Goal: Task Accomplishment & Management: Manage account settings

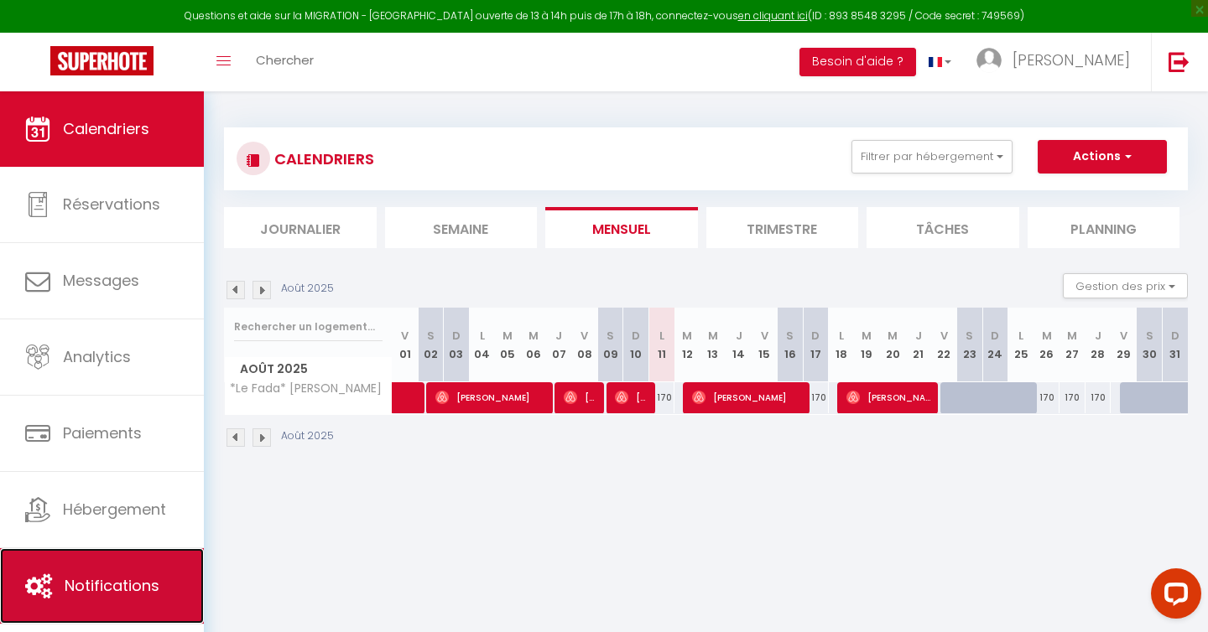
click at [130, 588] on span "Notifications" at bounding box center [112, 585] width 95 height 21
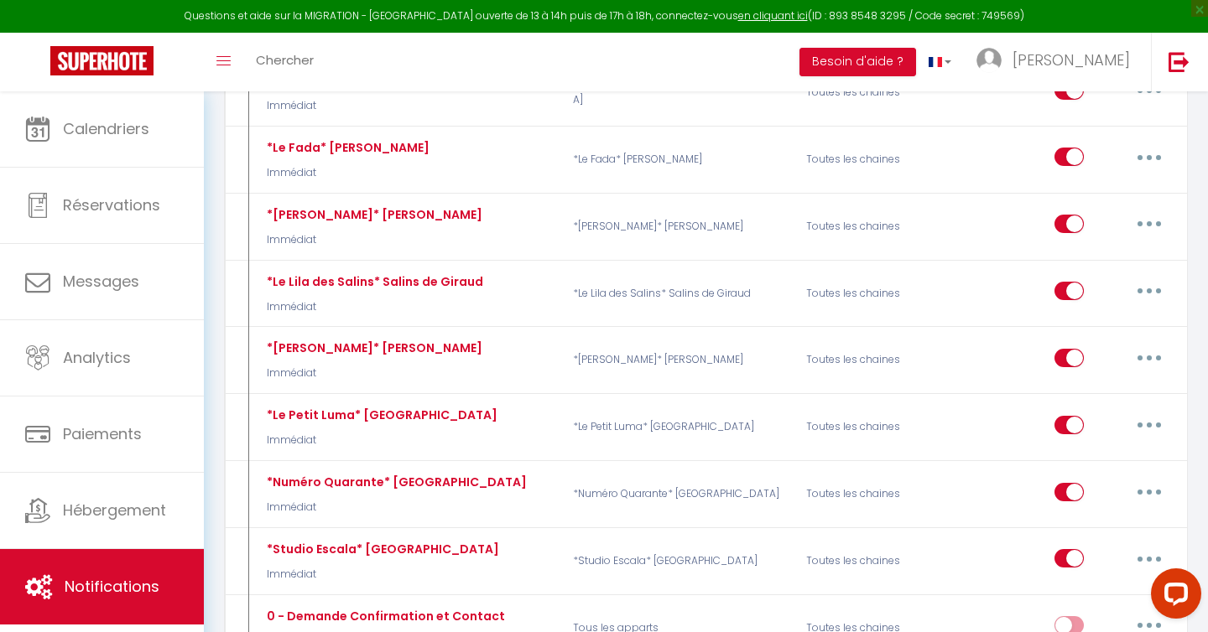
scroll to position [4852, 0]
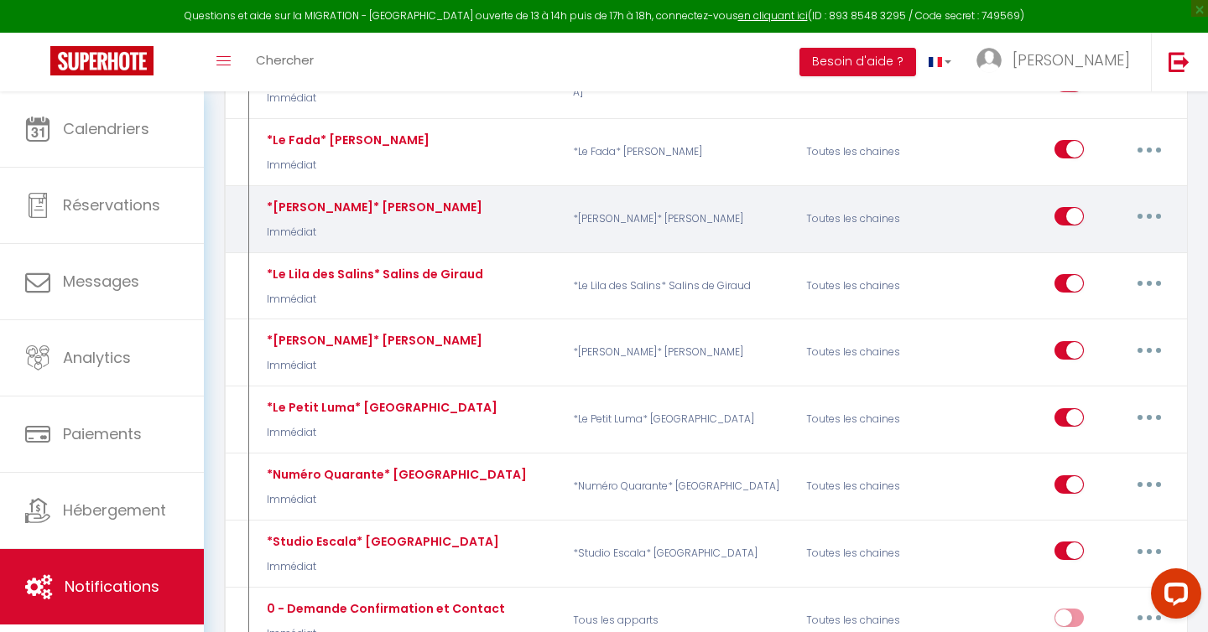
click at [1146, 214] on icon "button" at bounding box center [1148, 216] width 5 height 5
click at [1113, 241] on link "Editer" at bounding box center [1105, 255] width 124 height 29
type input "*[PERSON_NAME]* [PERSON_NAME]"
select select "Immédiat"
select select "if_booking_is_paid"
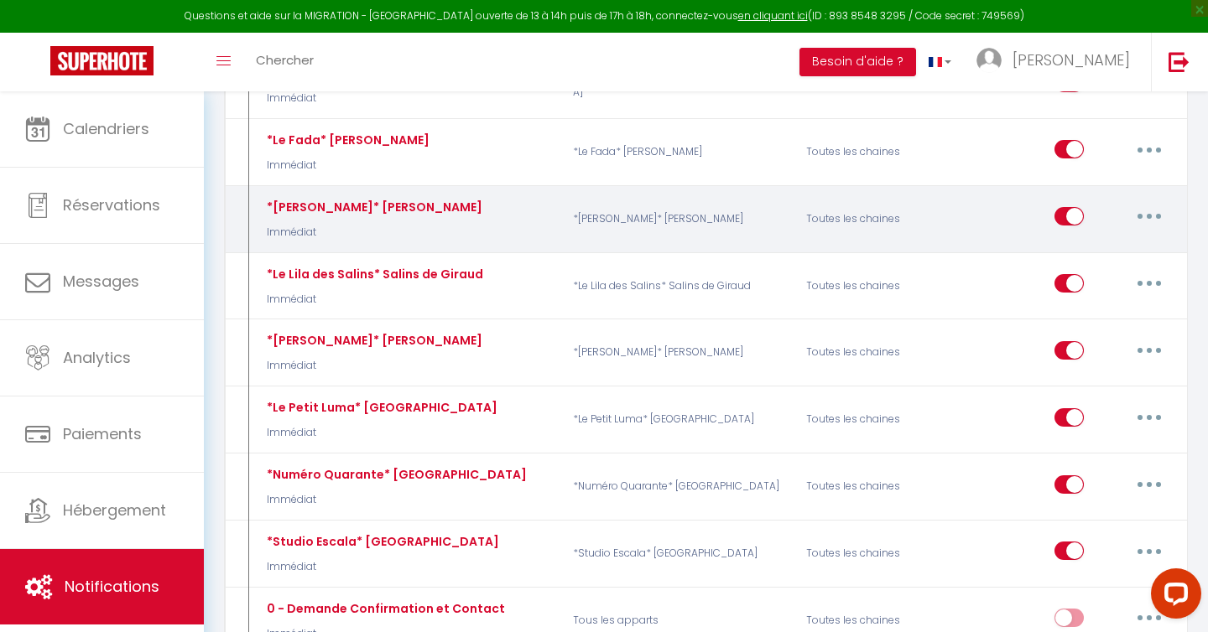
checkbox input "true"
checkbox input "false"
radio input "true"
type input "Nouvelle réservation - [RENTAL:NAME] - [GUEST:NAME] - [CHECKING:DD-MM-YYYY] au …"
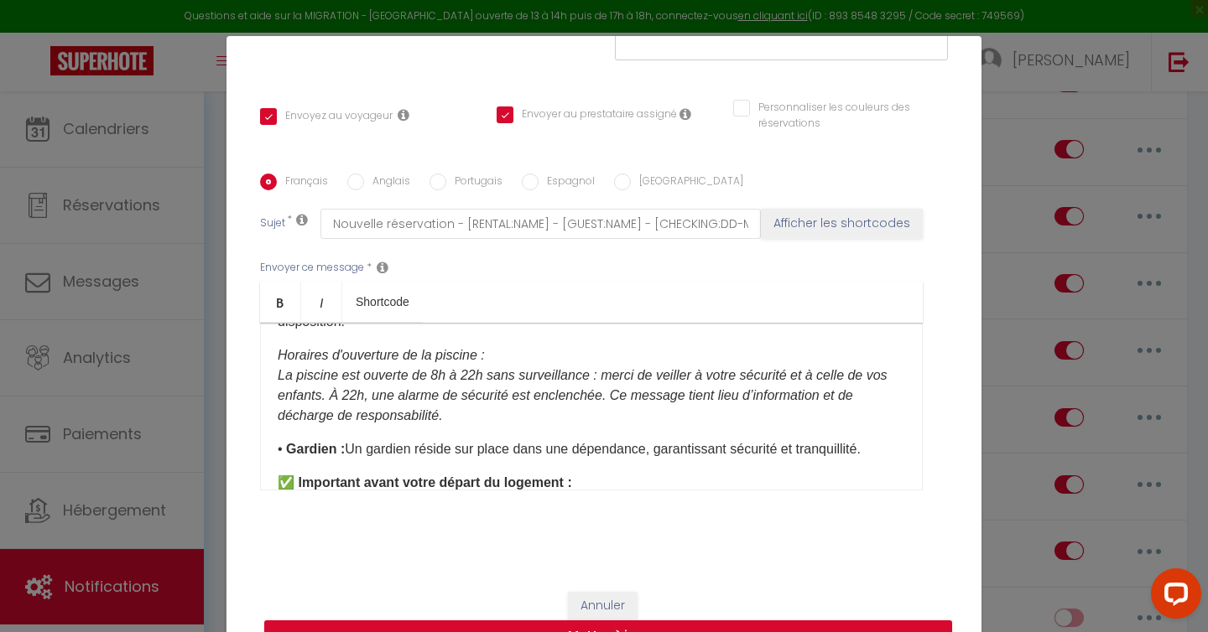
scroll to position [797, 0]
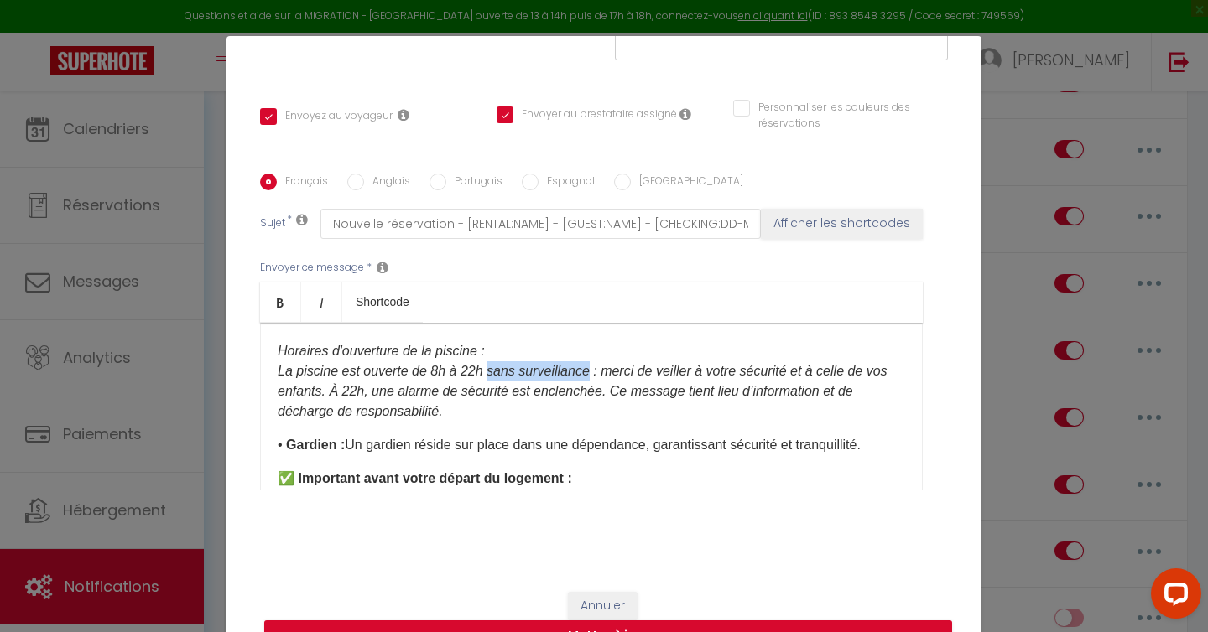
drag, startPoint x: 489, startPoint y: 371, endPoint x: 589, endPoint y: 372, distance: 99.8
click at [589, 372] on em "La piscine est ouverte de 8h à 22h sans surveillance : merci de veiller à votre…" at bounding box center [583, 391] width 610 height 55
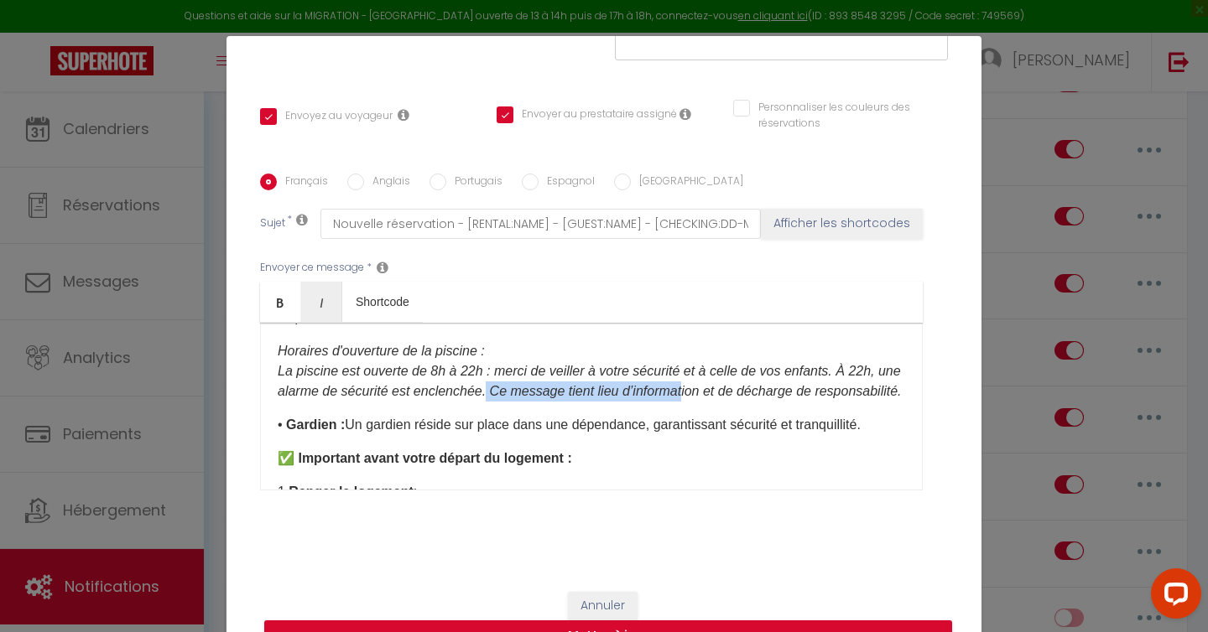
drag, startPoint x: 517, startPoint y: 388, endPoint x: 719, endPoint y: 386, distance: 202.9
click at [719, 386] on em "La piscine est ouverte de 8h à 22h : merci de veiller à votre sécurité et à cel…" at bounding box center [590, 381] width 624 height 34
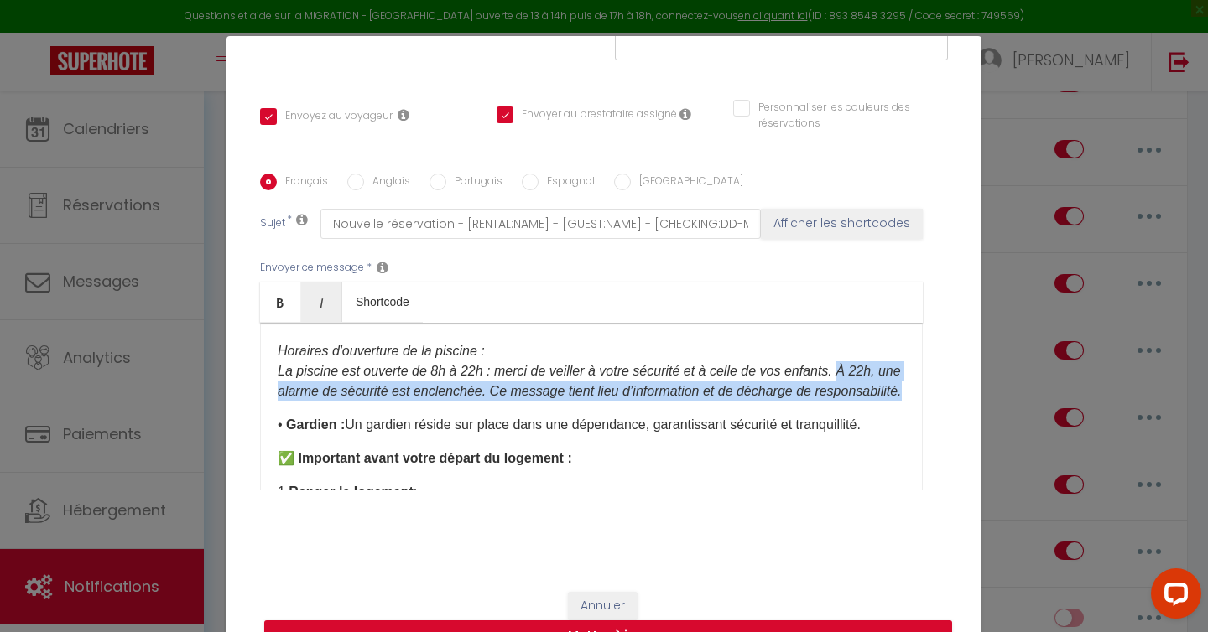
drag, startPoint x: 542, startPoint y: 410, endPoint x: 854, endPoint y: 366, distance: 315.8
click at [854, 366] on p "Horaires d'ouverture de la piscine : La piscine est ouverte de 8h à 22h : merci…" at bounding box center [591, 371] width 627 height 60
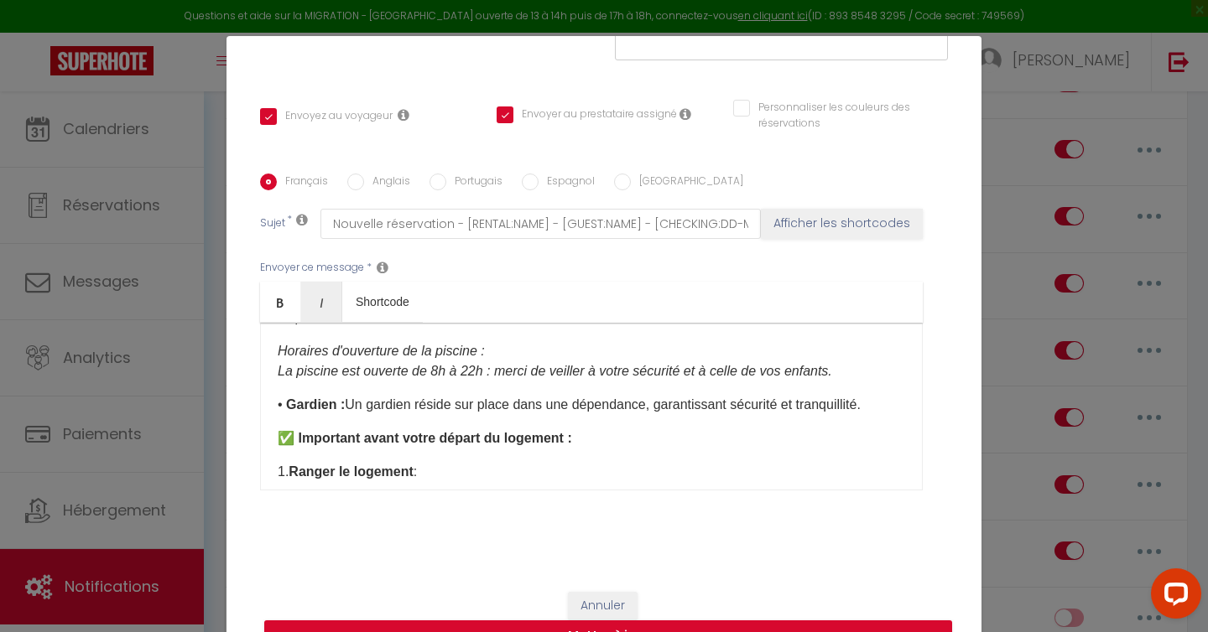
click at [495, 370] on em "La piscine est ouverte de 8h à 22h : merci de veiller à votre sécurité et à cel…" at bounding box center [555, 371] width 554 height 14
click at [463, 382] on p "Horaires d'ouverture de la piscine : La piscine est ouverte de 8h à 22h : Pour …" at bounding box center [591, 361] width 627 height 40
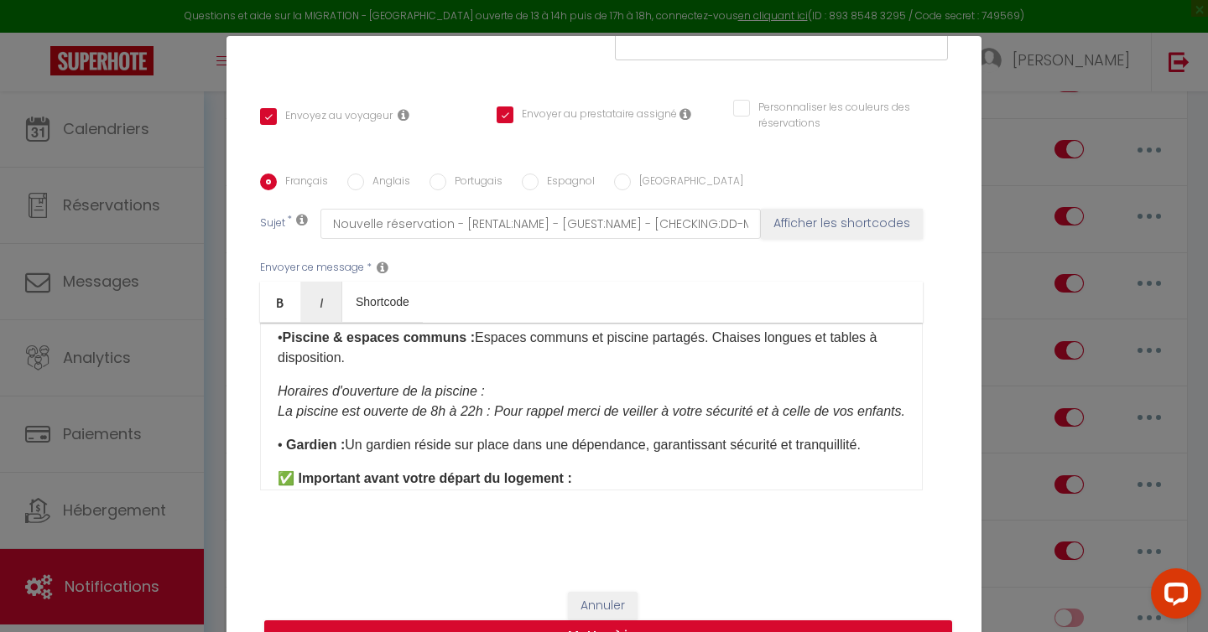
scroll to position [773, 0]
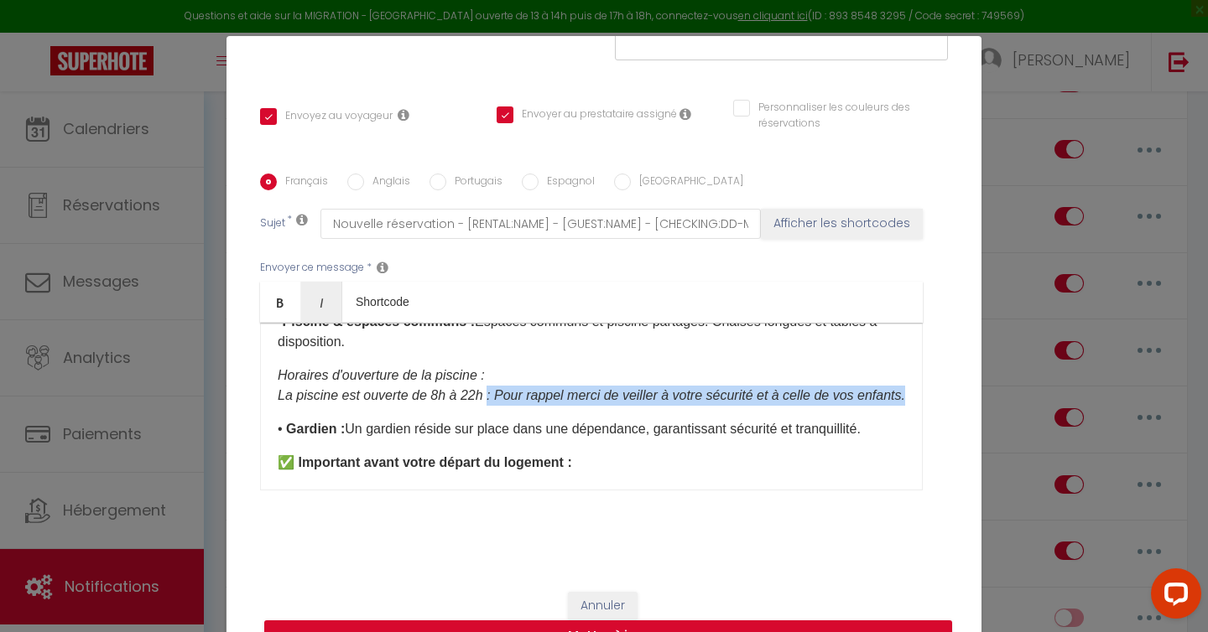
drag, startPoint x: 504, startPoint y: 416, endPoint x: 487, endPoint y: 391, distance: 30.2
click at [487, 391] on p "Horaires d'ouverture de la piscine : La piscine est ouverte de 8h à 22h : Pour …" at bounding box center [591, 386] width 627 height 40
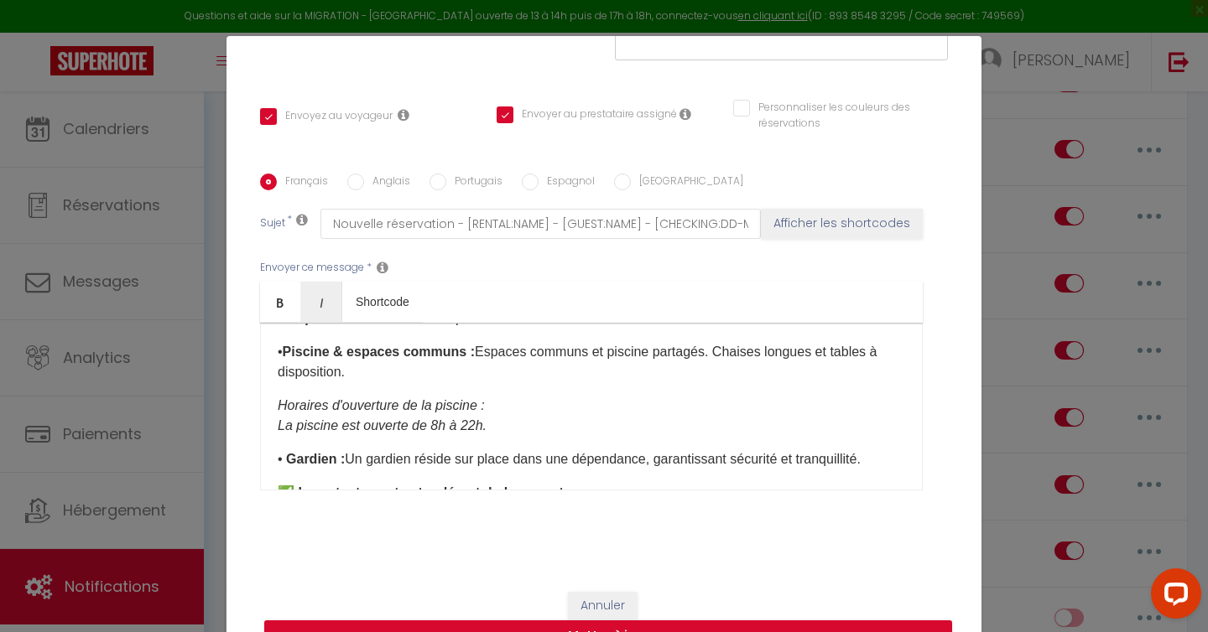
scroll to position [729, 0]
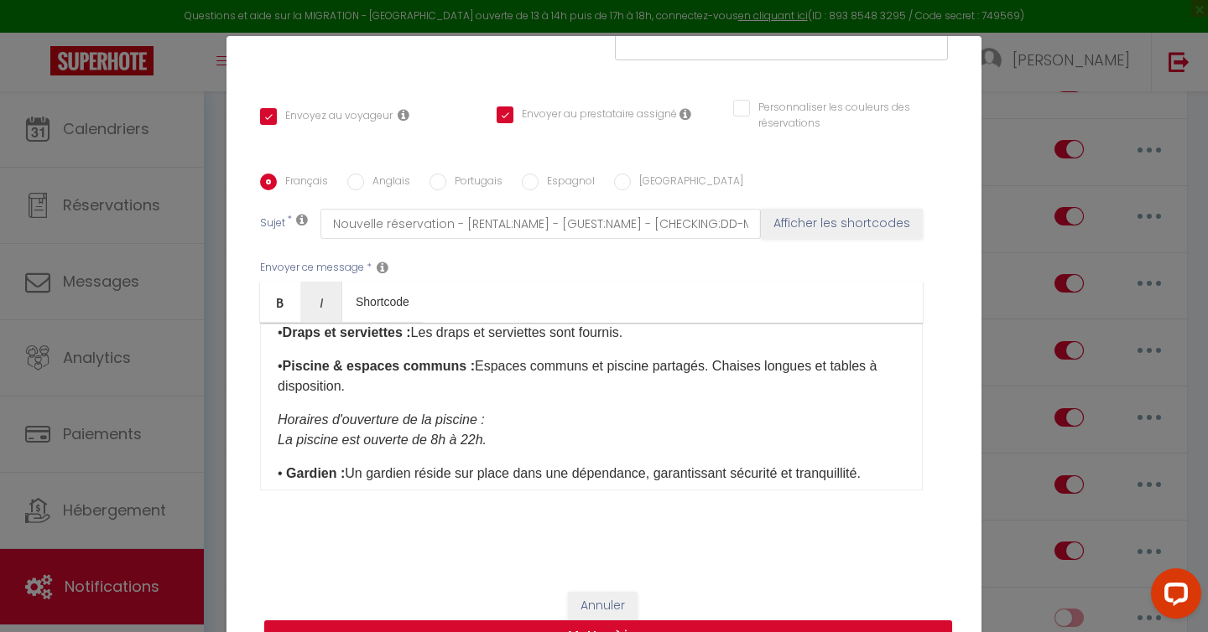
click at [276, 418] on div "Bonjour, Merci pour votre réservation dans notre logement "[GEOGRAPHIC_DATA]" .…" at bounding box center [591, 407] width 662 height 168
click at [274, 440] on div "Bonjour, Merci pour votre réservation dans notre logement "[GEOGRAPHIC_DATA]" .…" at bounding box center [591, 407] width 662 height 168
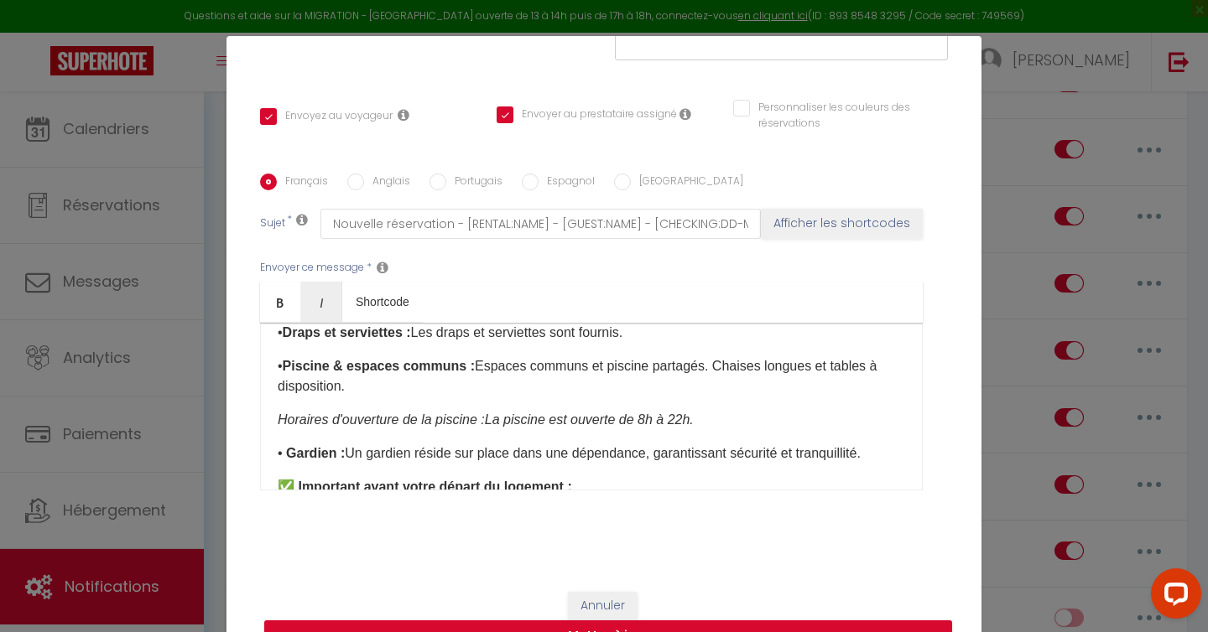
click at [739, 425] on p "Horaires d'ouverture de la piscine : La piscine est ouverte de 8h à 22h. ​" at bounding box center [591, 420] width 627 height 20
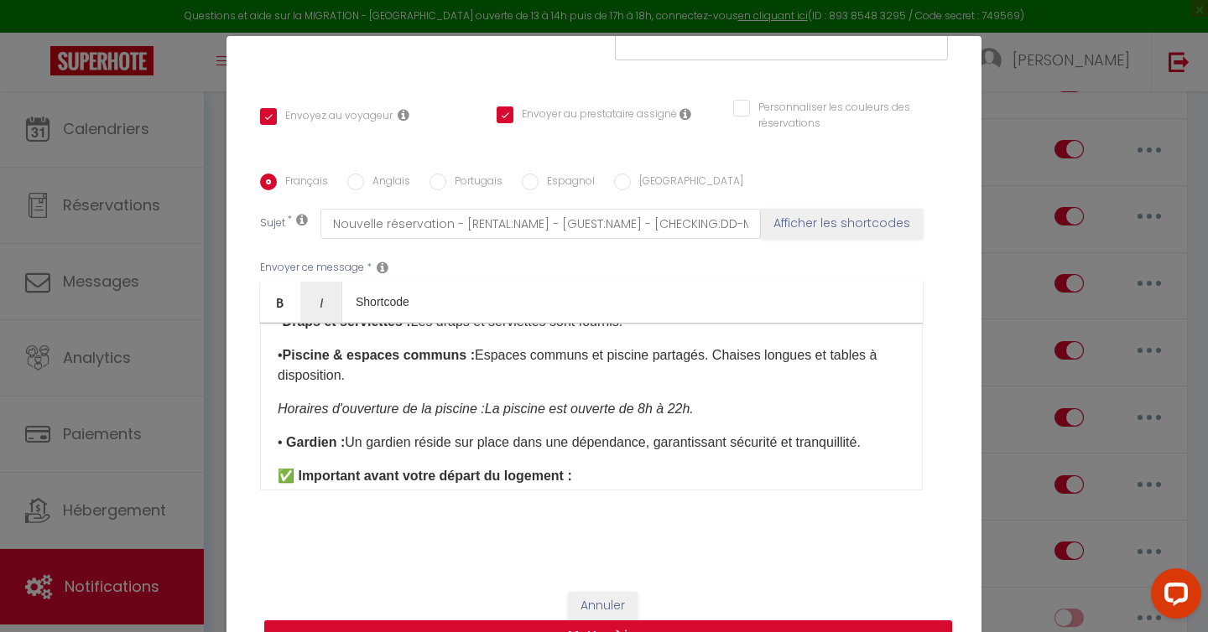
scroll to position [735, 0]
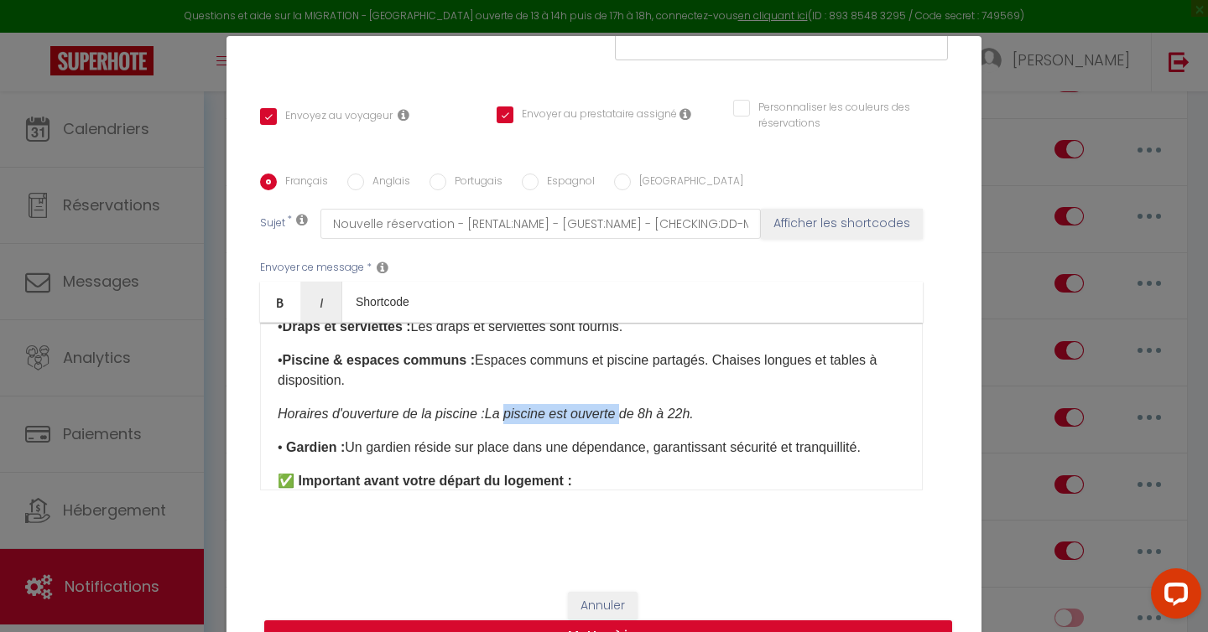
drag, startPoint x: 630, startPoint y: 415, endPoint x: 505, endPoint y: 415, distance: 124.9
click at [505, 415] on em "La piscine est ouverte de 8h à 22h." at bounding box center [589, 414] width 209 height 14
click at [636, 416] on p "Horaires d'ouverture de la piscine : de 8h à 22h. ​" at bounding box center [591, 414] width 627 height 20
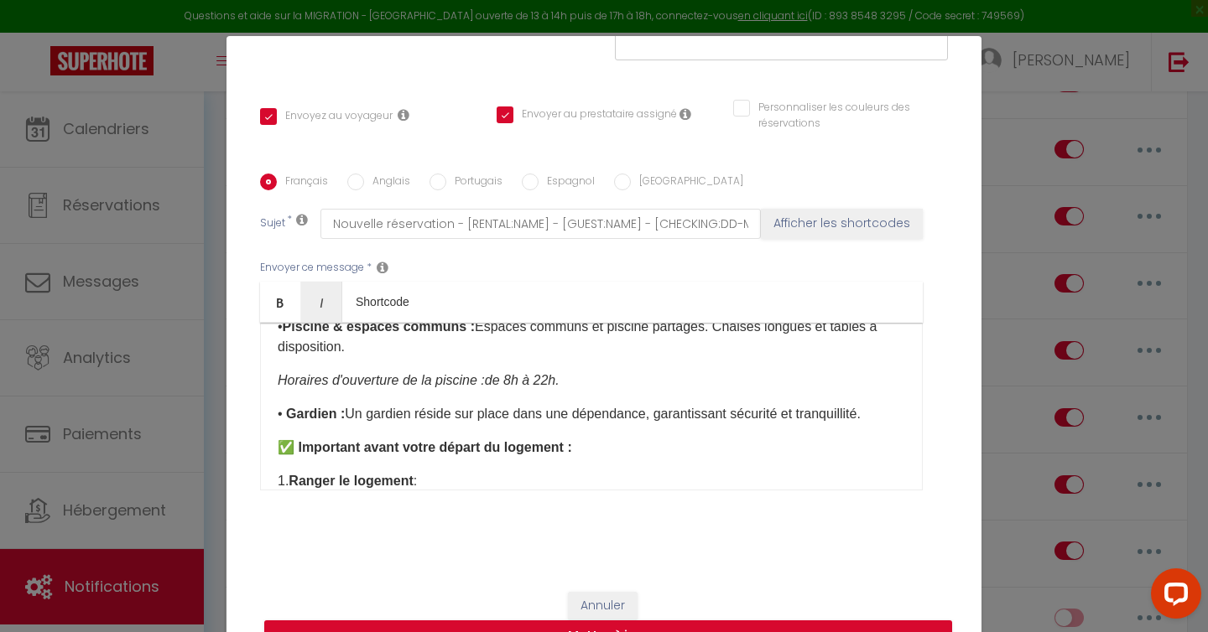
scroll to position [769, 0]
click at [278, 379] on em "Horaires d'ouverture de la piscine :" at bounding box center [381, 379] width 207 height 14
click at [615, 382] on p "-- Horaires d'ouverture de la piscine : de 8h à 22h. ​" at bounding box center [591, 380] width 627 height 20
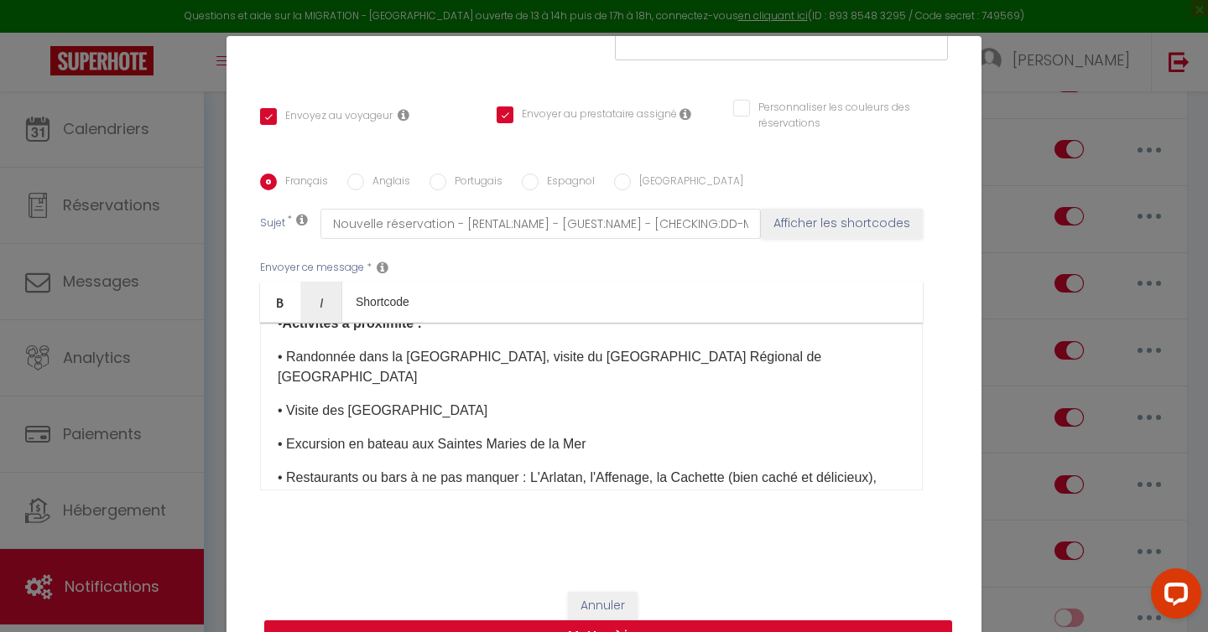
scroll to position [72, 0]
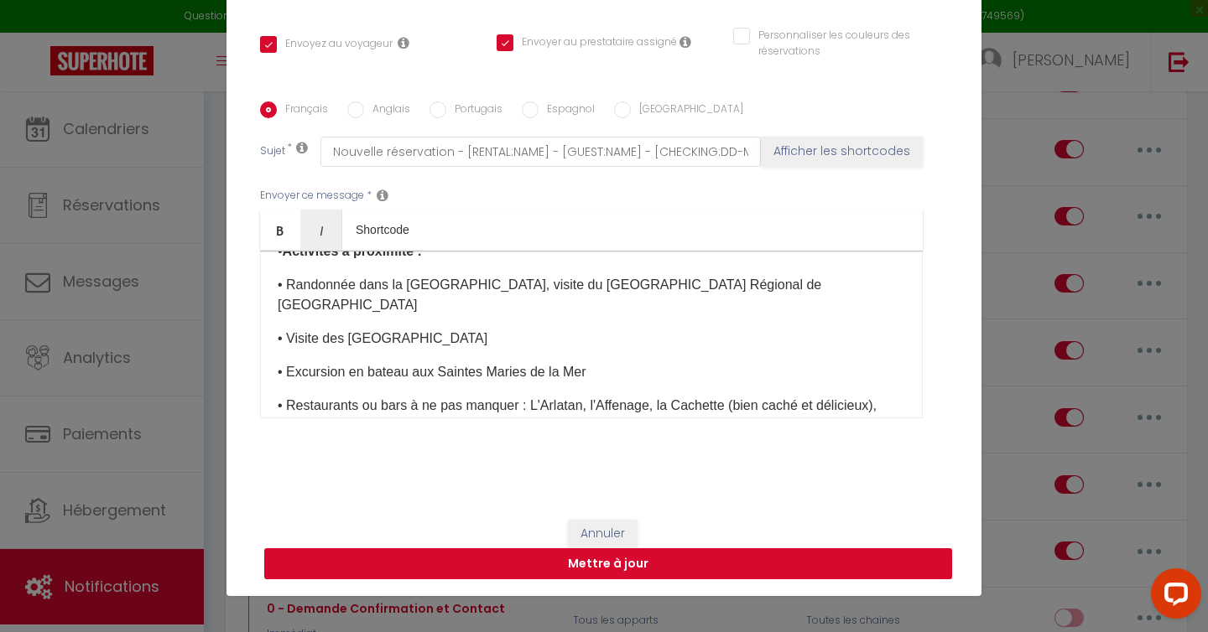
click at [824, 567] on button "Mettre à jour" at bounding box center [608, 564] width 688 height 32
checkbox input "true"
checkbox input "false"
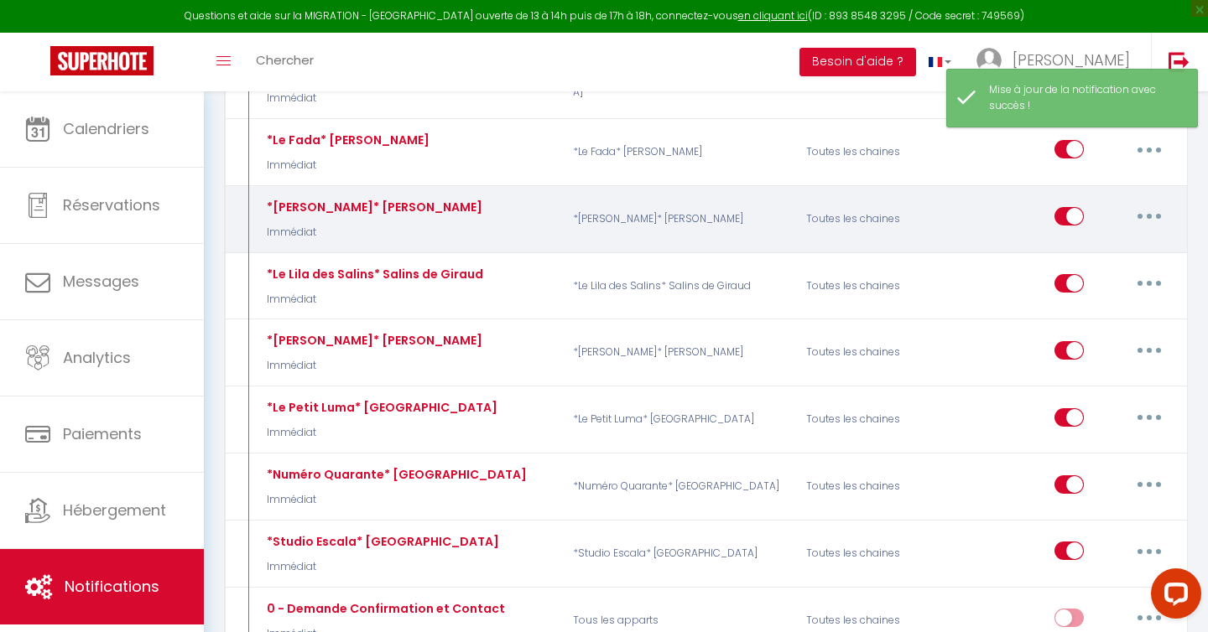
click at [1158, 203] on button "button" at bounding box center [1148, 216] width 47 height 27
click at [1119, 241] on link "Editer" at bounding box center [1105, 255] width 124 height 29
type input "*[PERSON_NAME]* [PERSON_NAME]"
select select "Immédiat"
select select "if_booking_is_paid"
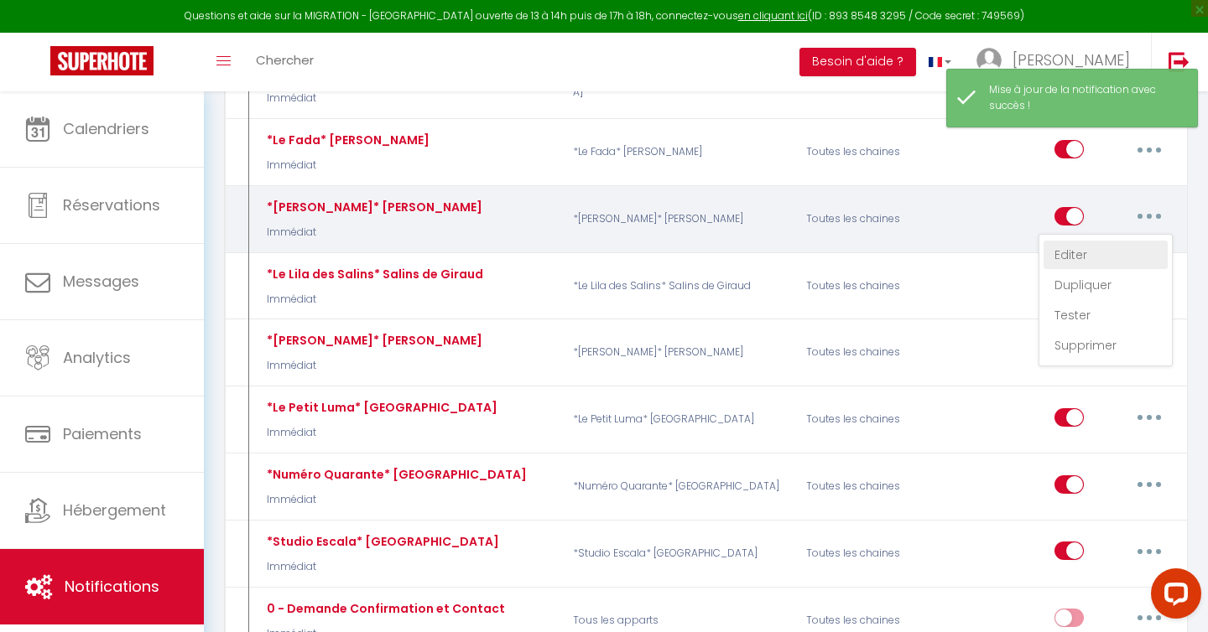
checkbox input "true"
checkbox input "false"
radio input "true"
type input "Nouvelle réservation - [RENTAL:NAME] - [GUEST:NAME] - [CHECKING:DD-MM-YYYY] au …"
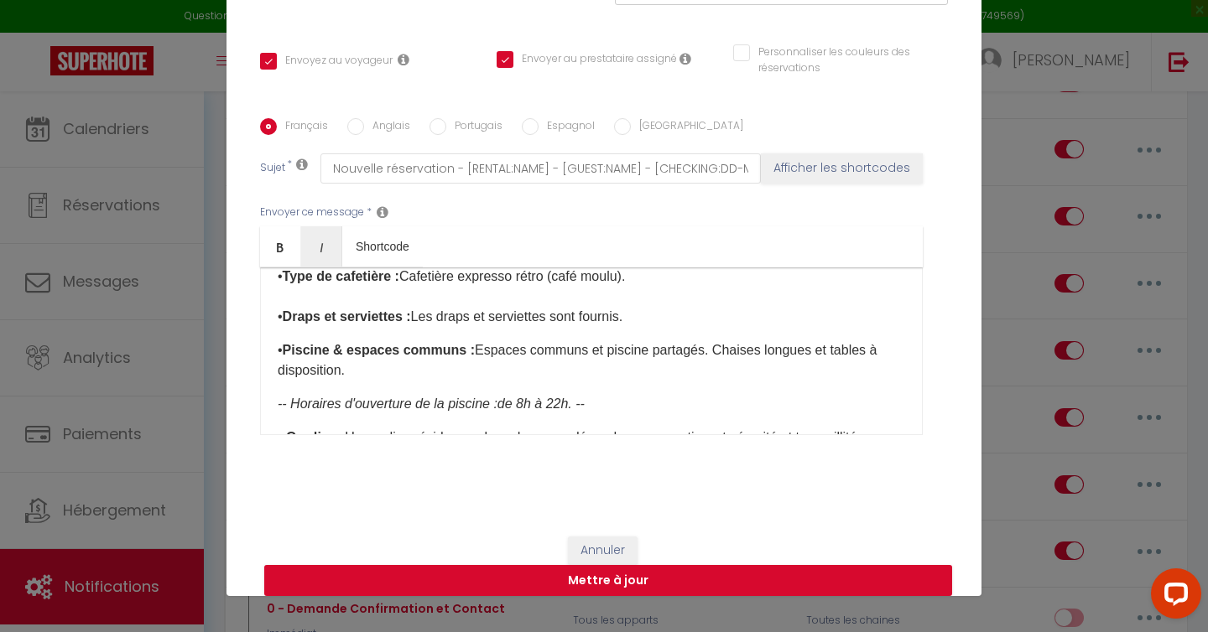
scroll to position [694, 0]
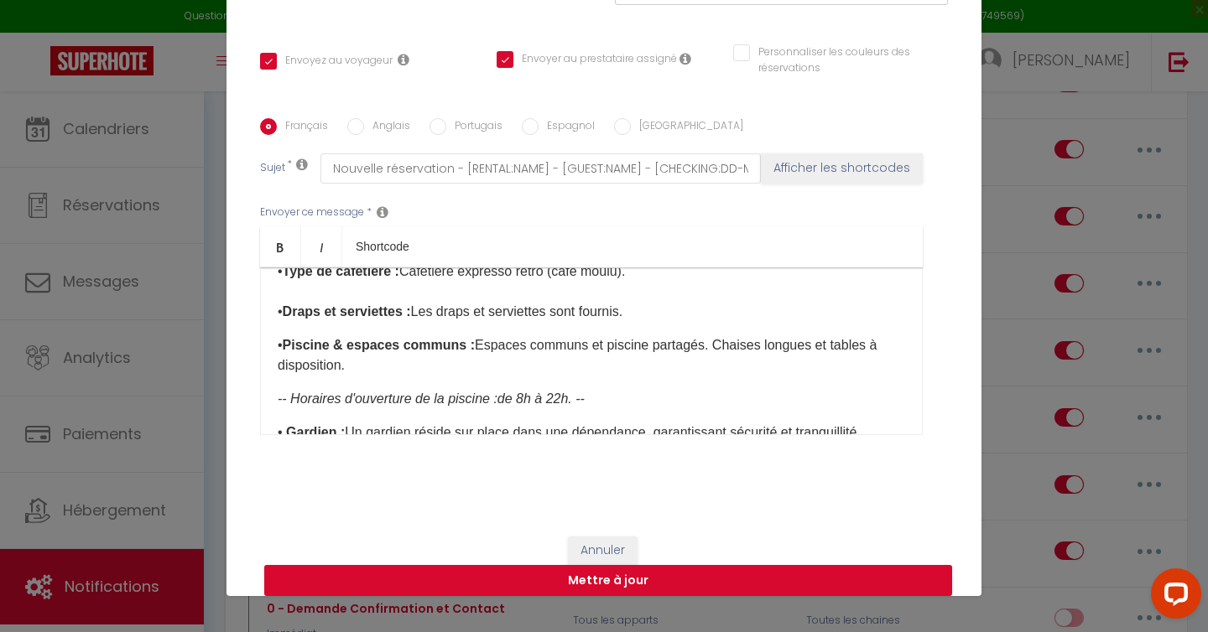
drag, startPoint x: 267, startPoint y: 395, endPoint x: 638, endPoint y: 400, distance: 370.7
click at [638, 400] on div "Bonjour, Merci pour votre réservation dans notre logement "[GEOGRAPHIC_DATA]" .…" at bounding box center [591, 351] width 662 height 168
copy p "-- Horaires d'ouverture de la piscine : de 8h à 22h. --"
click at [600, 552] on button "Annuler" at bounding box center [603, 551] width 70 height 29
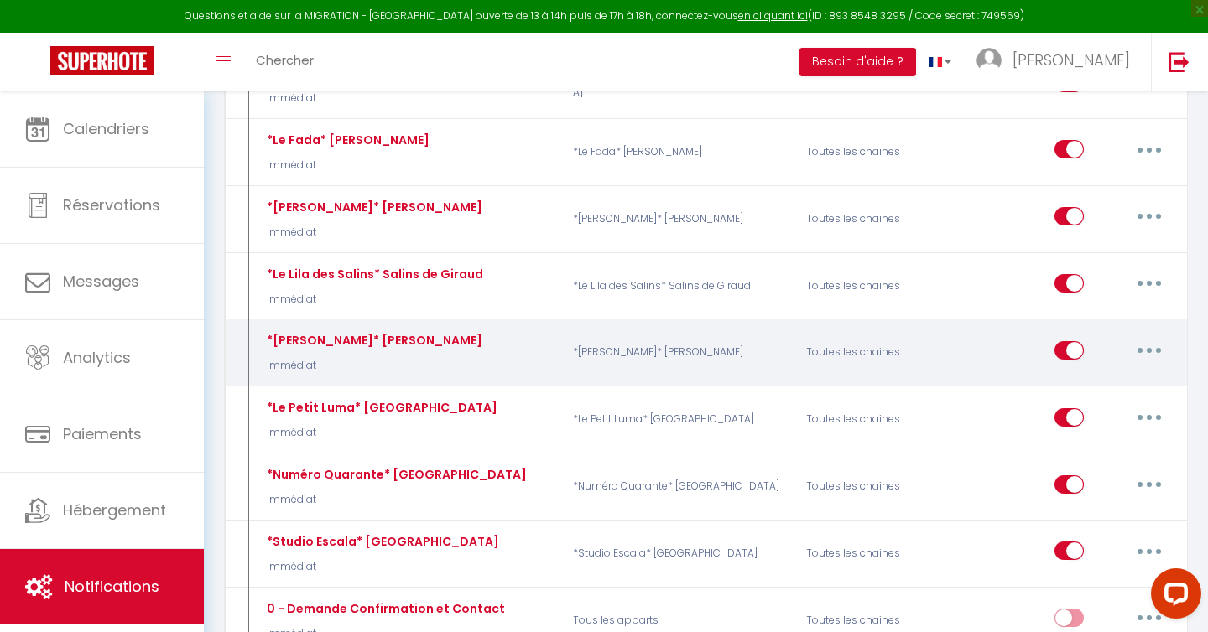
click at [1160, 337] on button "button" at bounding box center [1148, 350] width 47 height 27
click at [1114, 374] on link "Editer" at bounding box center [1105, 388] width 124 height 29
type input "*[PERSON_NAME]* [PERSON_NAME]"
checkbox input "true"
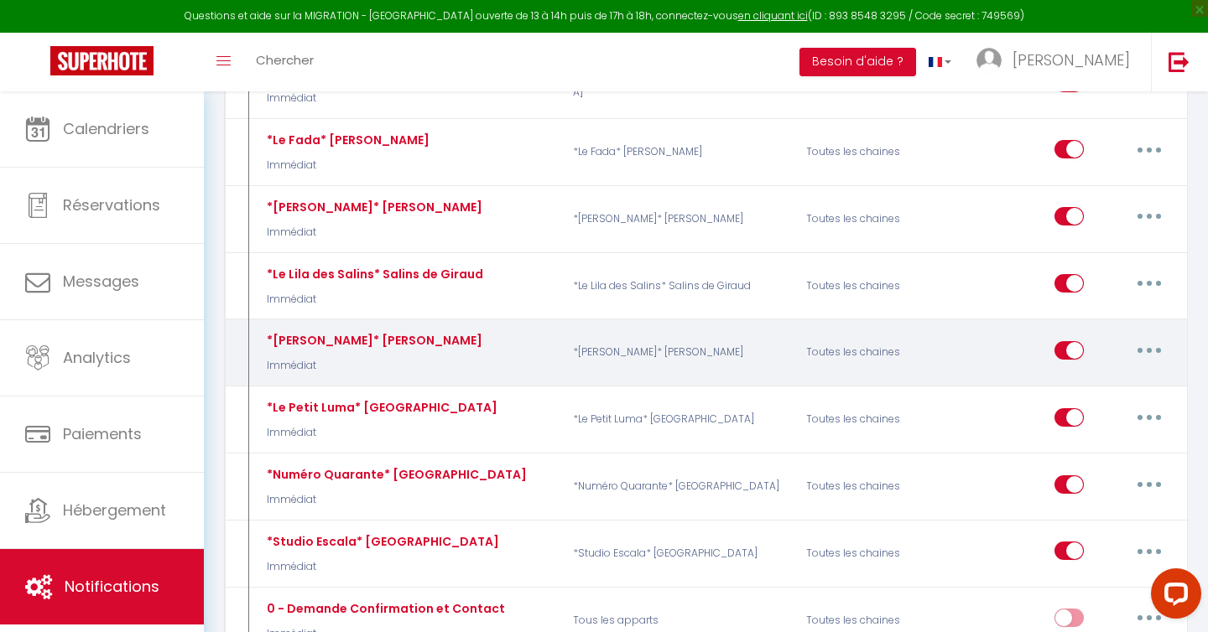
checkbox input "false"
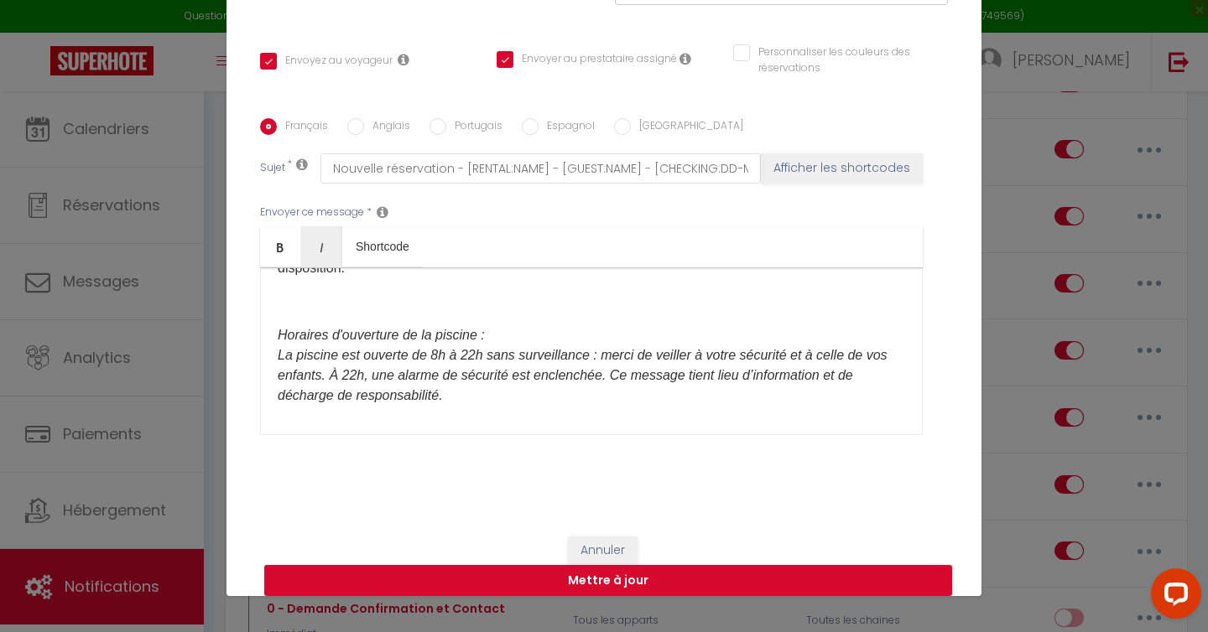
scroll to position [789, 0]
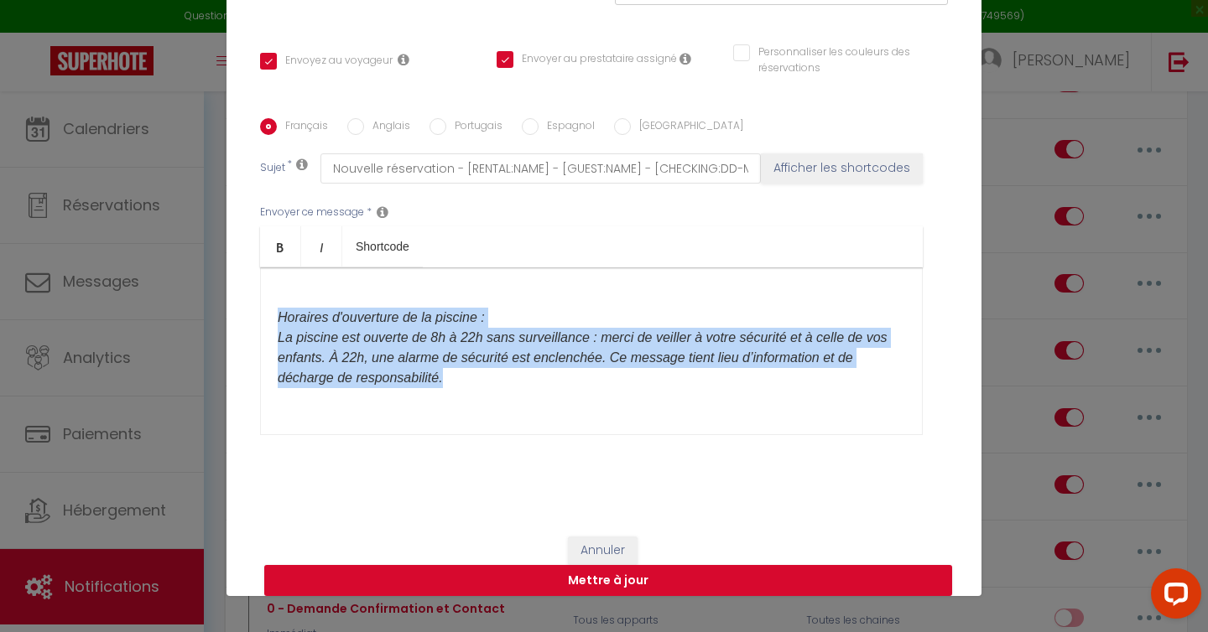
drag, startPoint x: 558, startPoint y: 400, endPoint x: 258, endPoint y: 294, distance: 317.5
click at [258, 294] on div "Français Anglais Portugais Espagnol Italien Sujet * Nouvelle réservation - [REN…" at bounding box center [604, 287] width 696 height 338
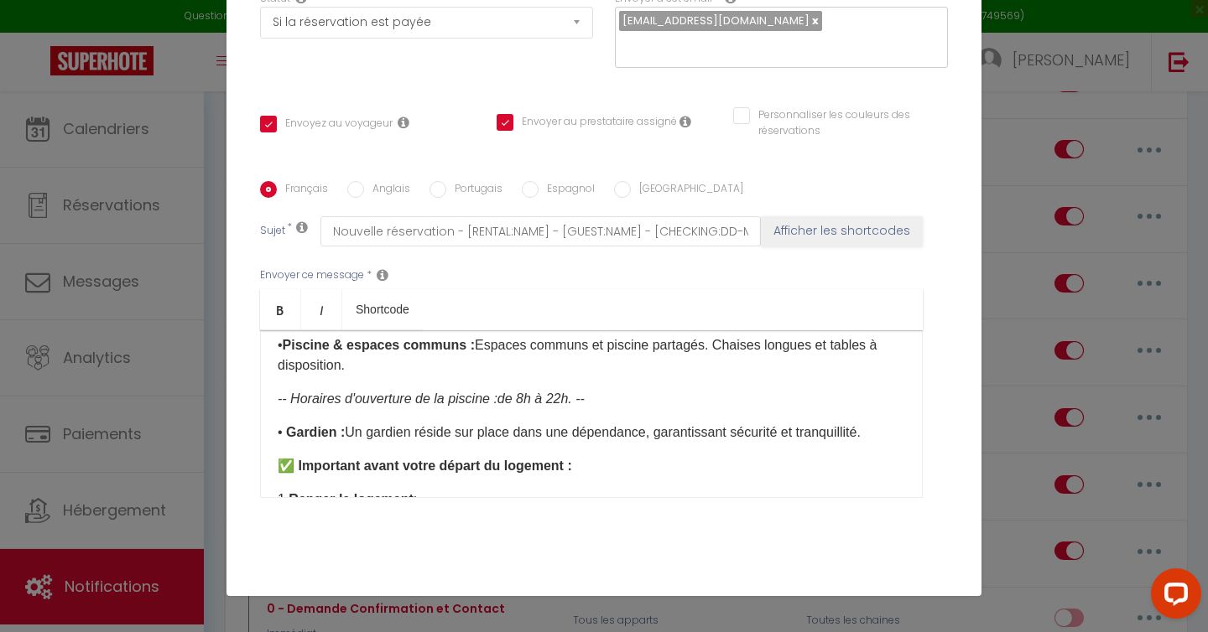
scroll to position [327, 0]
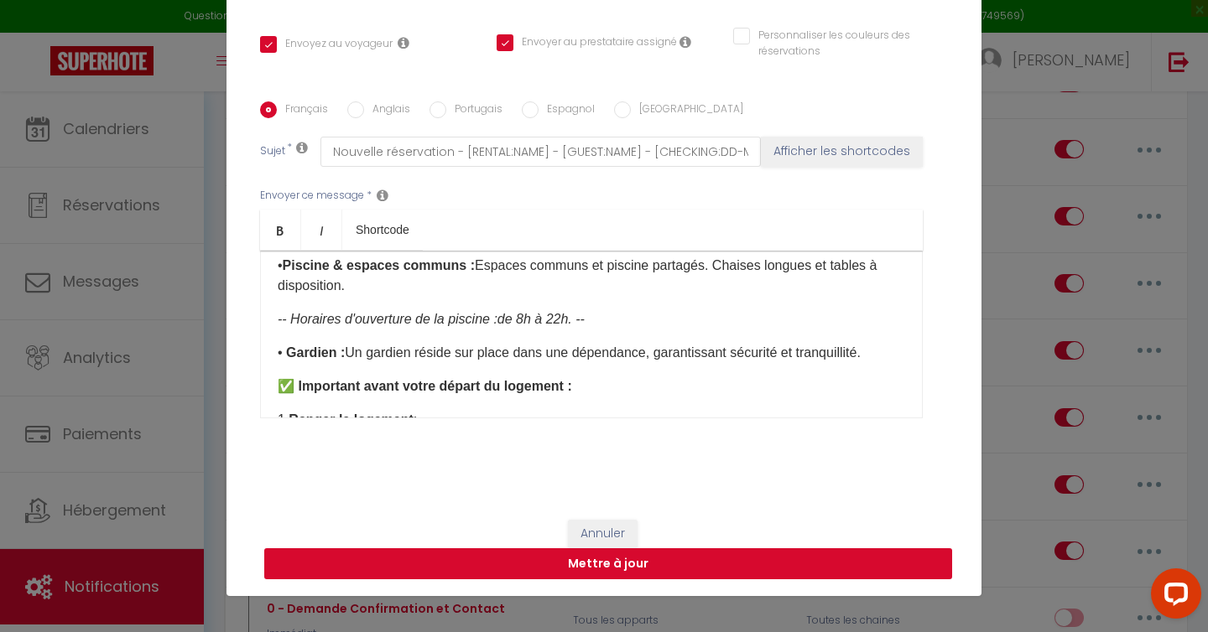
click at [730, 569] on button "Mettre à jour" at bounding box center [608, 564] width 688 height 32
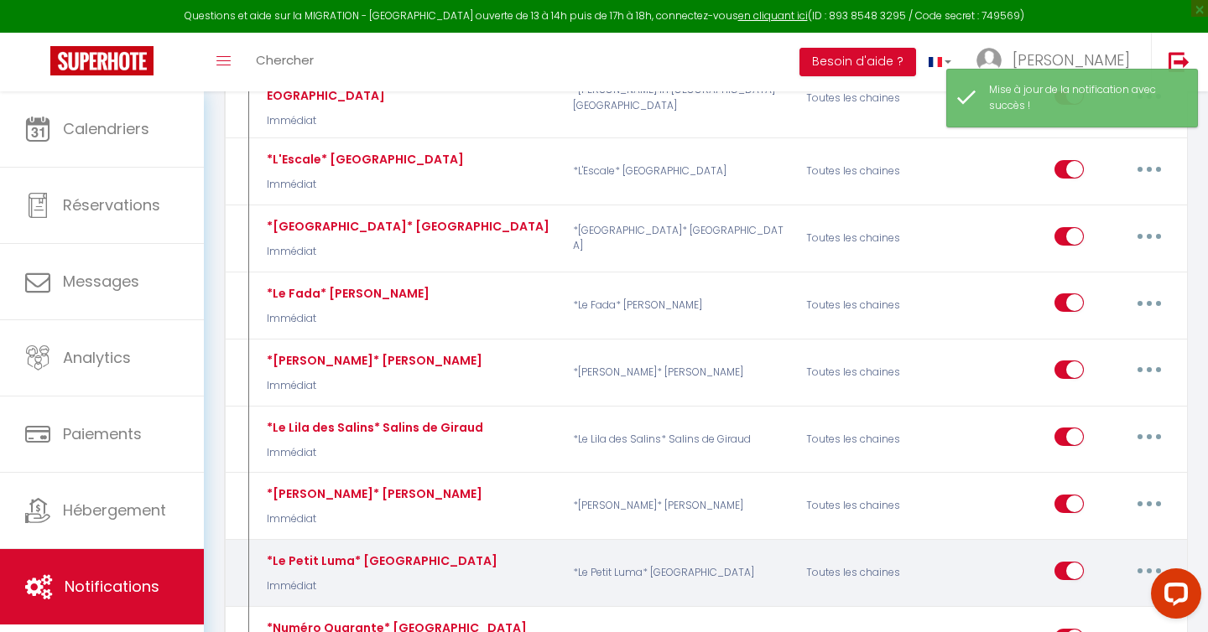
scroll to position [4674, 0]
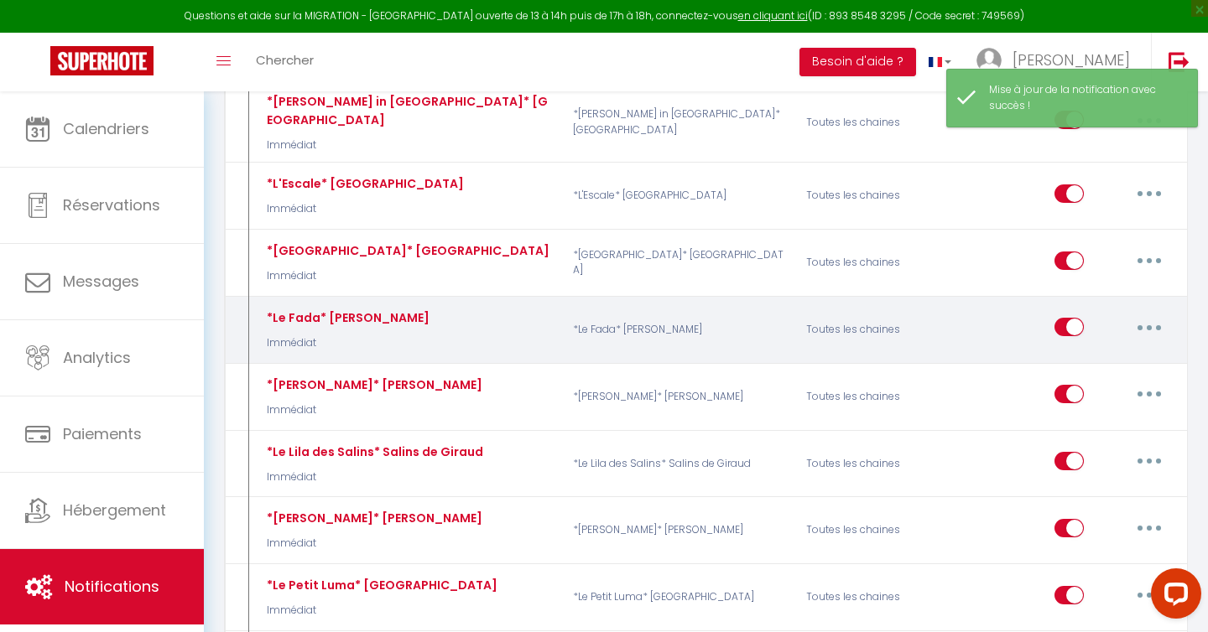
click at [1149, 325] on icon "button" at bounding box center [1148, 327] width 5 height 5
click at [1126, 351] on link "Editer" at bounding box center [1105, 365] width 124 height 29
type input "*Le Fada* [PERSON_NAME]"
select select "Immédiat"
select select "if_booking_is_paid"
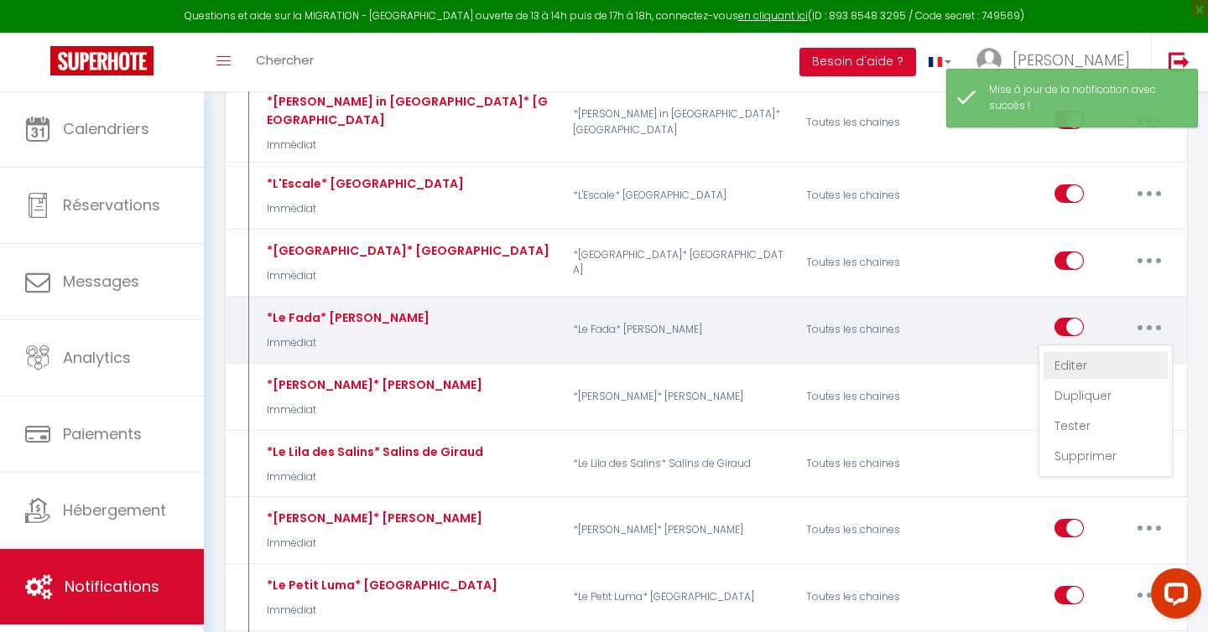
checkbox input "true"
checkbox input "false"
radio input "true"
type input "Nouvelle réservation - [RENTAL:NAME] - [GUEST:NAME] - [CHECKING:DD-MM-YYYY] au …"
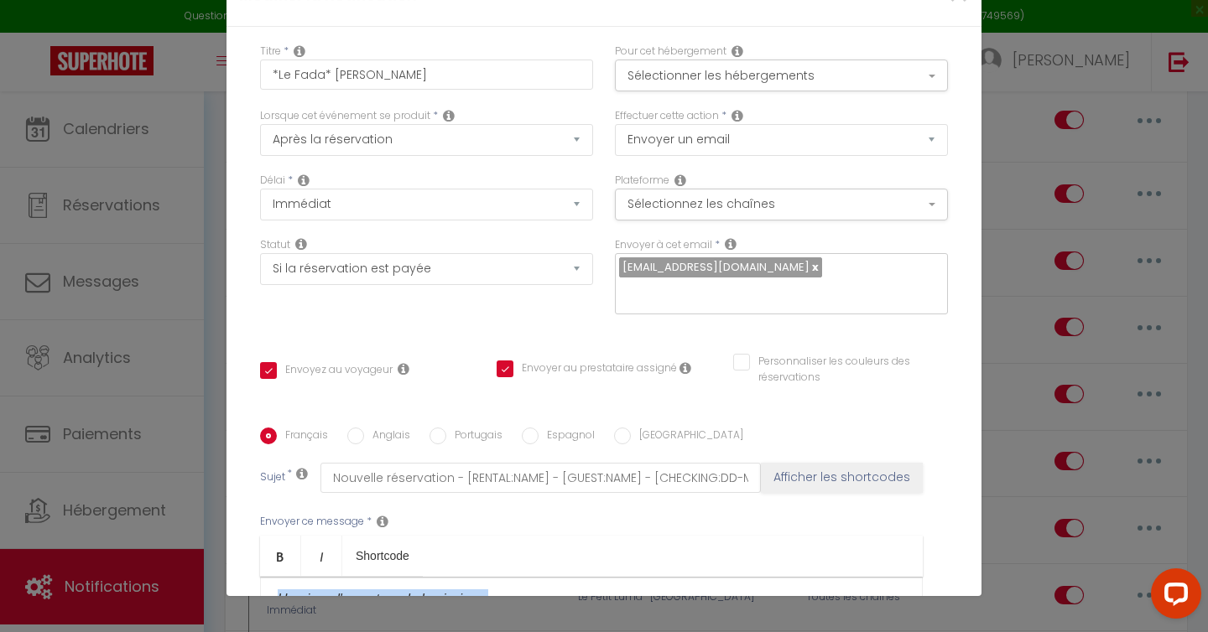
scroll to position [826, 0]
drag, startPoint x: 565, startPoint y: 387, endPoint x: 257, endPoint y: 275, distance: 327.3
click at [257, 428] on div "Français Anglais Portugais Espagnol Italien Sujet * Nouvelle réservation - [REN…" at bounding box center [604, 597] width 696 height 338
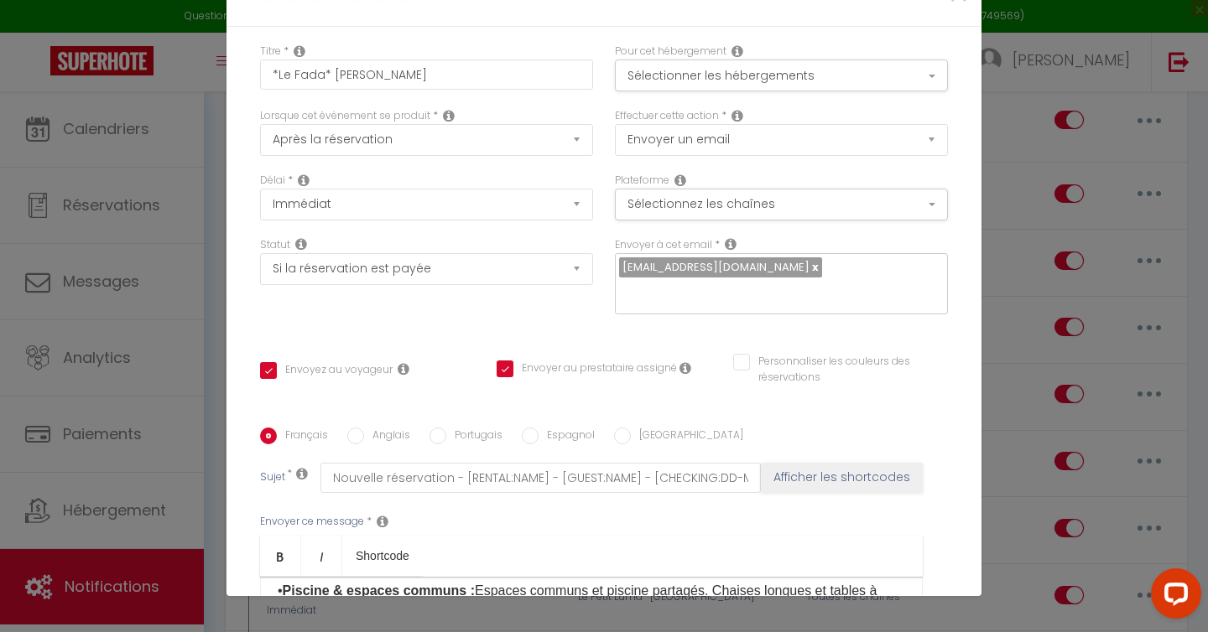
scroll to position [737, 0]
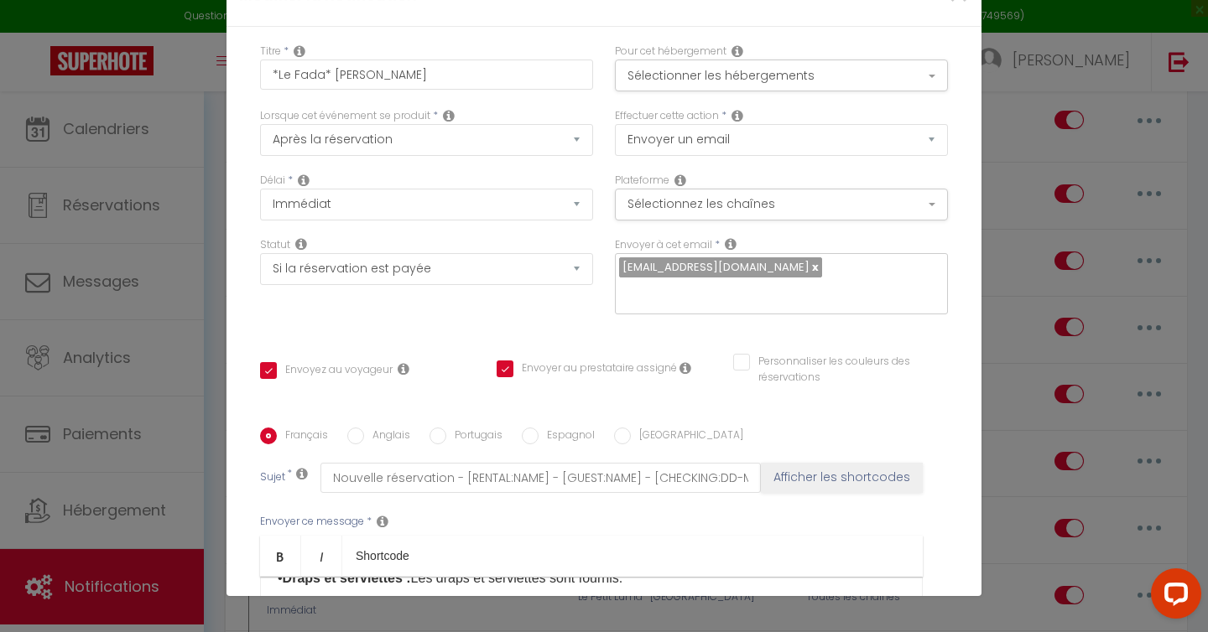
checkbox input "true"
checkbox input "false"
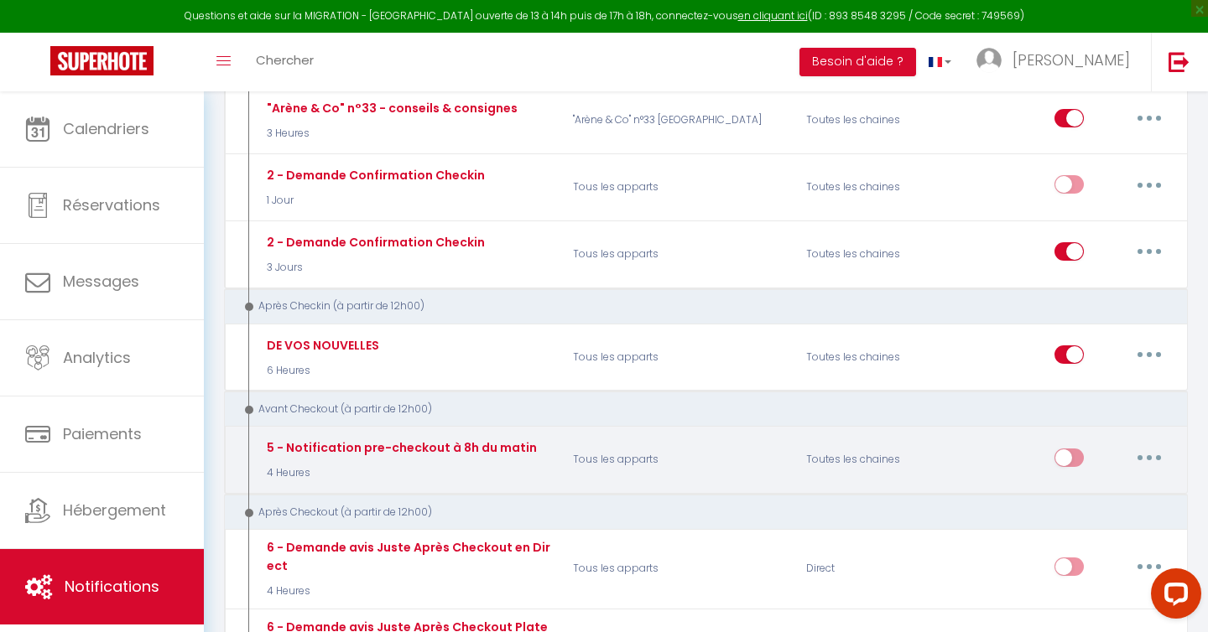
scroll to position [6033, 0]
click at [1151, 443] on button "button" at bounding box center [1148, 456] width 47 height 27
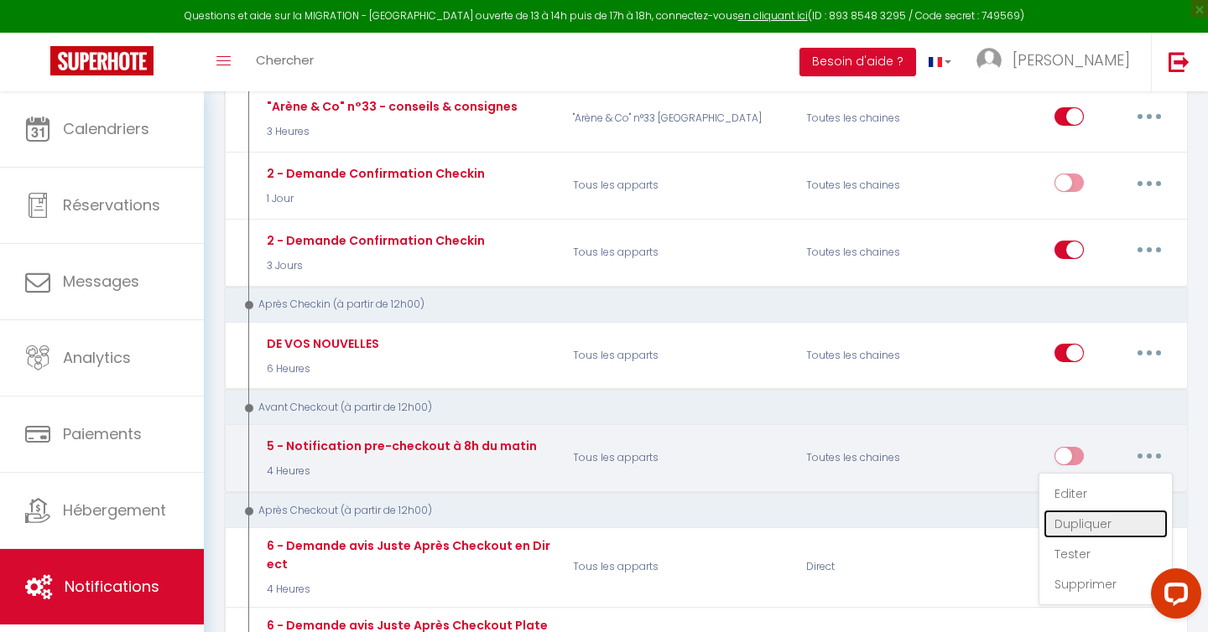
click at [1112, 510] on link "Dupliquer" at bounding box center [1105, 524] width 124 height 29
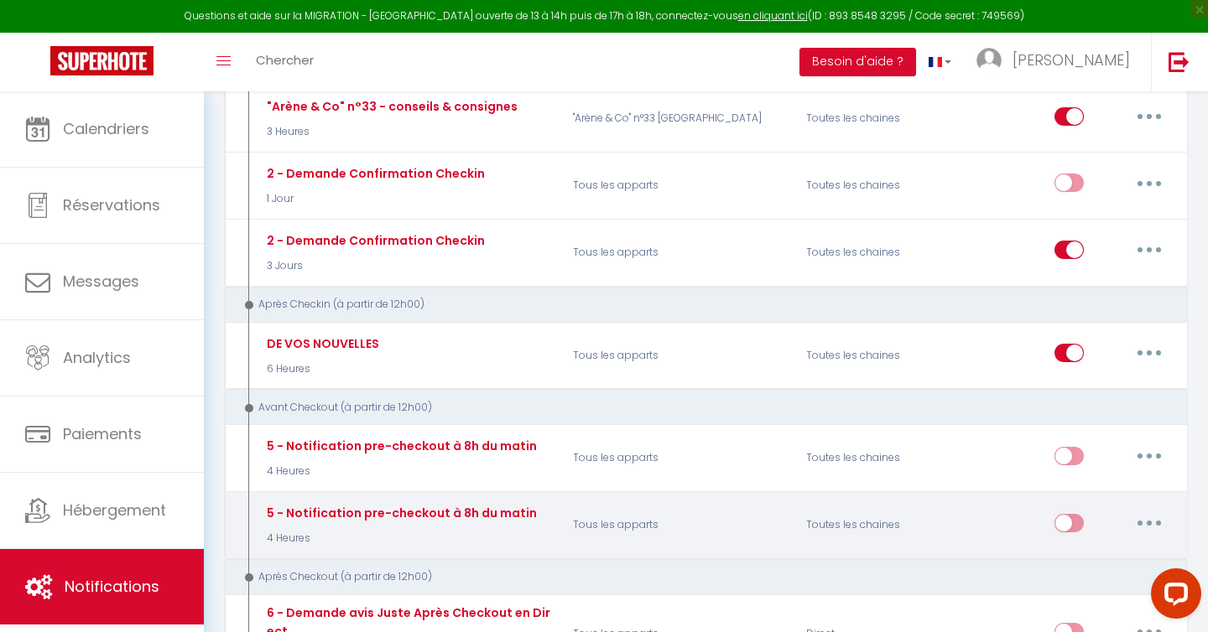
click at [1140, 510] on button "button" at bounding box center [1148, 523] width 47 height 27
click at [1109, 547] on link "Editer" at bounding box center [1105, 561] width 124 height 29
type input "5 - Notification pre-checkout à 8h du matin"
select select "4"
select select "4 Heures"
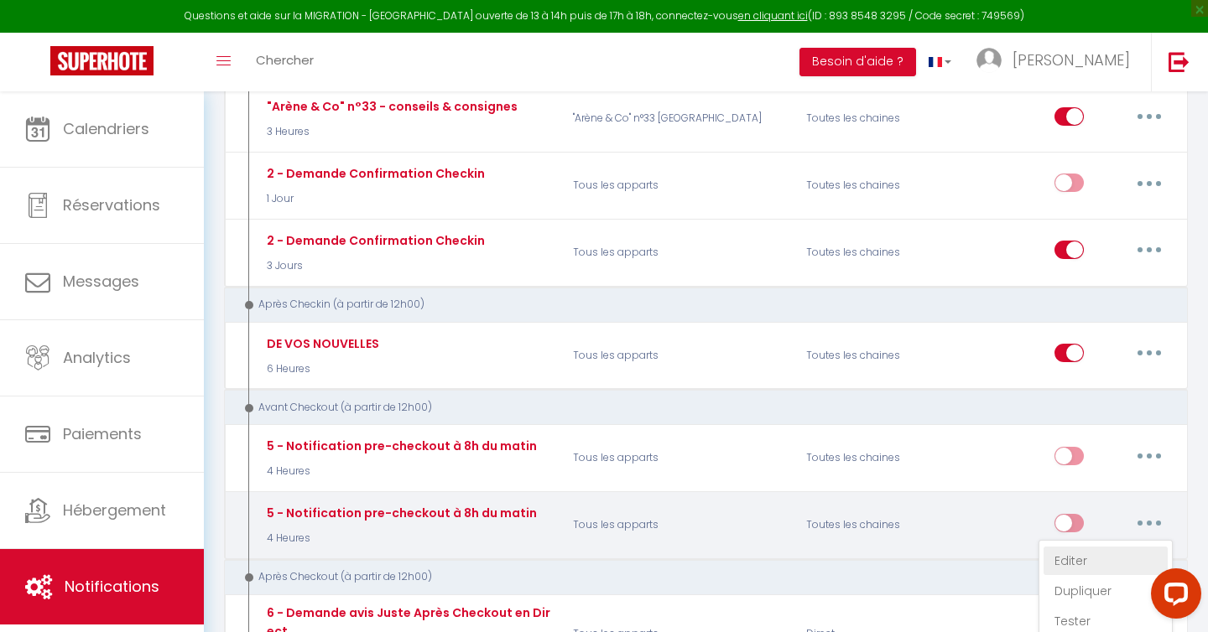
select select "if_booking_is_paid"
checkbox input "true"
checkbox input "false"
radio input "true"
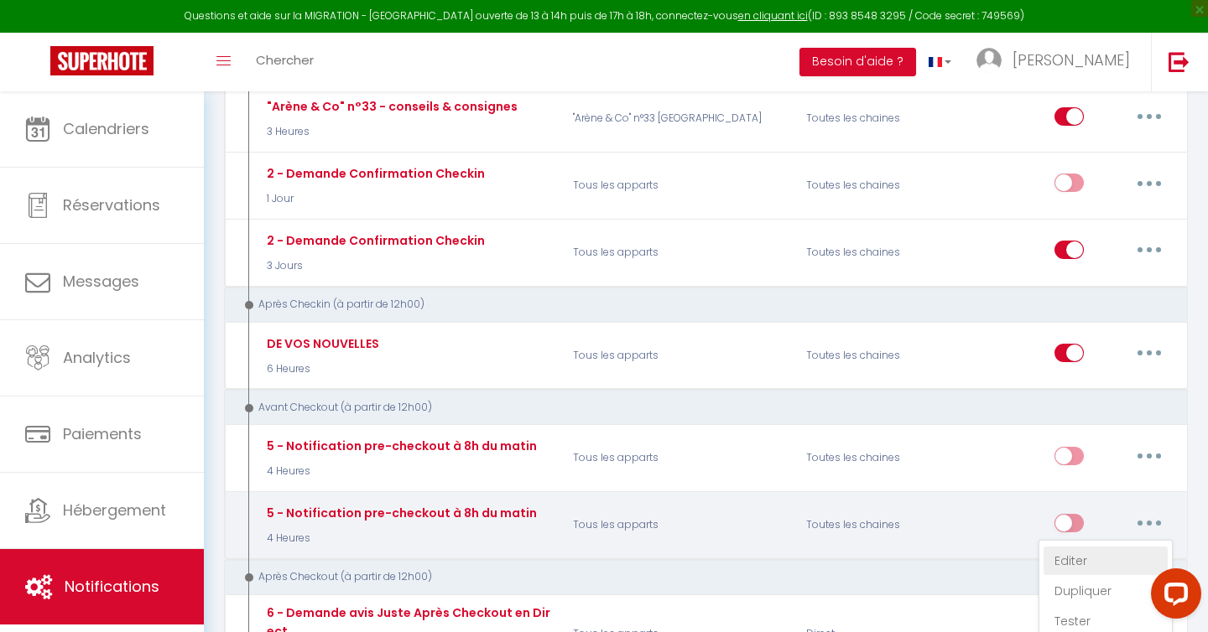
type input "Procédure pour votre départ - [RENTAL:NAME] - [GUEST:FIRST_NAME] [GUEST:NAME]"
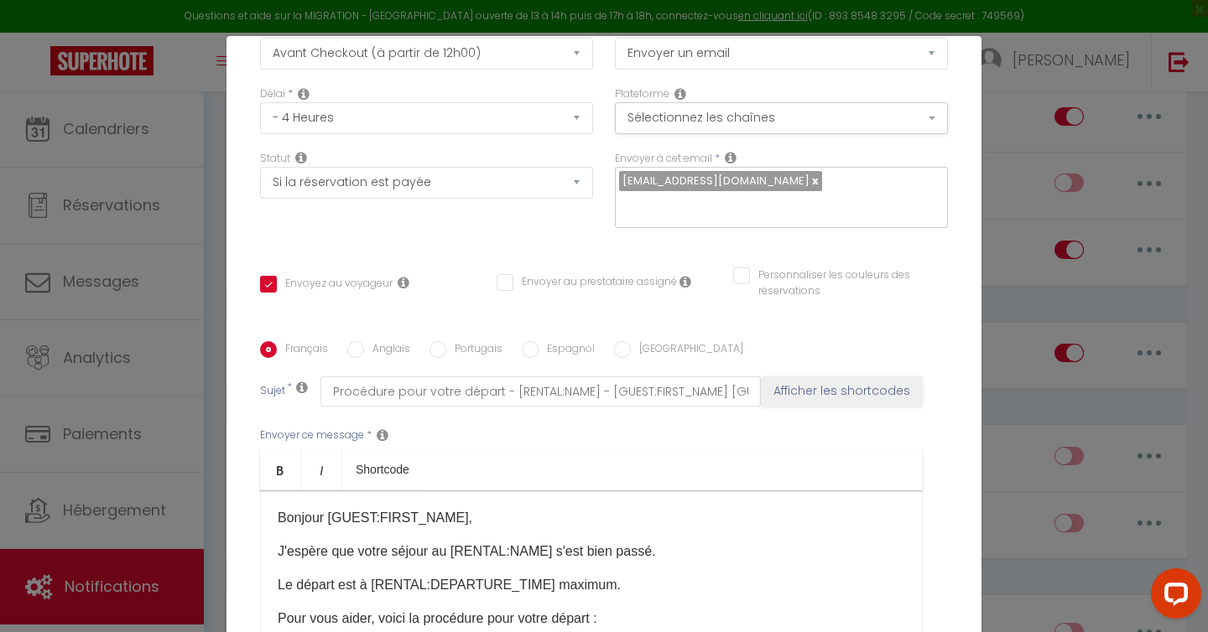
scroll to position [0, 0]
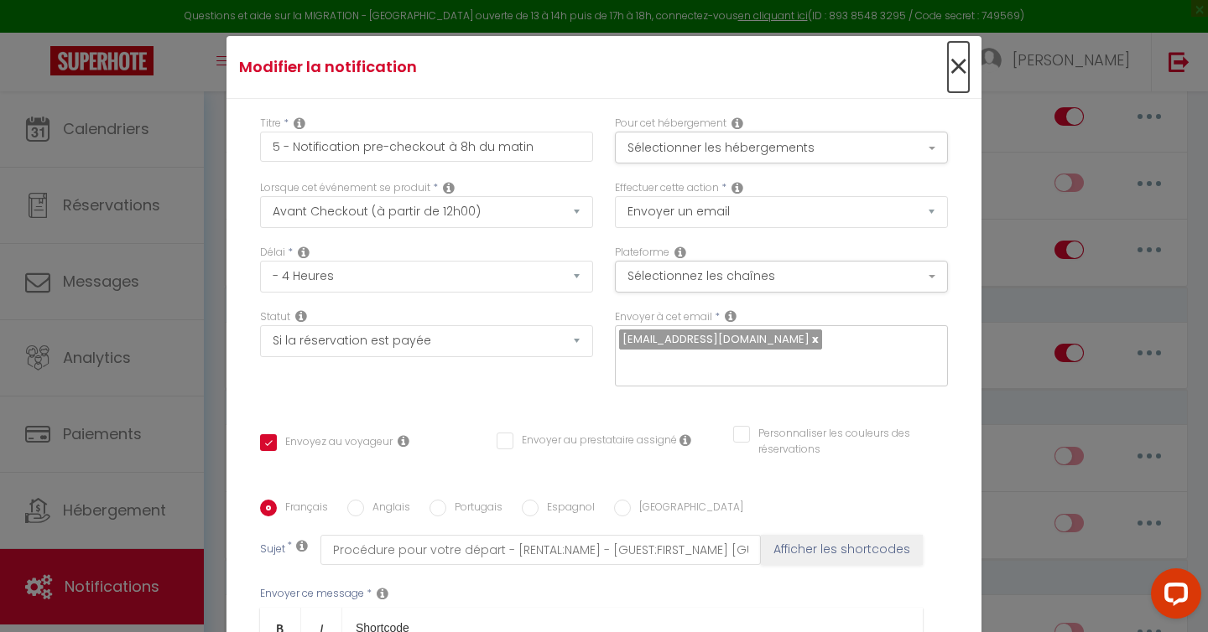
click at [963, 60] on span "×" at bounding box center [958, 67] width 21 height 50
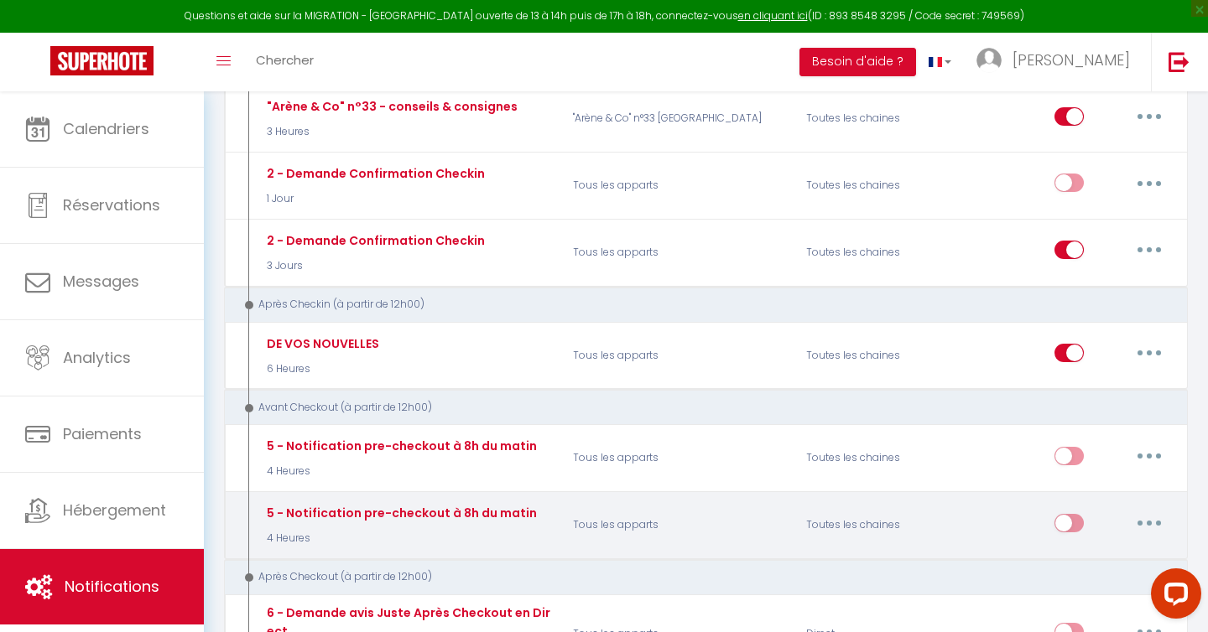
click at [1151, 510] on button "button" at bounding box center [1148, 523] width 47 height 27
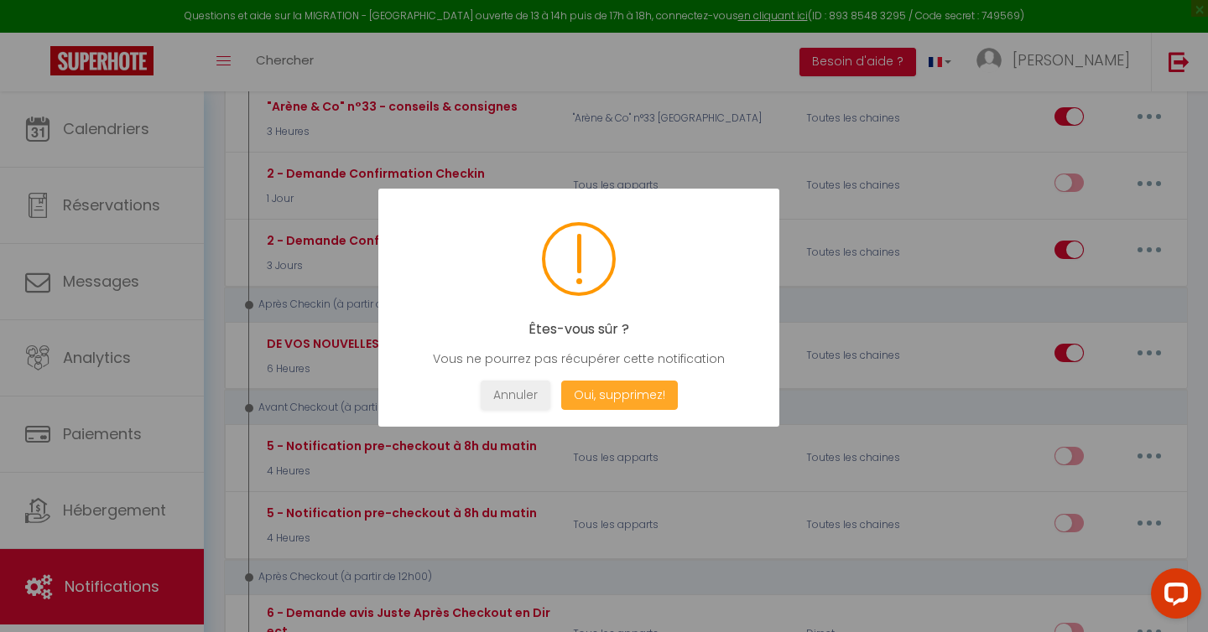
click at [631, 399] on button "Oui, supprimez!" at bounding box center [619, 395] width 117 height 29
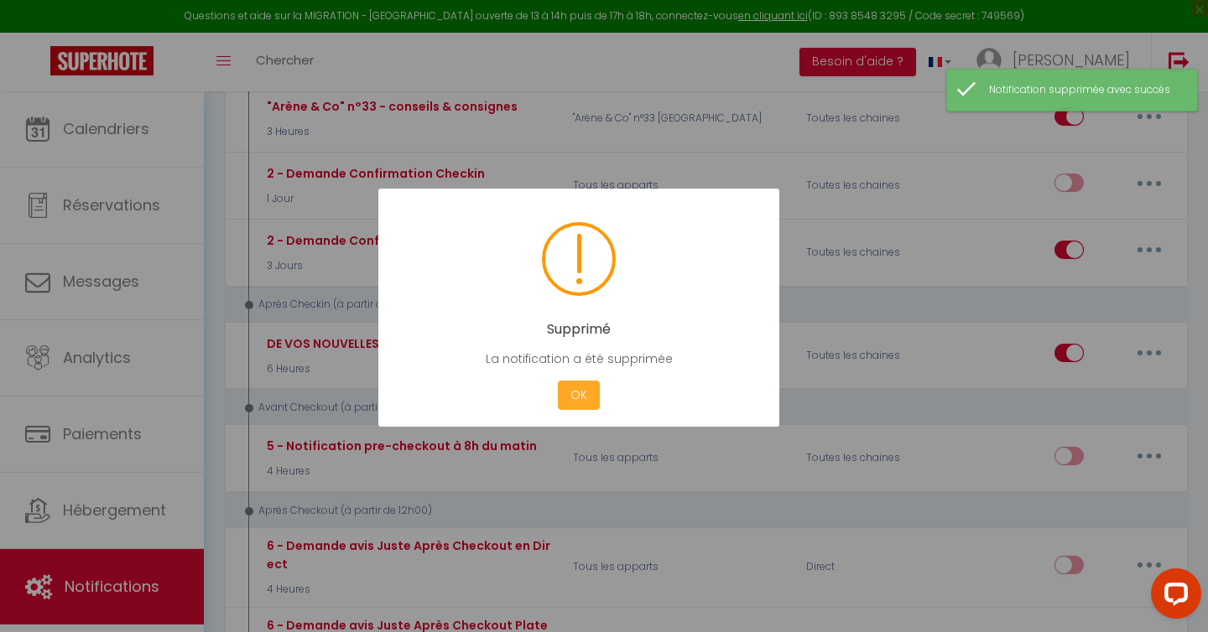
click at [592, 382] on button "OK" at bounding box center [579, 395] width 42 height 29
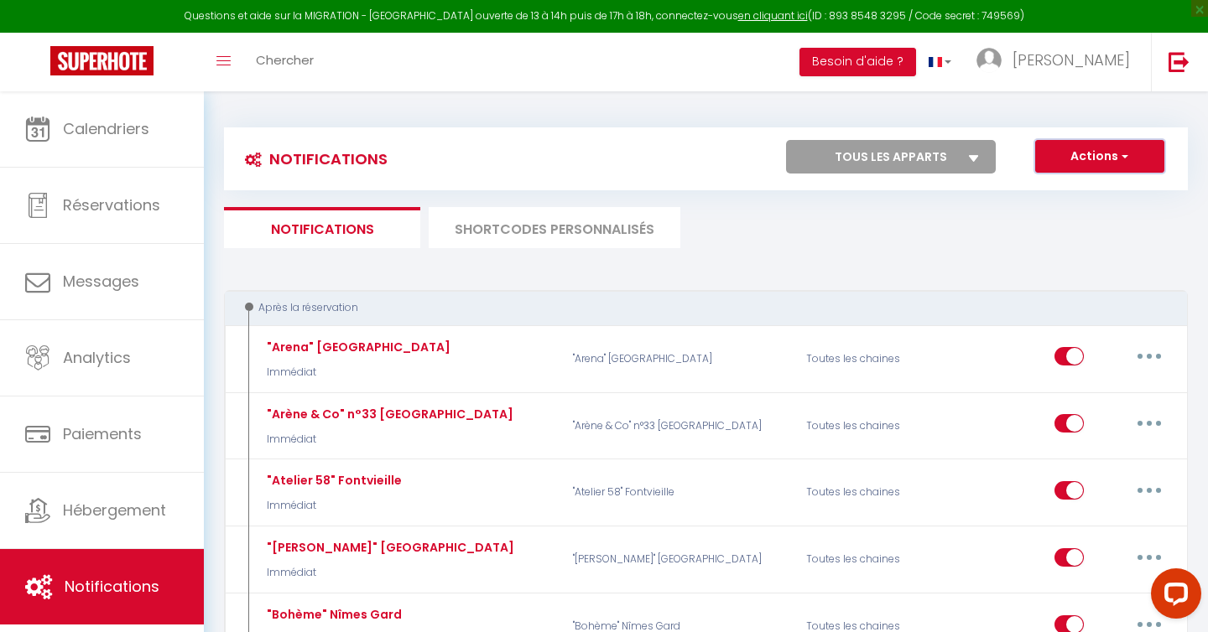
click at [1091, 164] on button "Actions" at bounding box center [1099, 157] width 129 height 34
click at [1082, 200] on link "Nouvelle Notification" at bounding box center [1076, 193] width 174 height 22
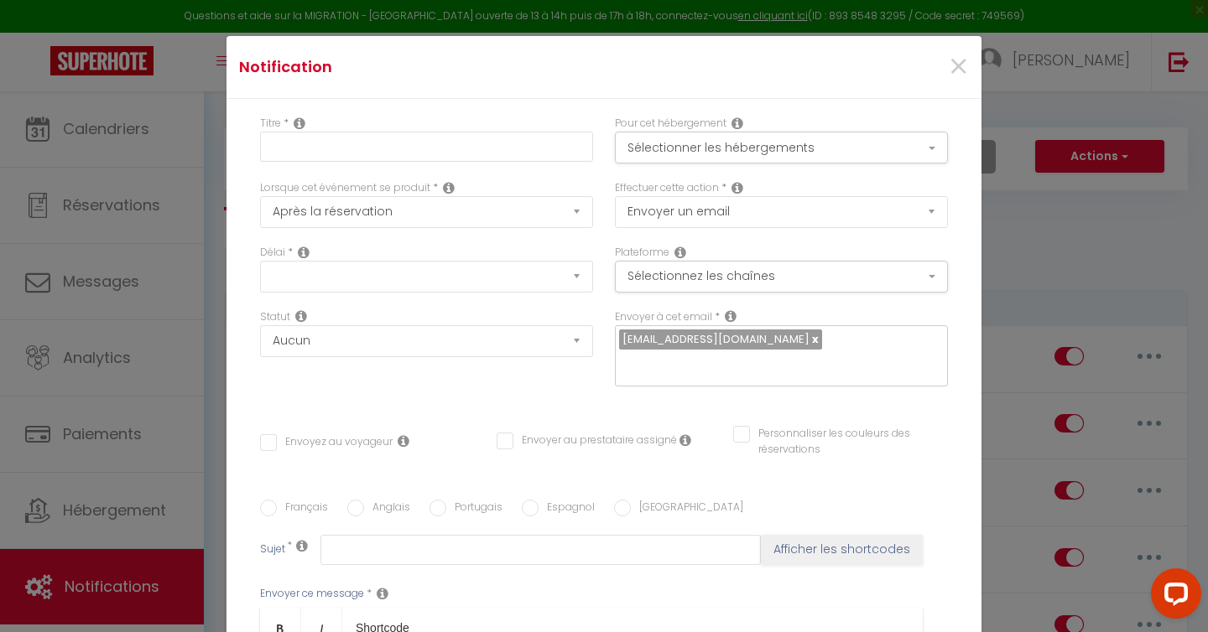
select select "Immédiat"
select select
checkbox input "false"
radio input "true"
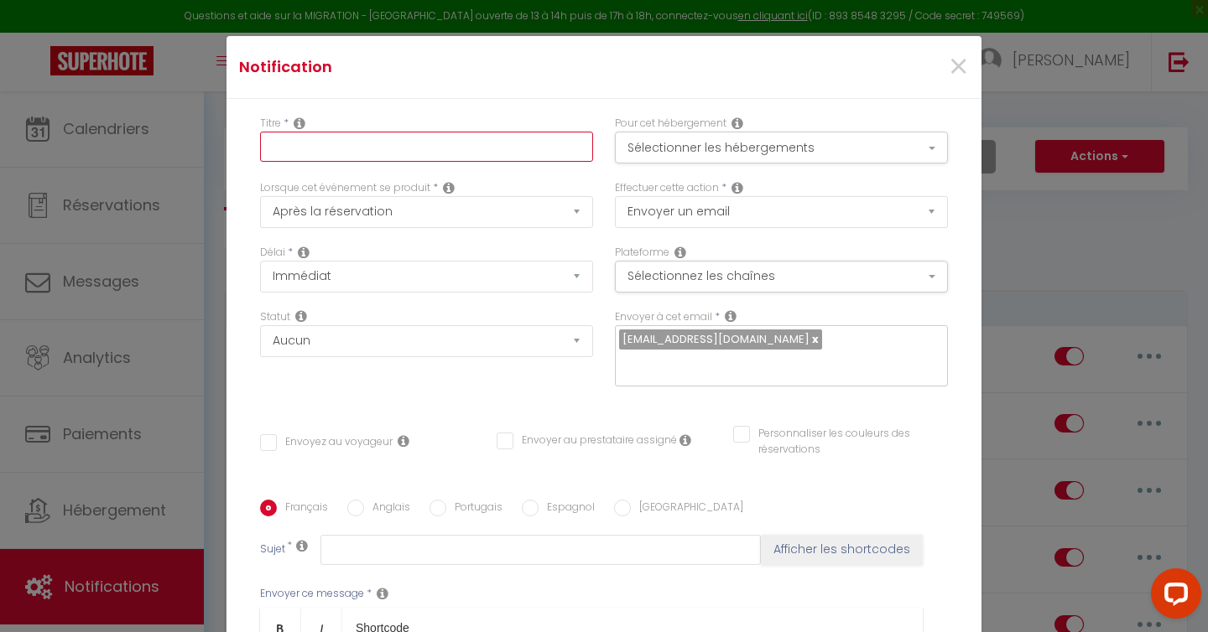
click at [436, 148] on input "text" at bounding box center [426, 147] width 333 height 30
type input "C"
type input "A"
click at [375, 143] on input "À LIRE - CONSIGNE PISCINE" at bounding box center [426, 147] width 333 height 30
type input "À LIRE - CONSIGNES PISCINE"
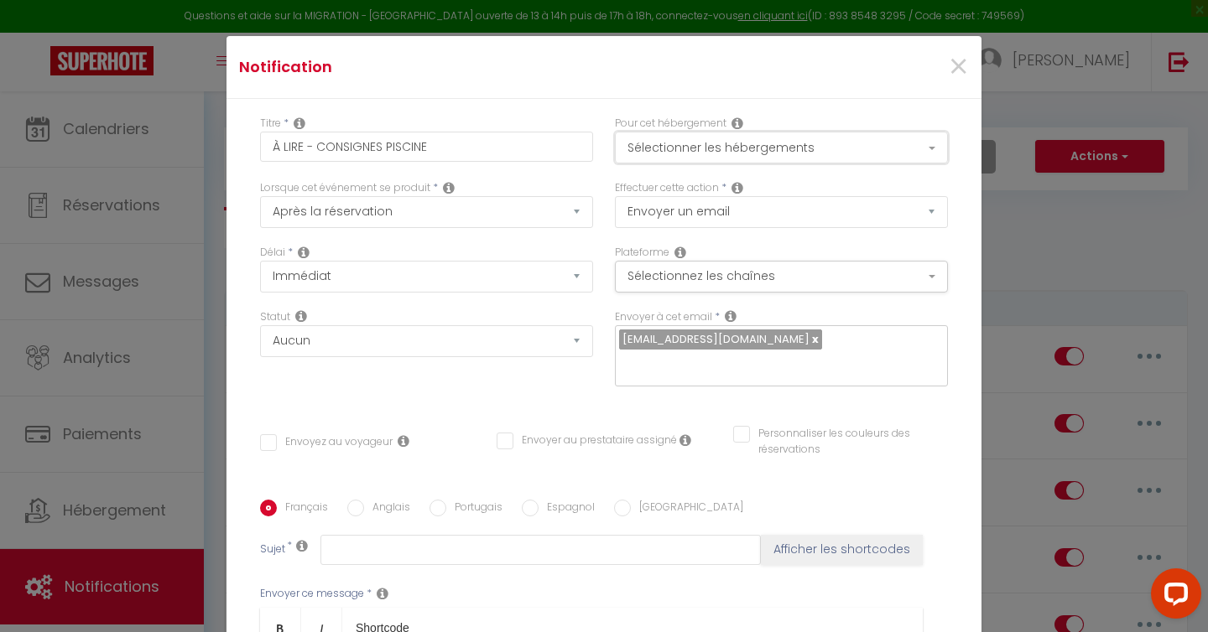
click at [860, 150] on button "Sélectionner les hébergements" at bounding box center [781, 148] width 333 height 32
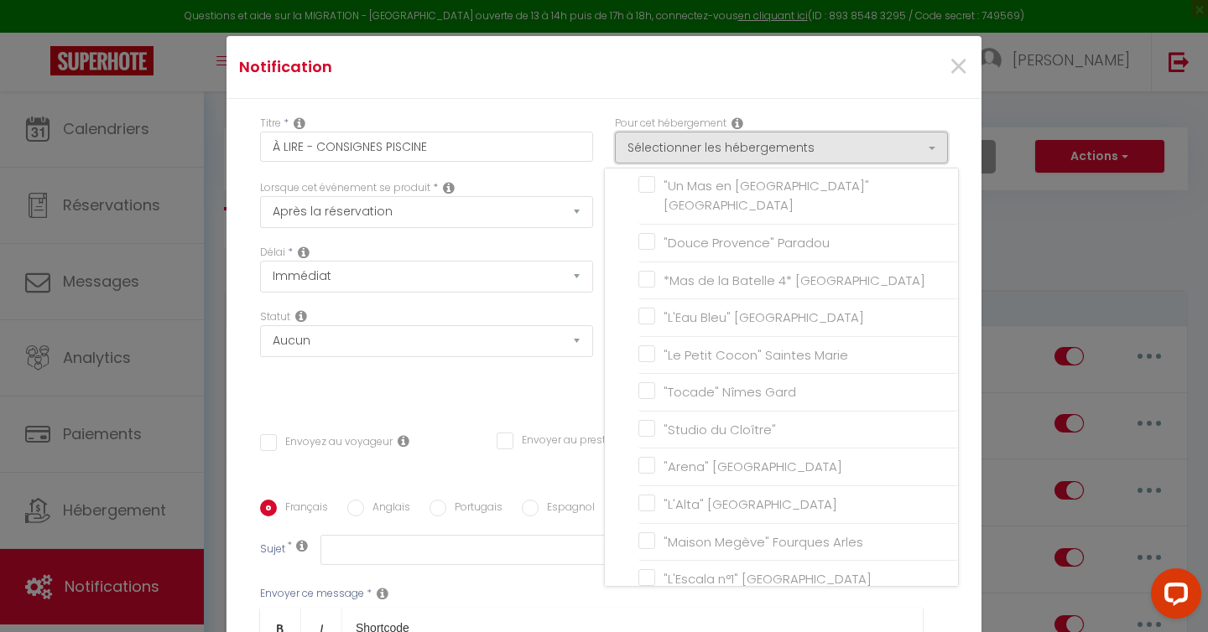
scroll to position [2494, 0]
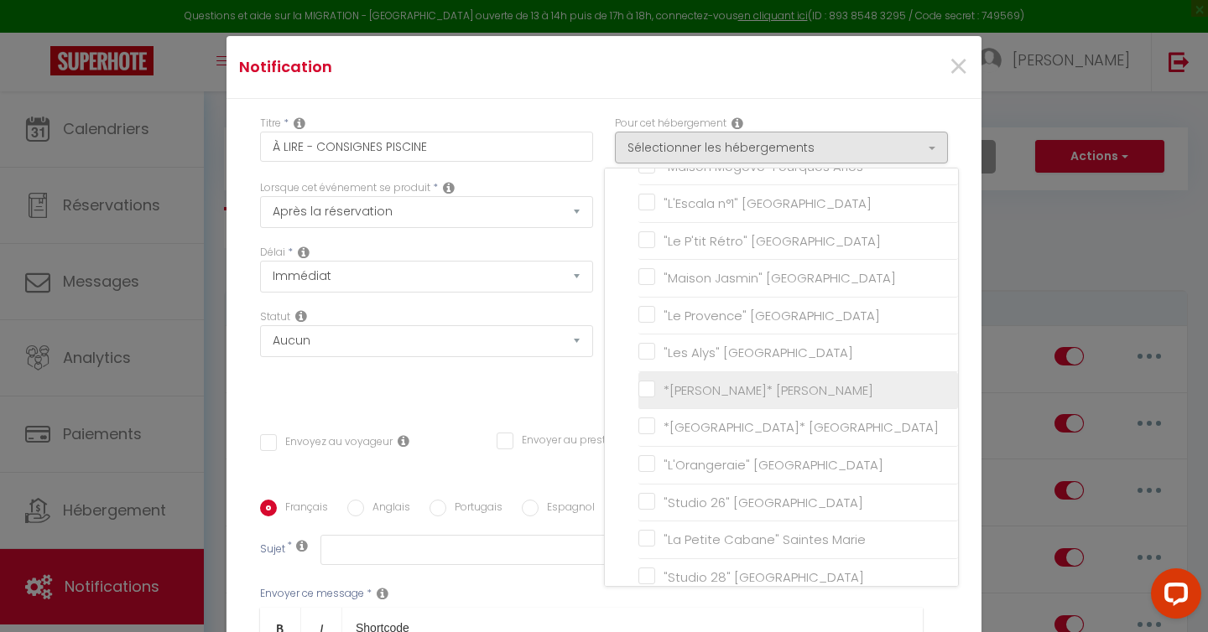
click at [647, 382] on input "*[PERSON_NAME]* [PERSON_NAME]" at bounding box center [797, 390] width 319 height 17
checkbox input "true"
checkbox input "false"
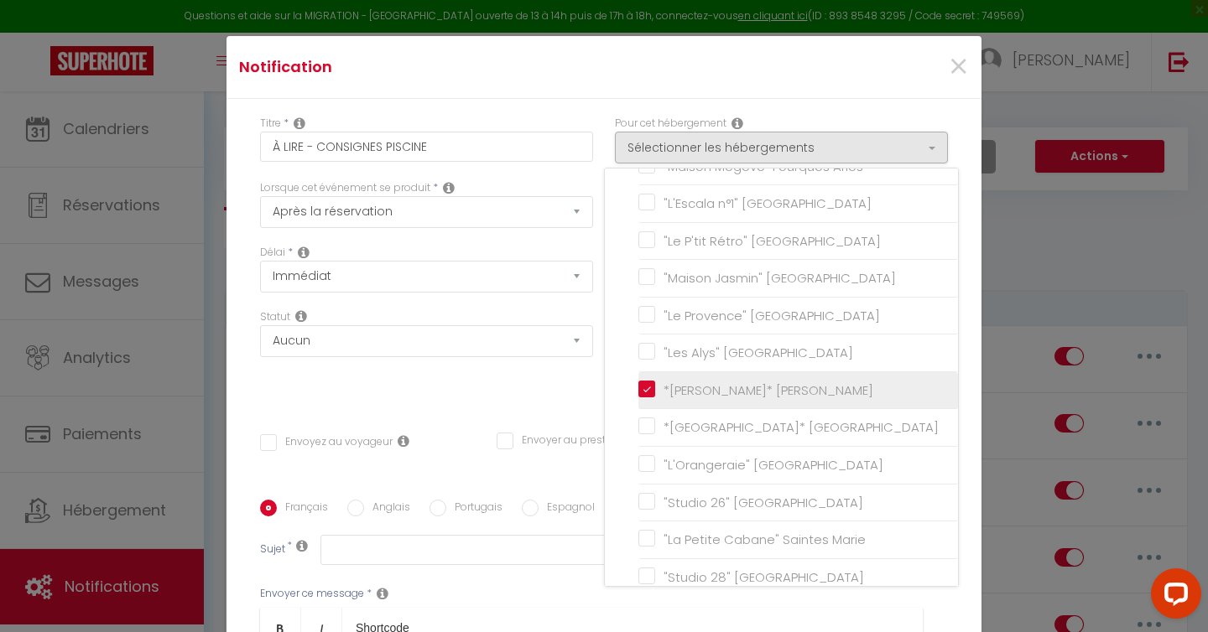
checkbox input "false"
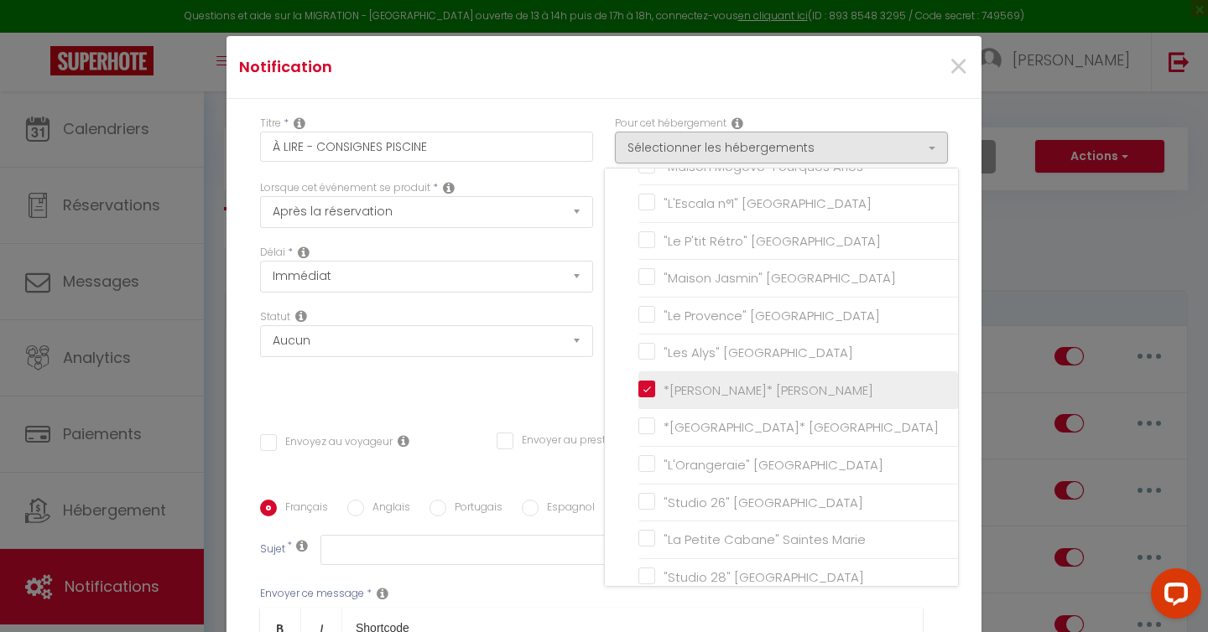
checkbox input "false"
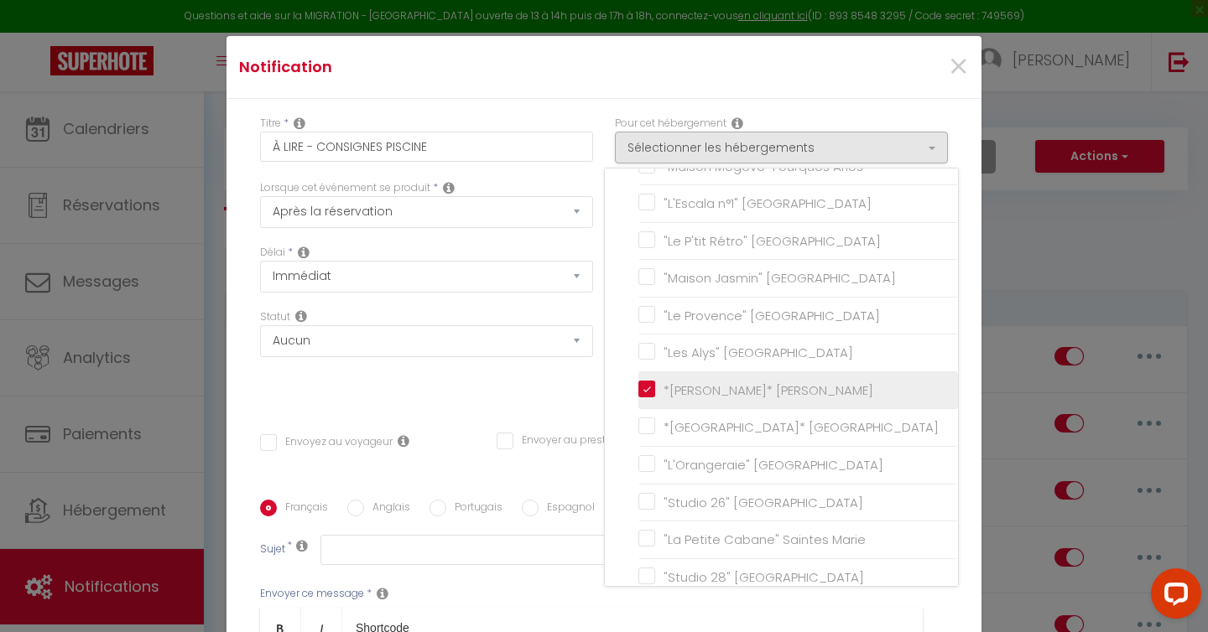
checkbox input "false"
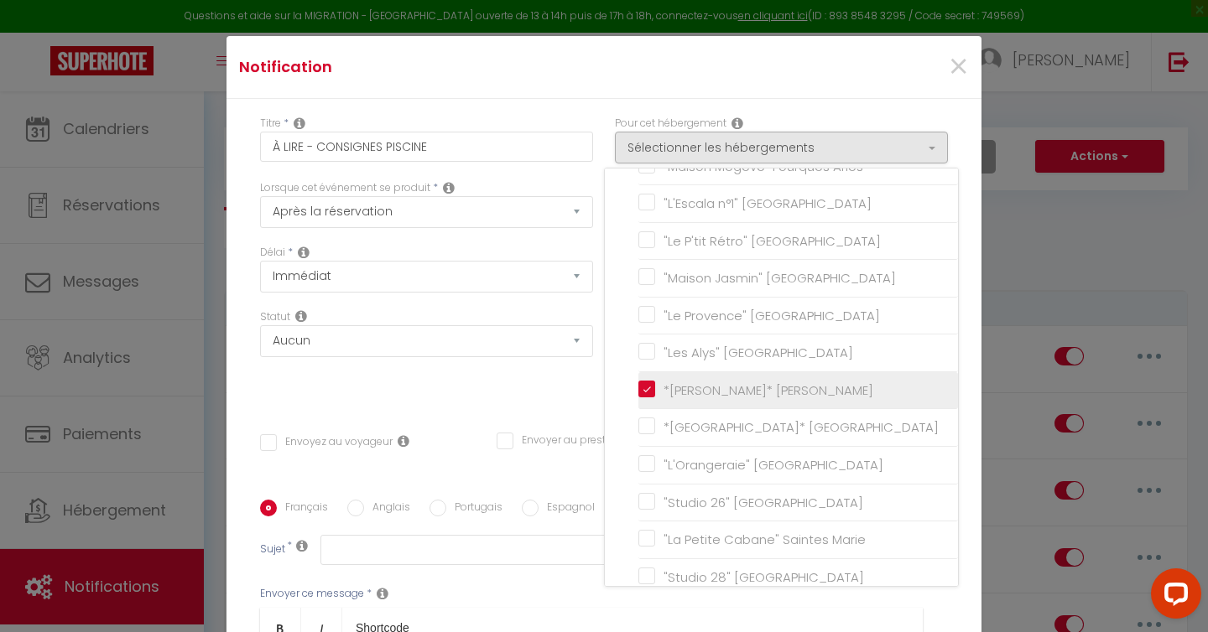
checkbox input "false"
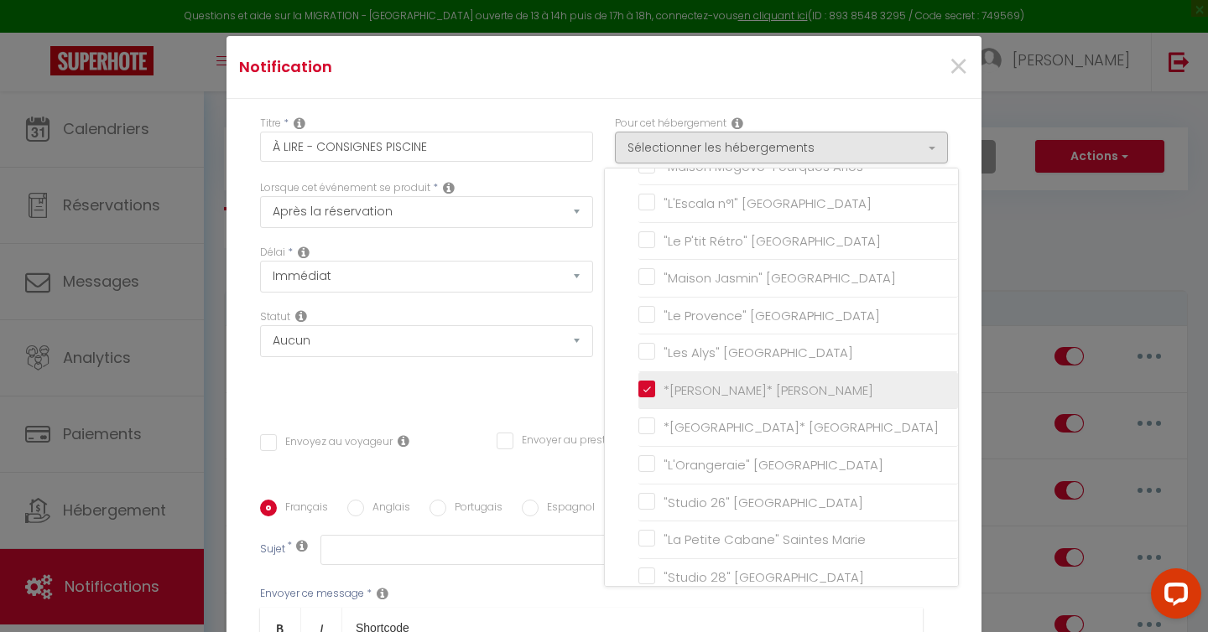
checkbox input "false"
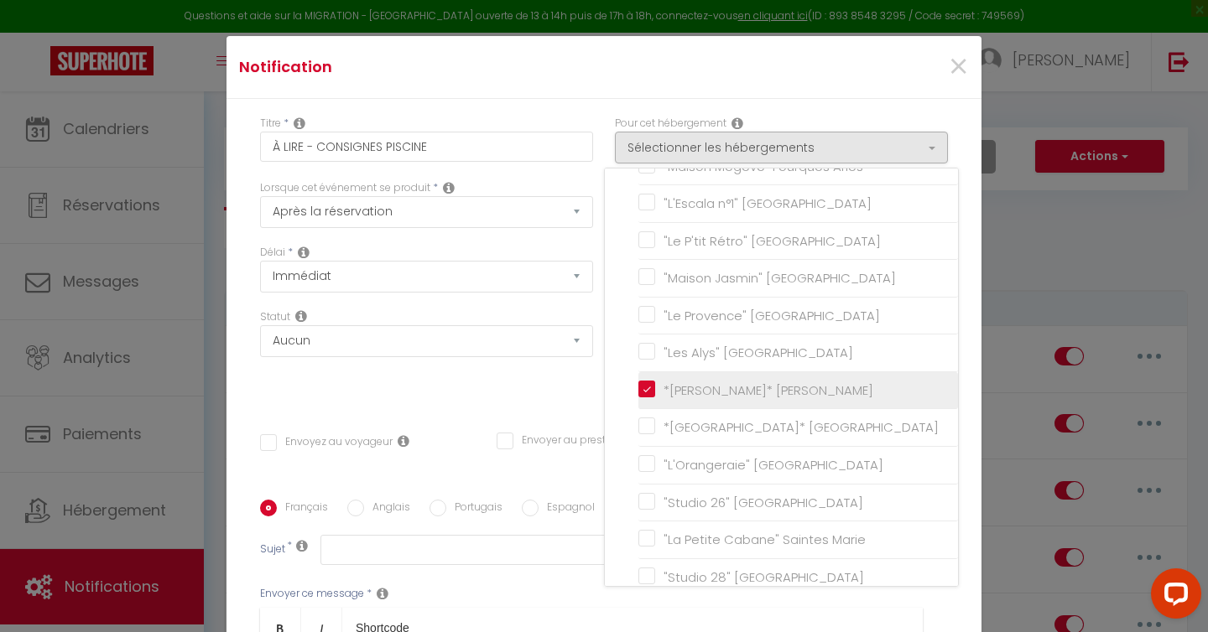
checkbox input "false"
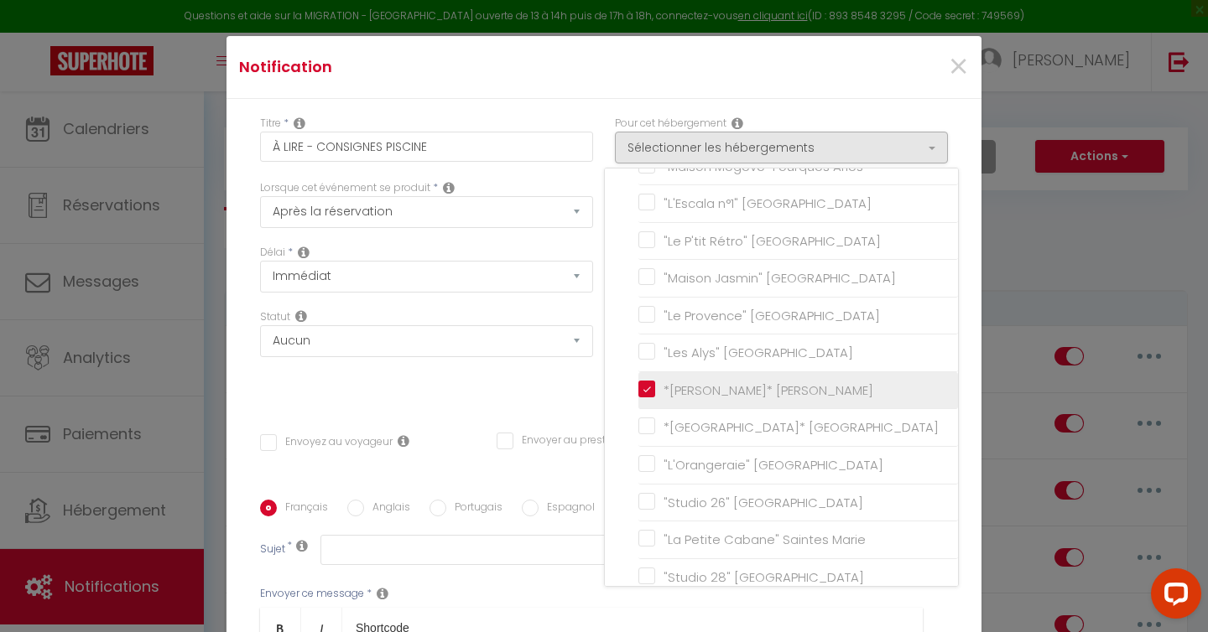
checkbox input "false"
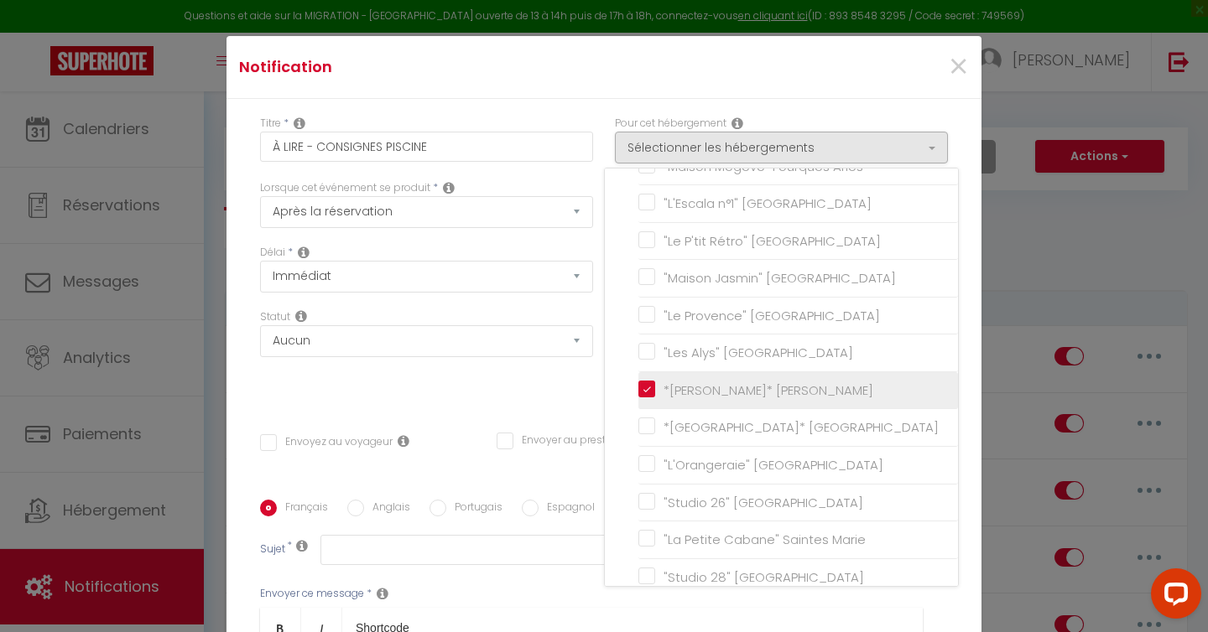
checkbox input "false"
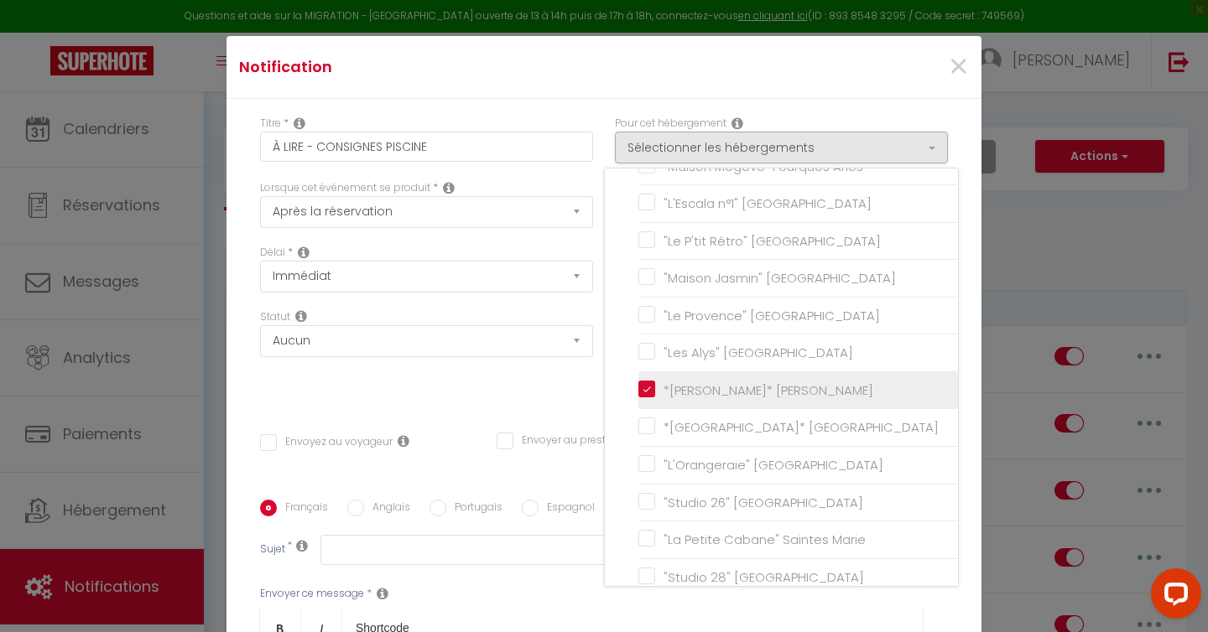
checkbox input "false"
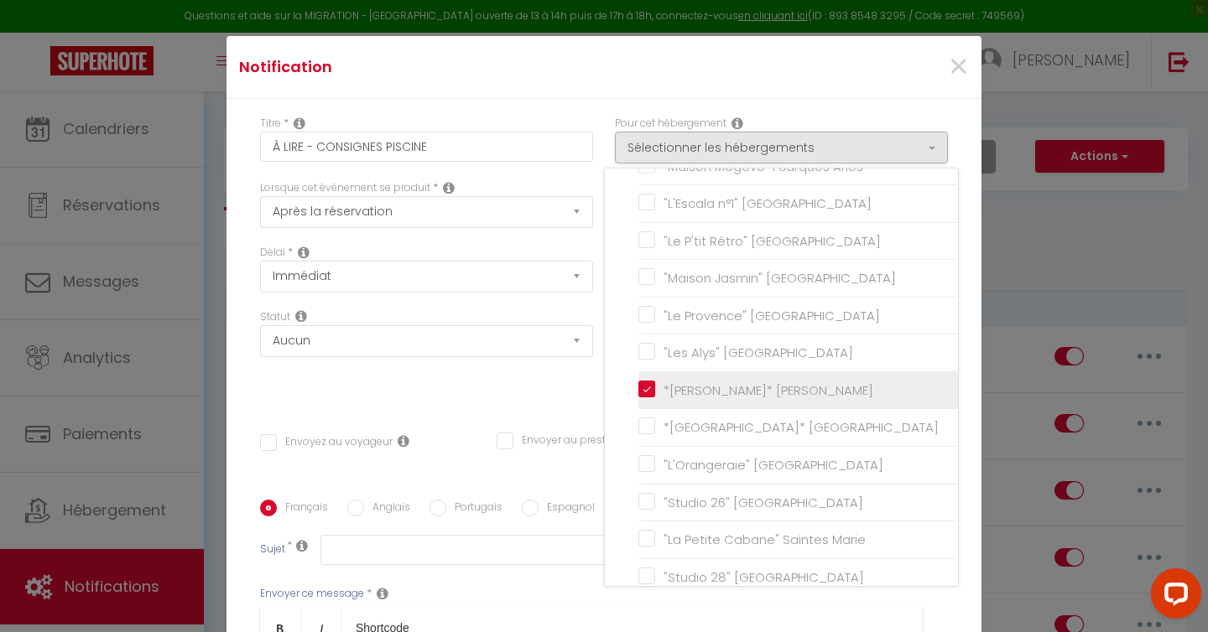
checkbox input "false"
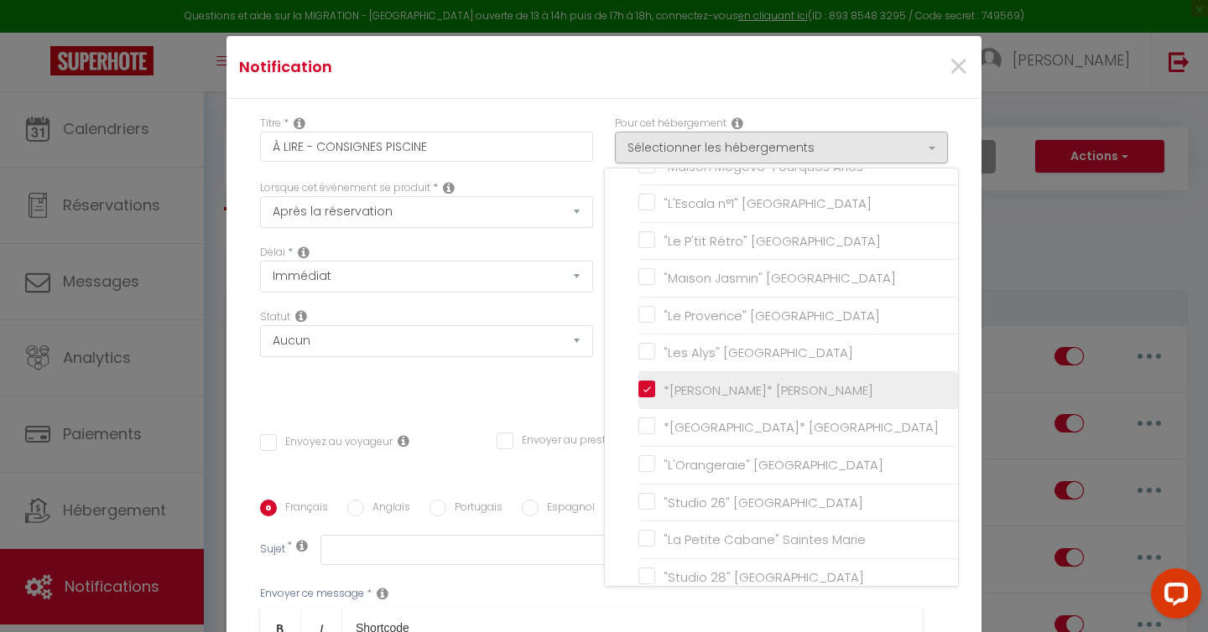
checkbox input "false"
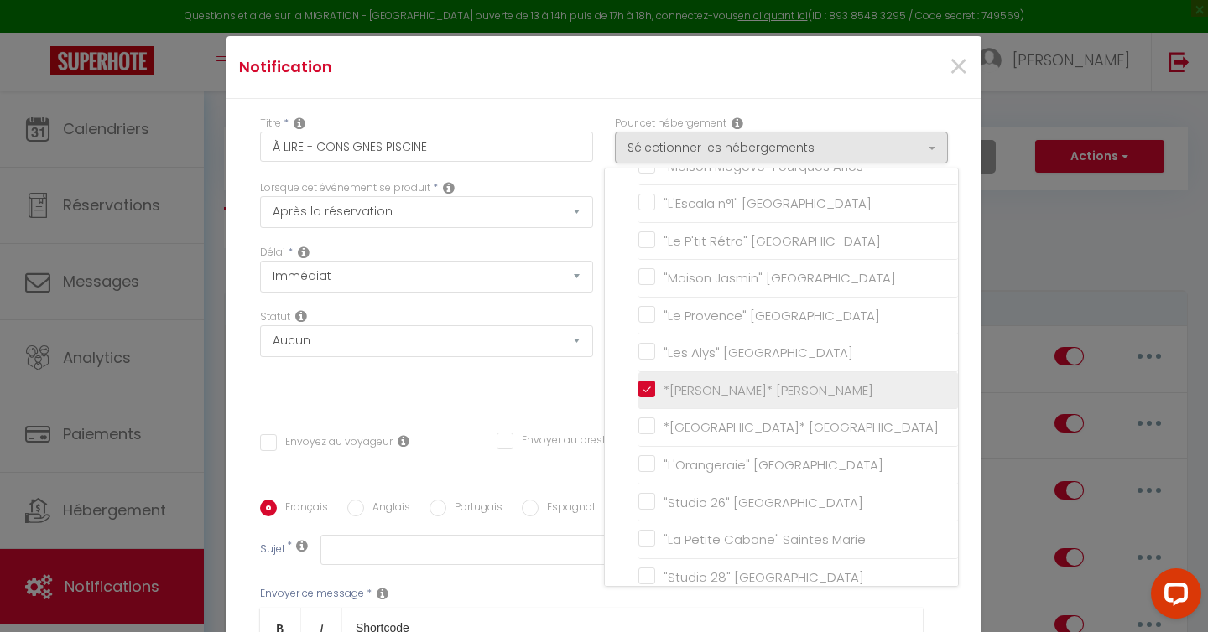
checkbox input "false"
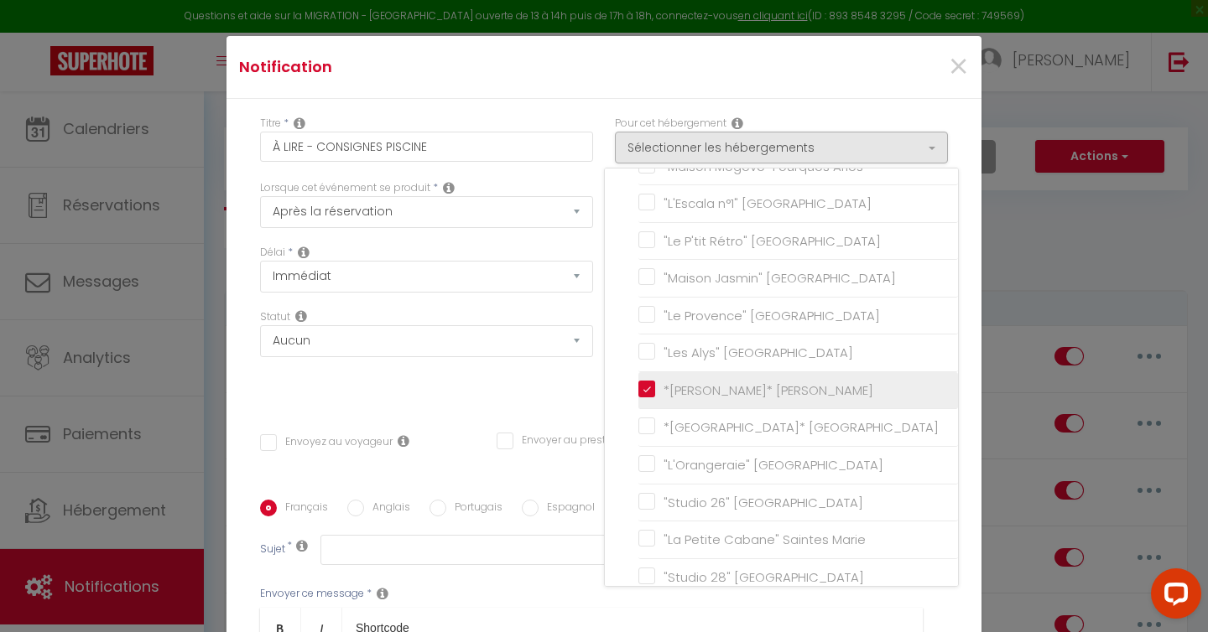
checkbox input "false"
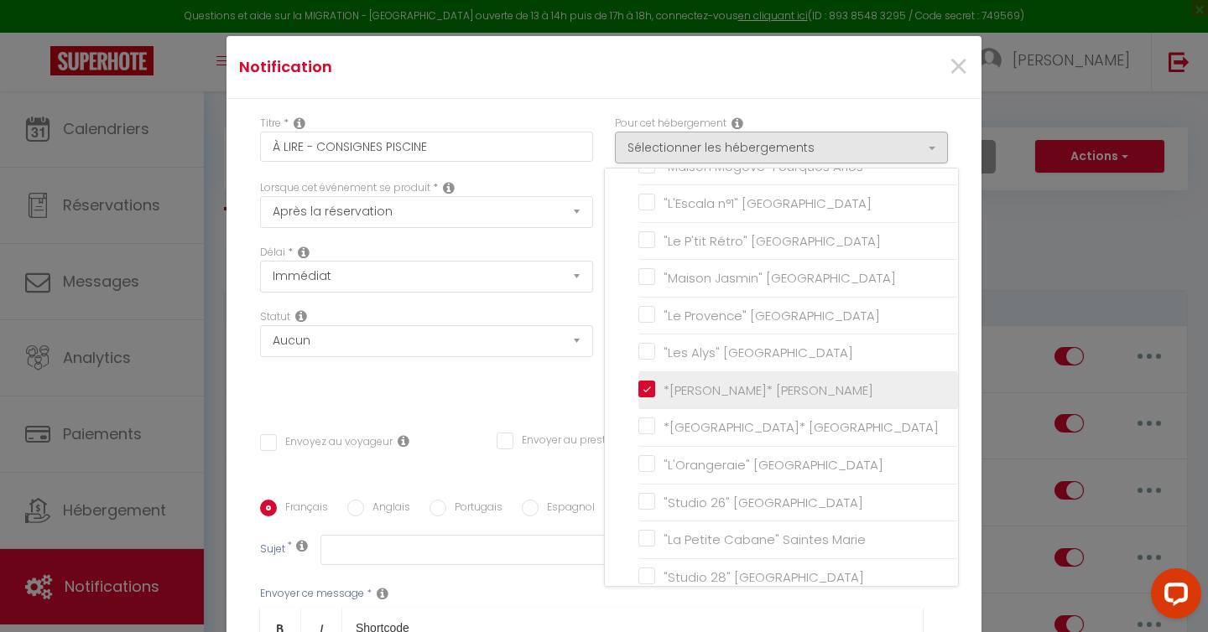
checkbox input "false"
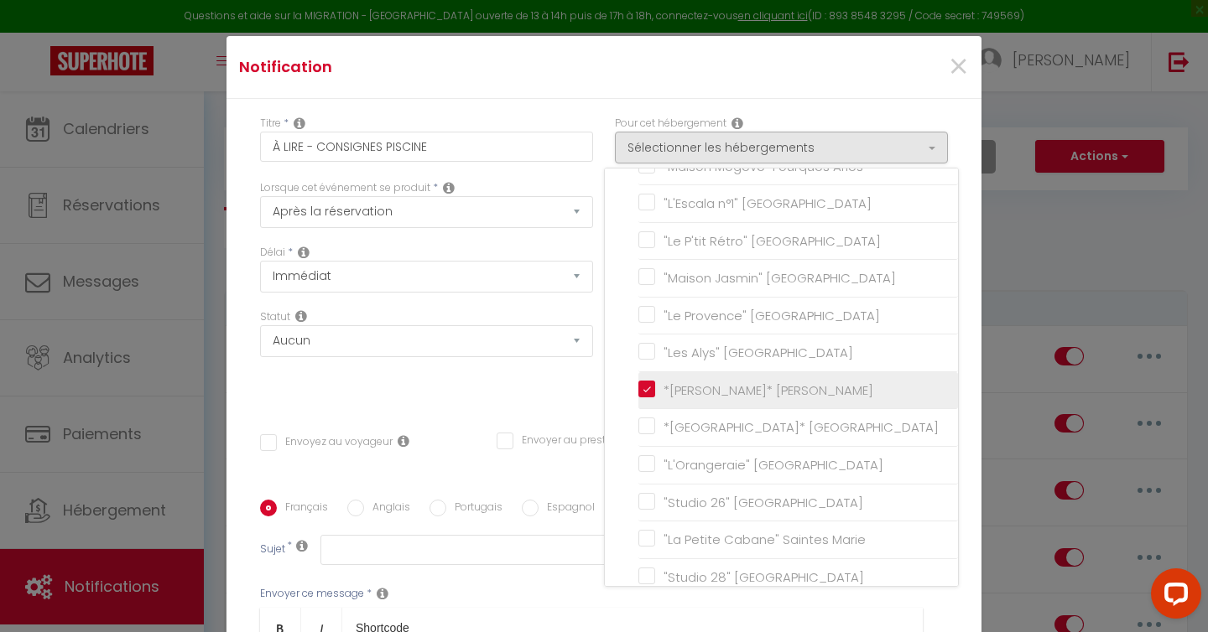
checkbox input "false"
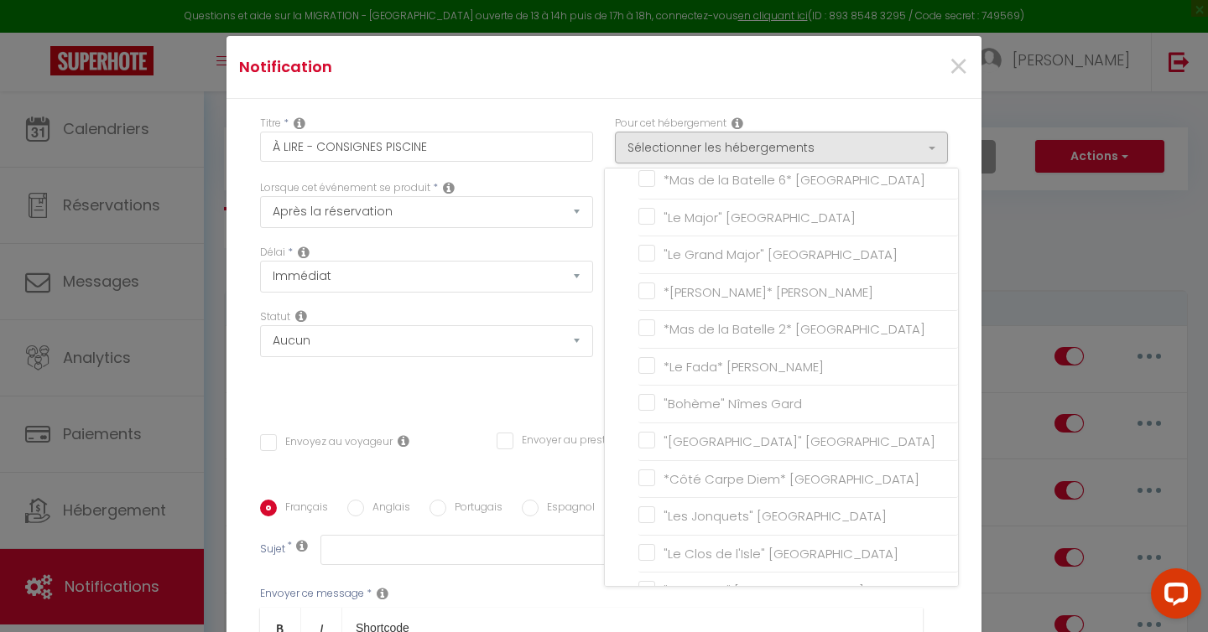
scroll to position [981, 0]
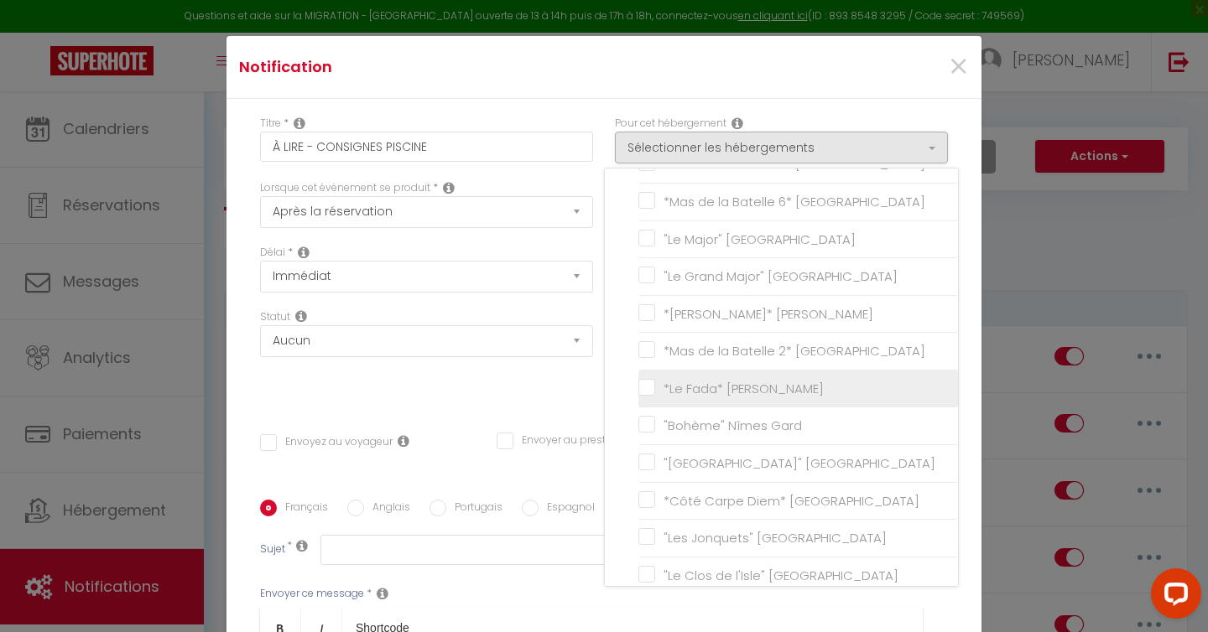
click at [641, 381] on input "*Le Fada* [PERSON_NAME]" at bounding box center [797, 389] width 319 height 17
checkbox input "true"
checkbox input "false"
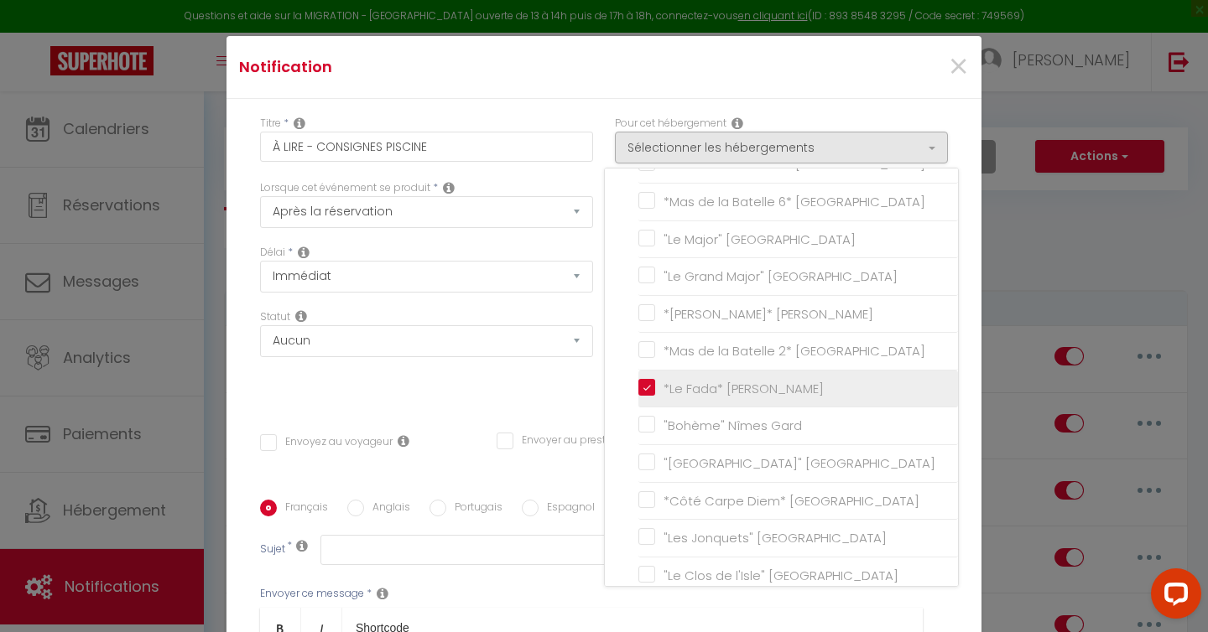
checkbox input "false"
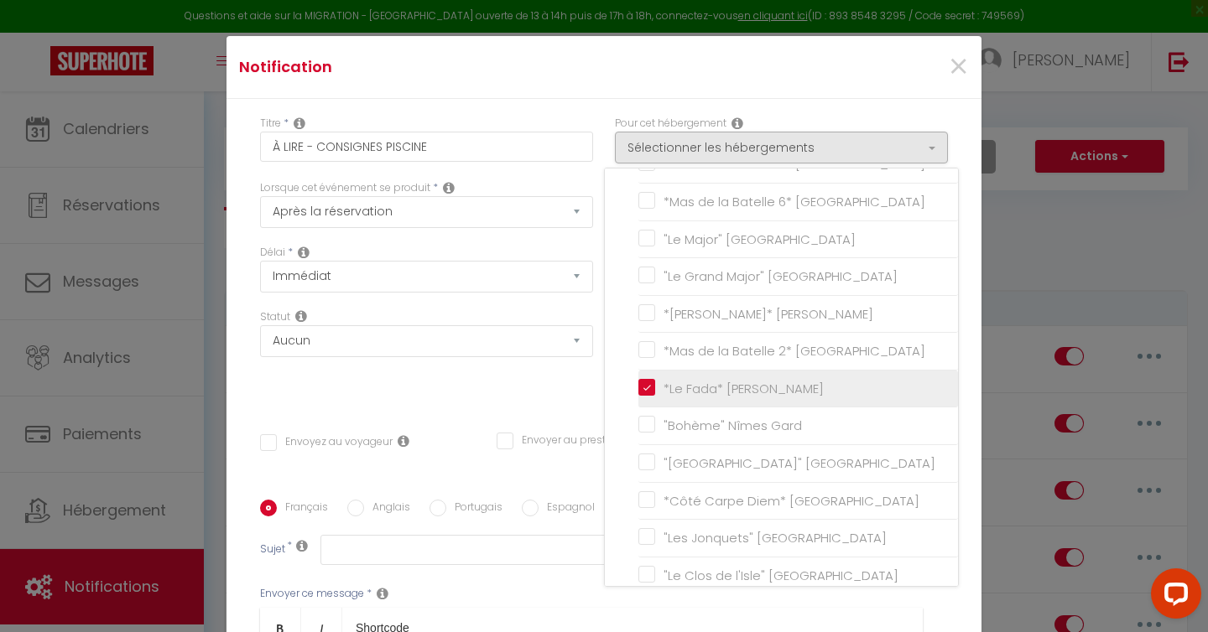
checkbox input "false"
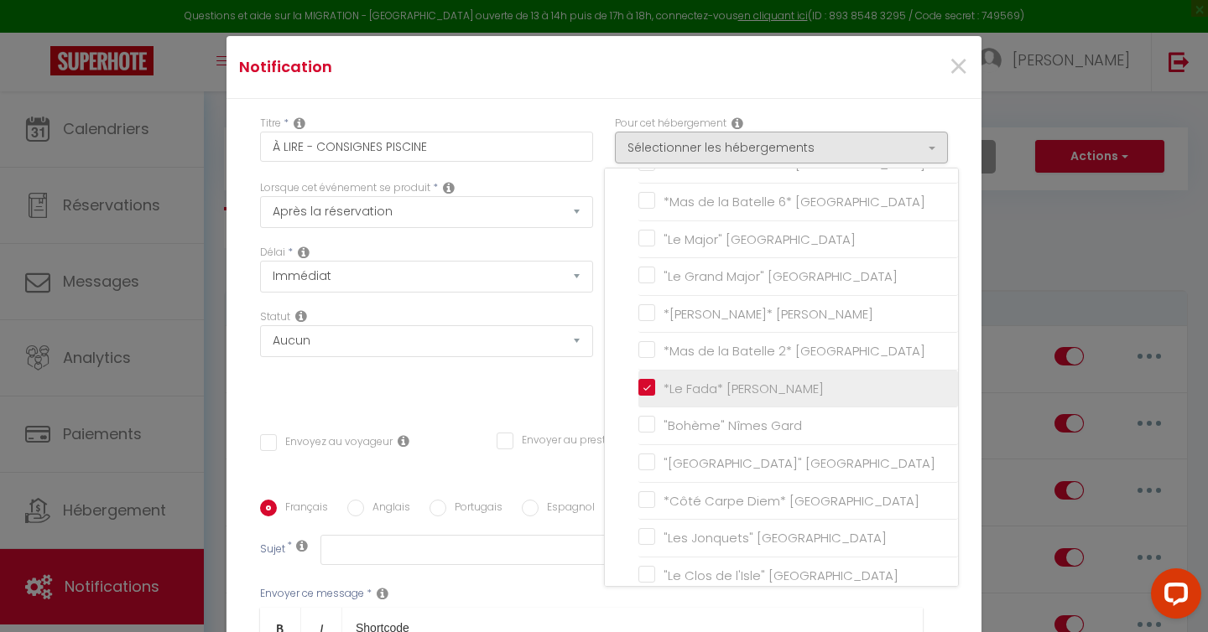
checkbox input "false"
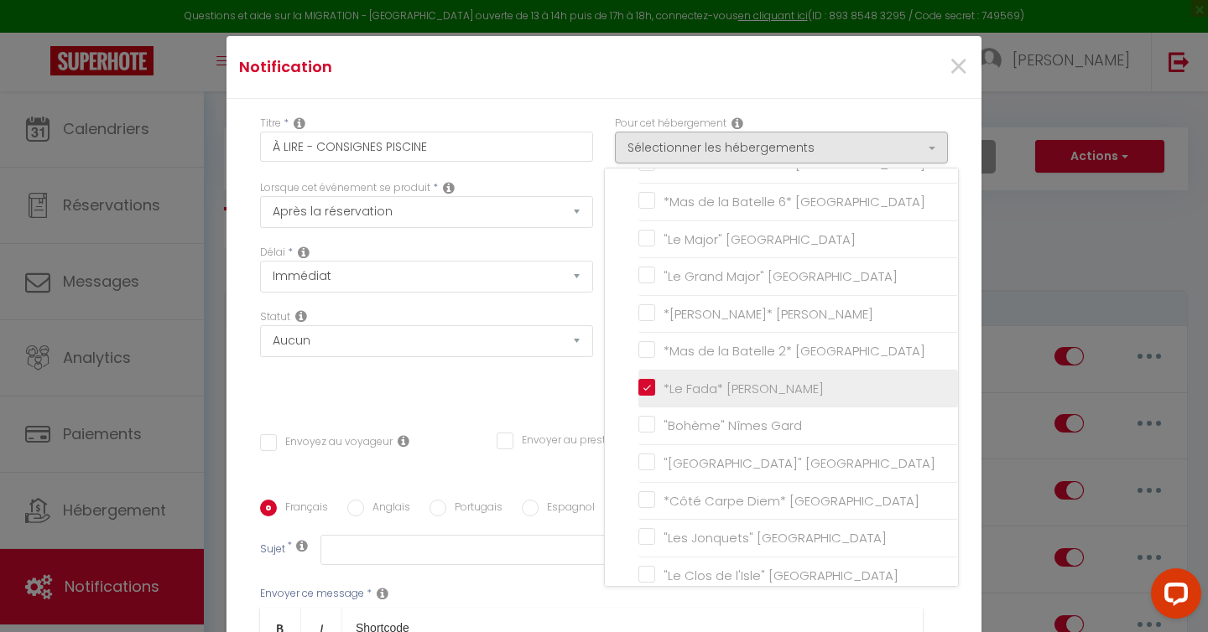
checkbox input "false"
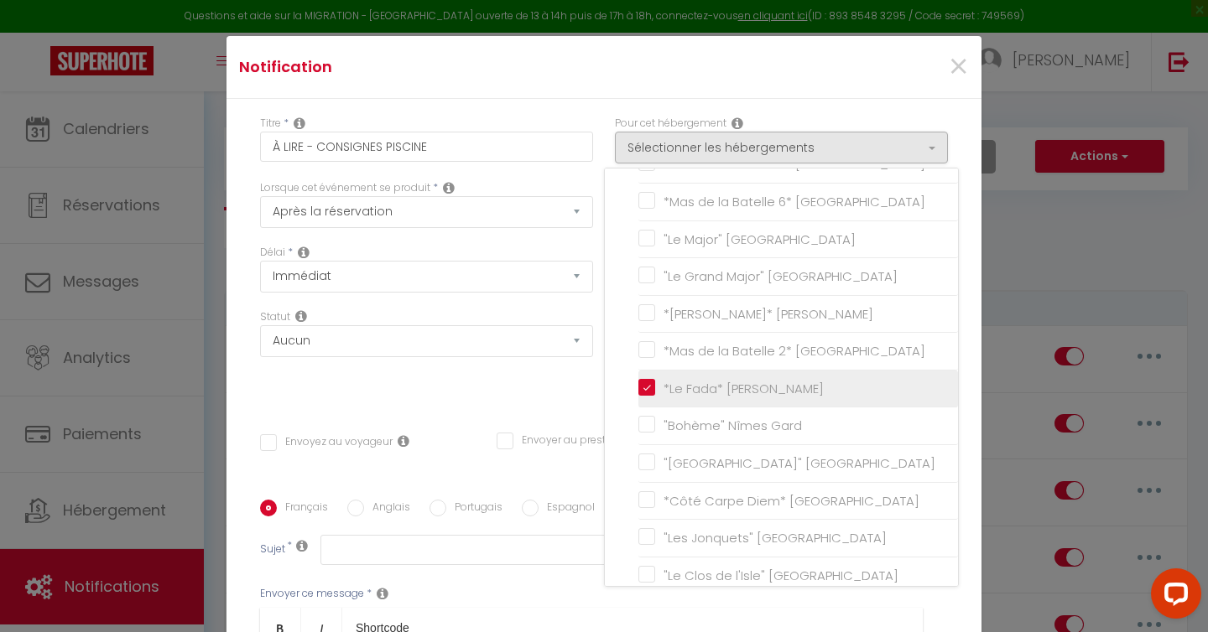
checkbox input "false"
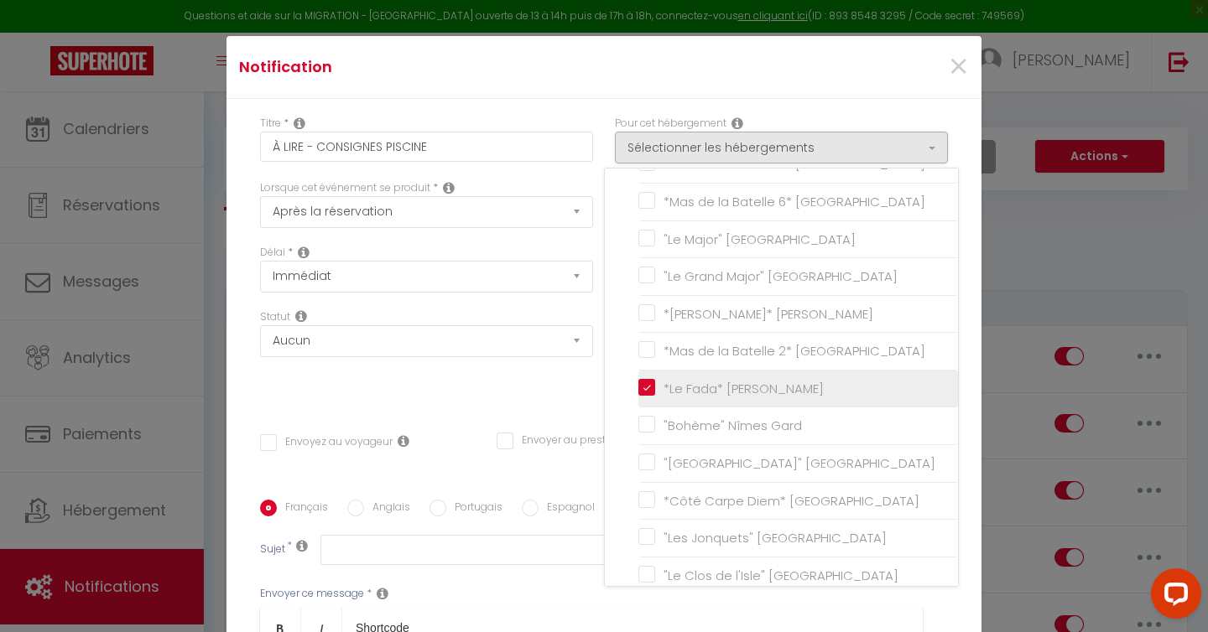
checkbox input "false"
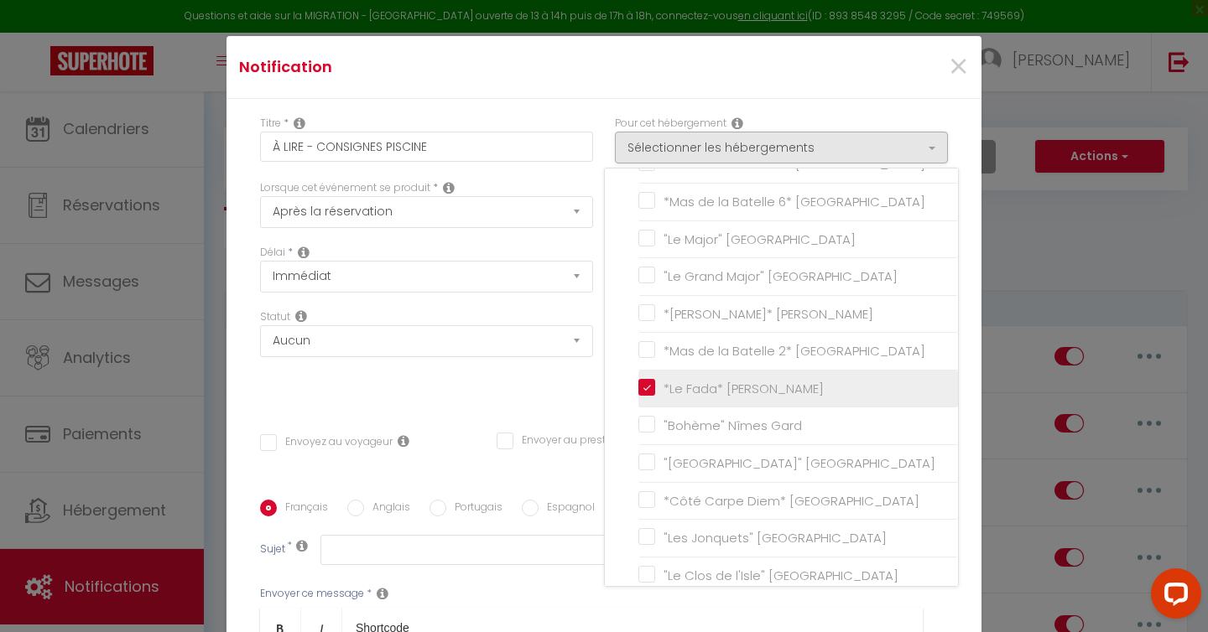
checkbox input "false"
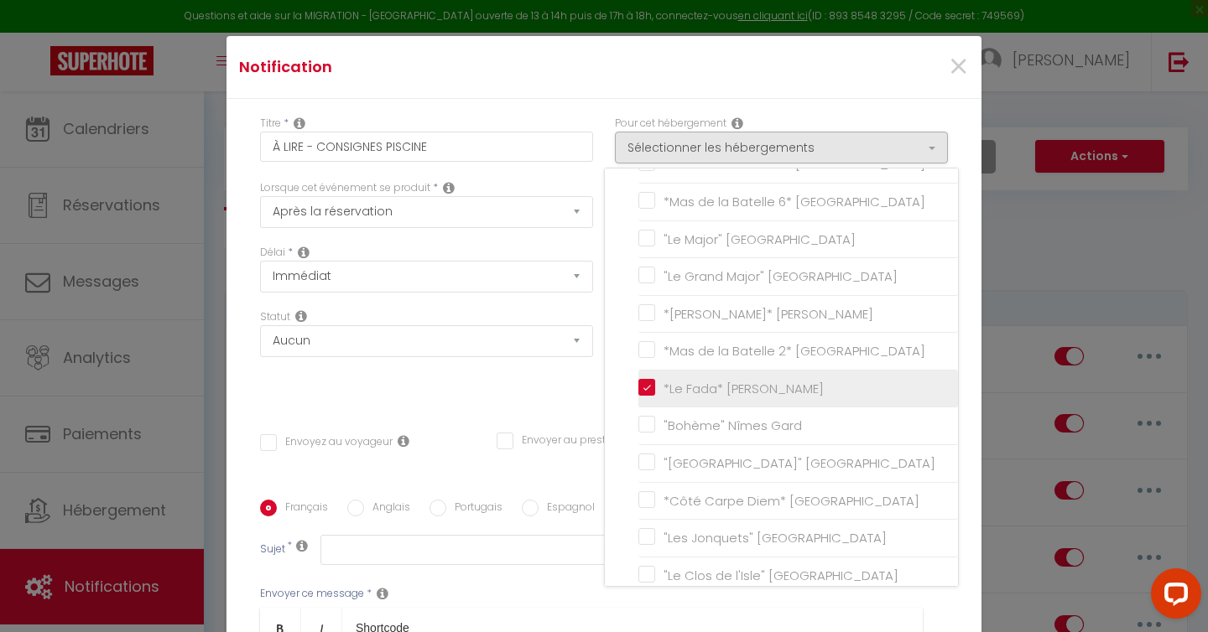
checkbox input "false"
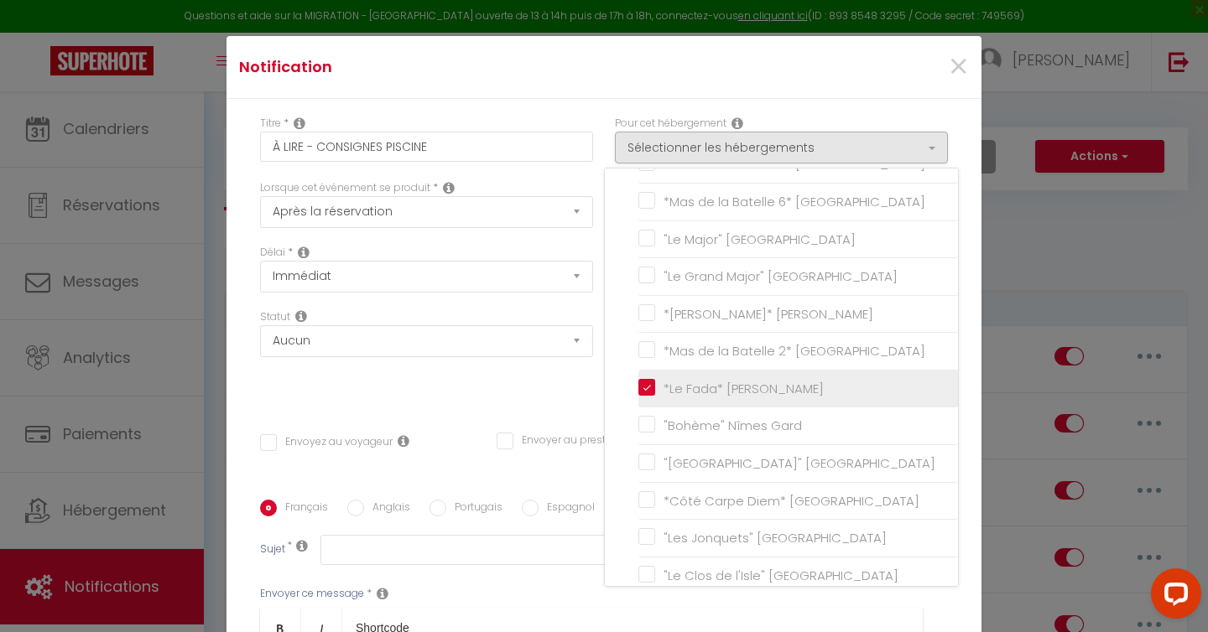
checkbox input "false"
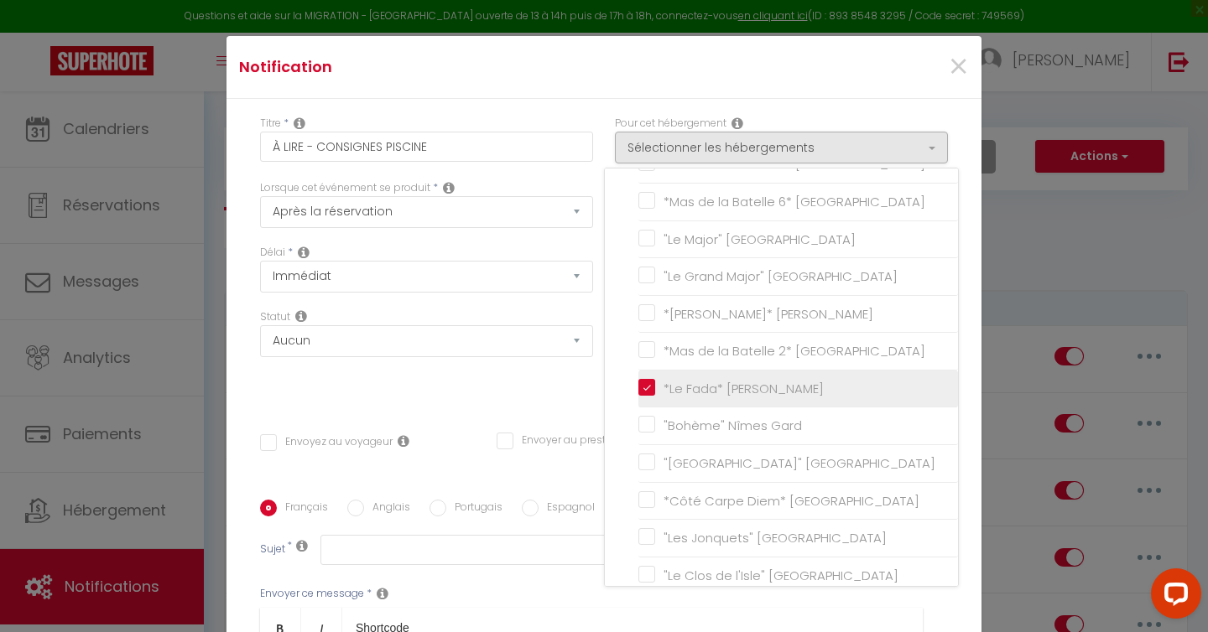
checkbox input "false"
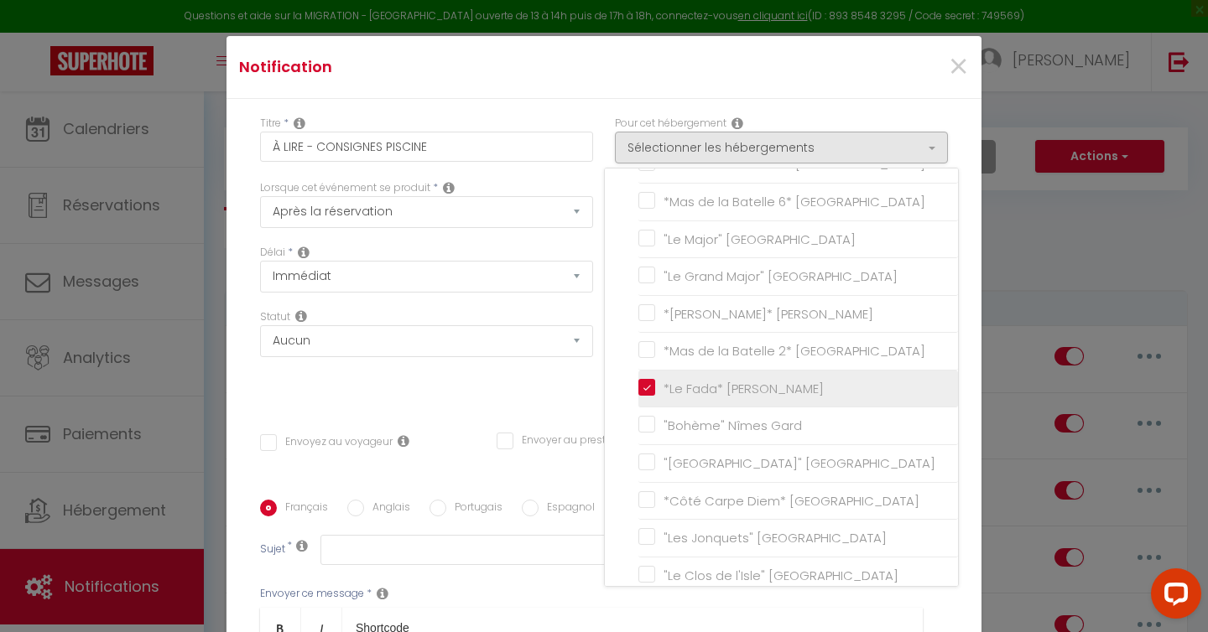
checkbox input "false"
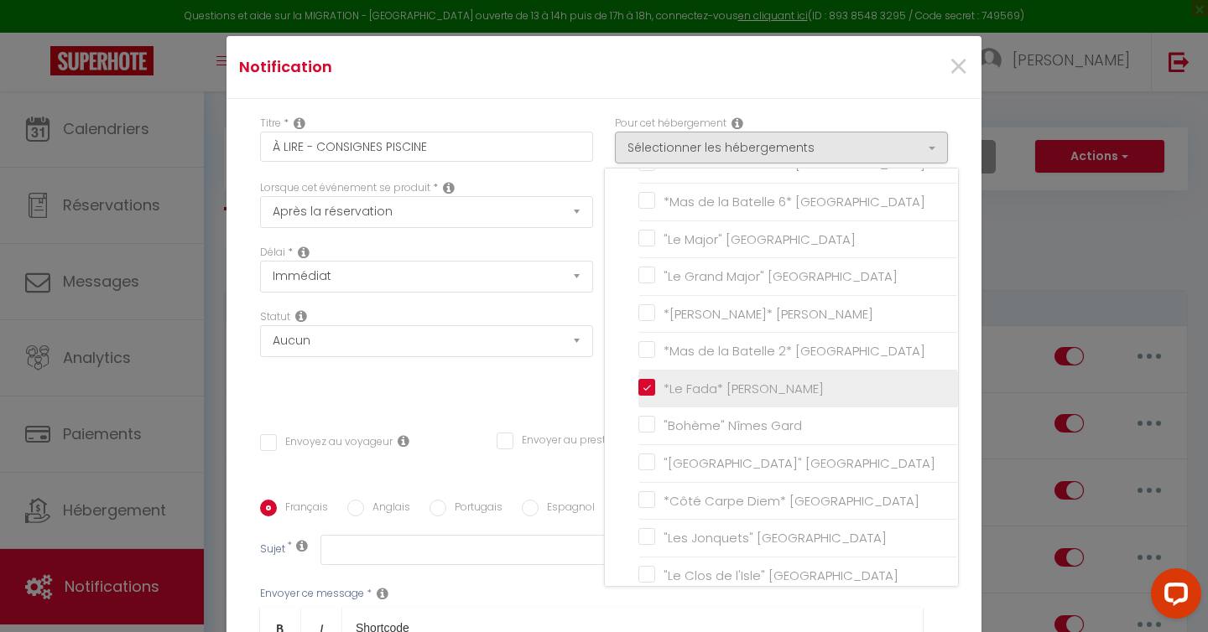
checkbox input "false"
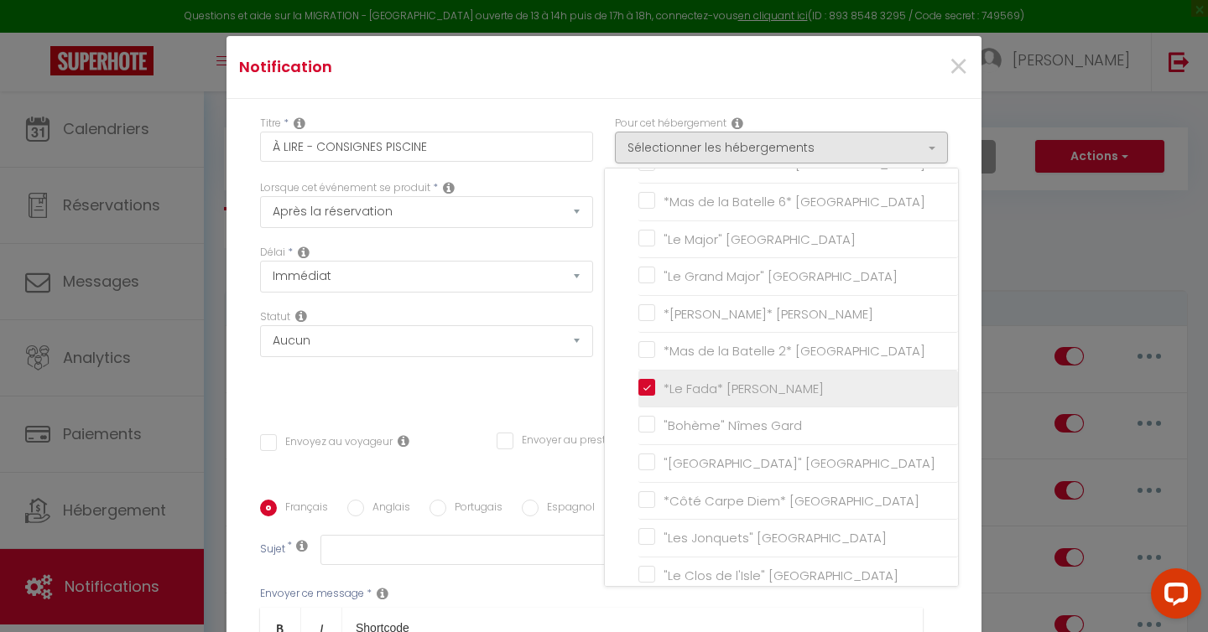
checkbox input "false"
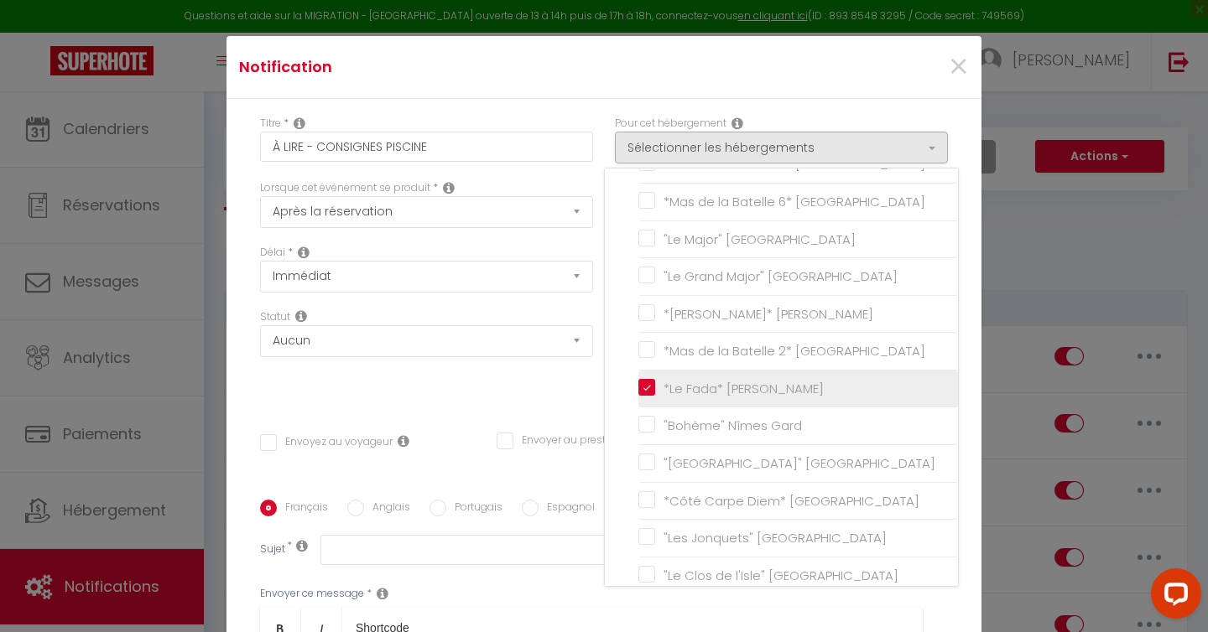
checkbox input "false"
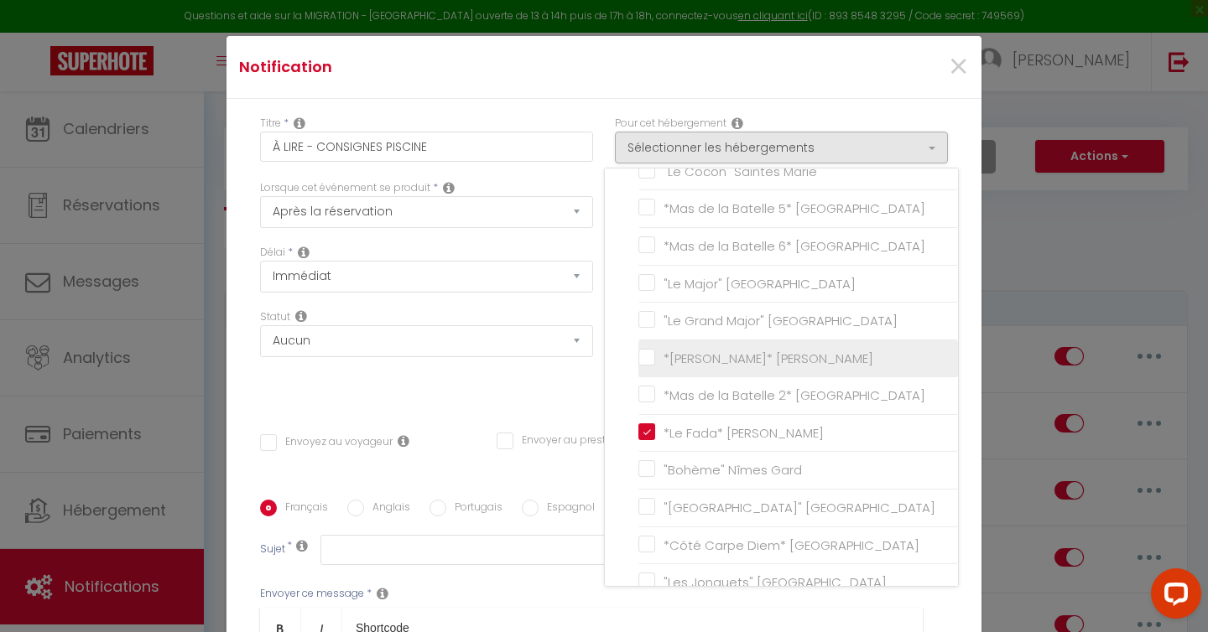
scroll to position [908, 0]
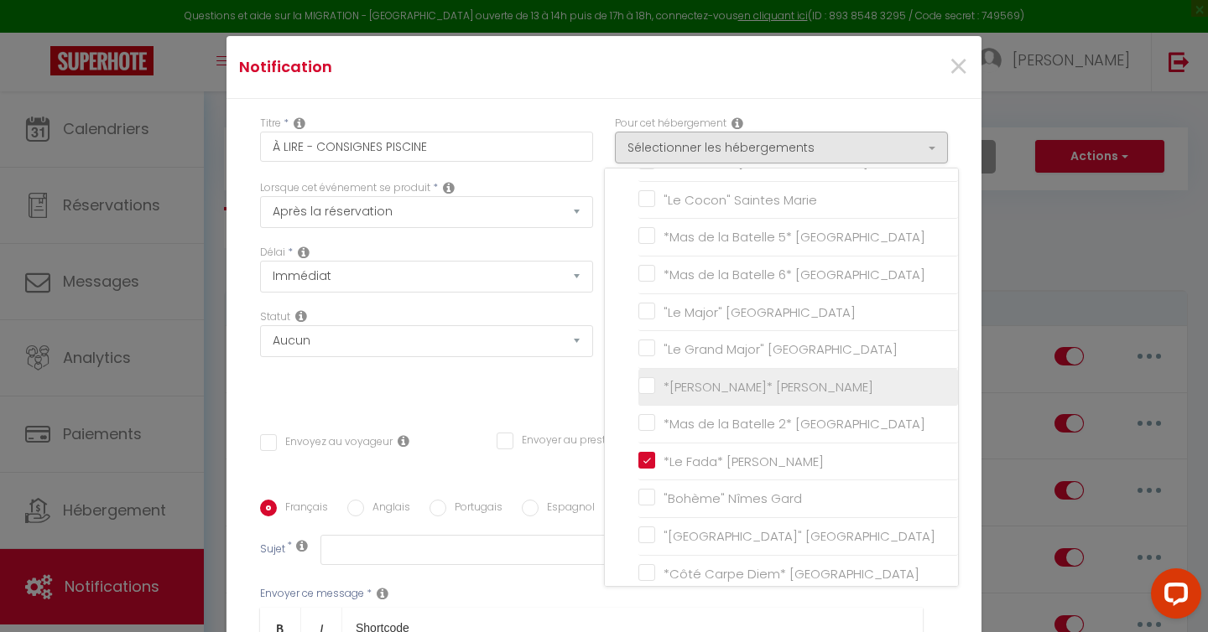
click at [645, 378] on input "*[PERSON_NAME]* [PERSON_NAME]" at bounding box center [797, 386] width 319 height 17
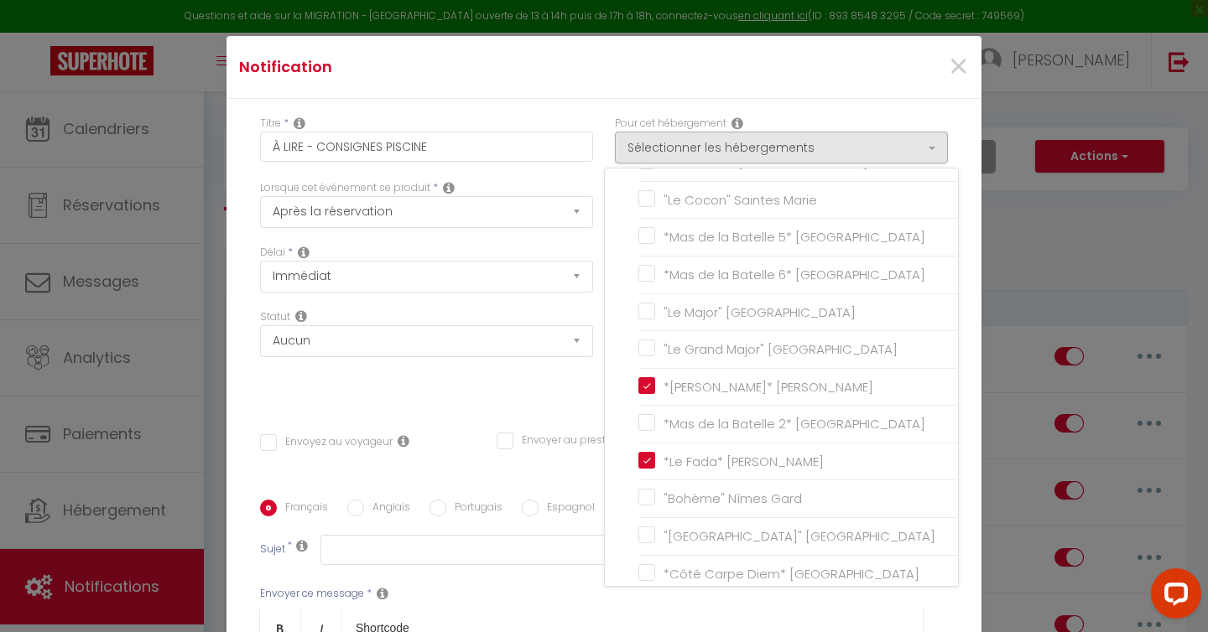
click at [854, 82] on div "×" at bounding box center [854, 67] width 251 height 37
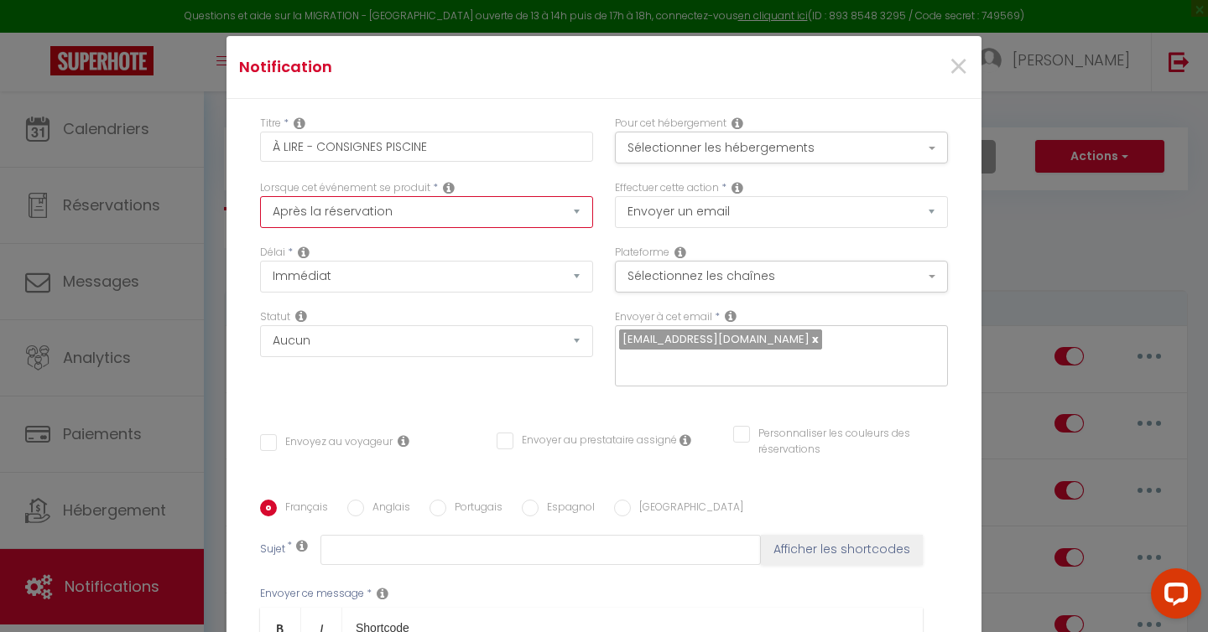
click at [484, 216] on select "Après la réservation Avant Checkin (à partir de 12h00) Après Checkin (à partir …" at bounding box center [426, 212] width 333 height 32
click at [585, 112] on div "Titre * À LIRE - CONSIGNES PISCINE Pour cet hébergement Sélectionner les héberg…" at bounding box center [603, 500] width 755 height 802
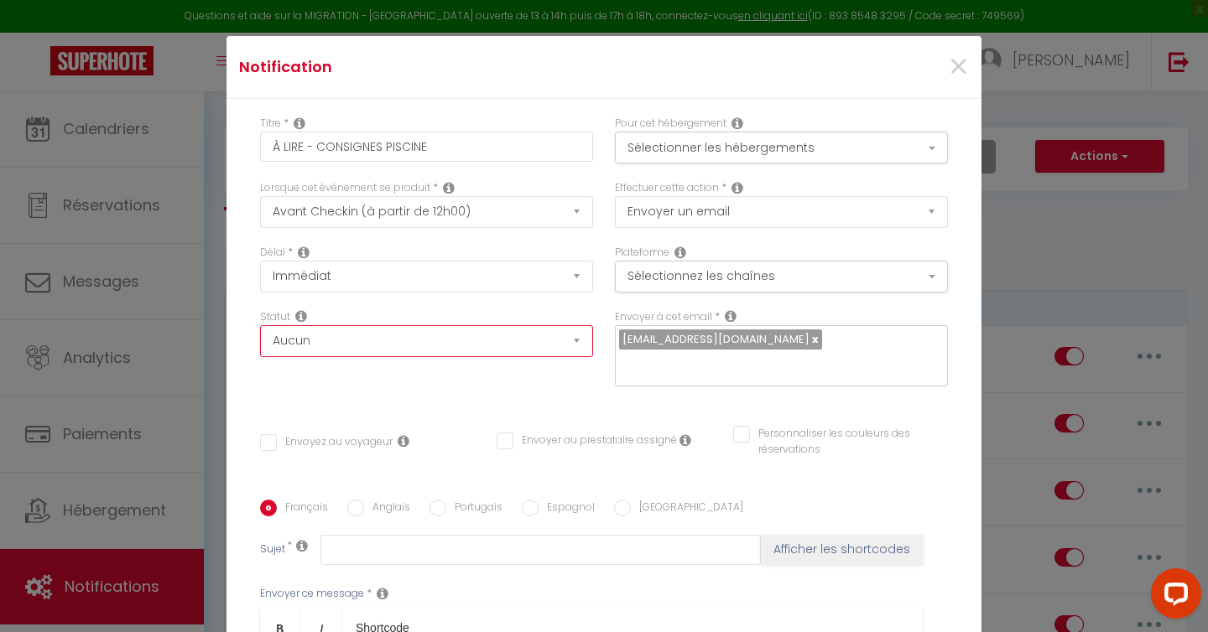
click at [540, 339] on select "Aucun Si la réservation est payée Si réservation non payée Si la caution a été …" at bounding box center [426, 341] width 333 height 32
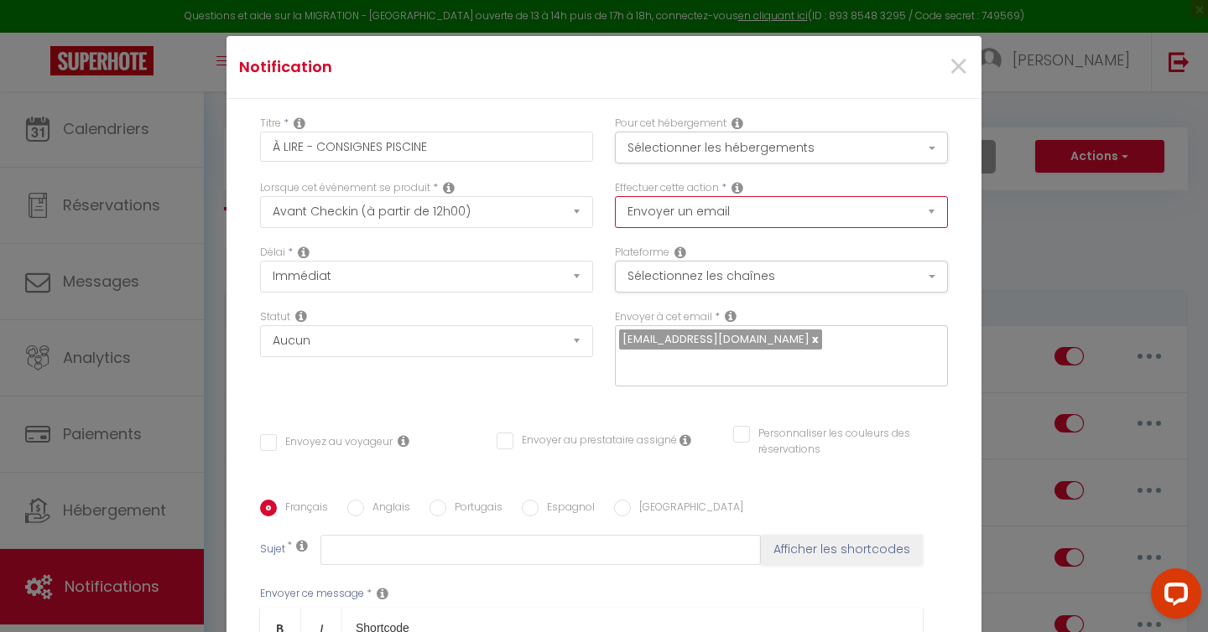
click at [877, 203] on select "Envoyer un email Envoyer un SMS Envoyer une notification push" at bounding box center [781, 212] width 333 height 32
click at [960, 216] on div "Titre * À LIRE - CONSIGNES PISCINE Pour cet hébergement Sélectionner les héberg…" at bounding box center [603, 500] width 755 height 802
click at [925, 278] on button "Sélectionnez les chaînes" at bounding box center [781, 277] width 333 height 32
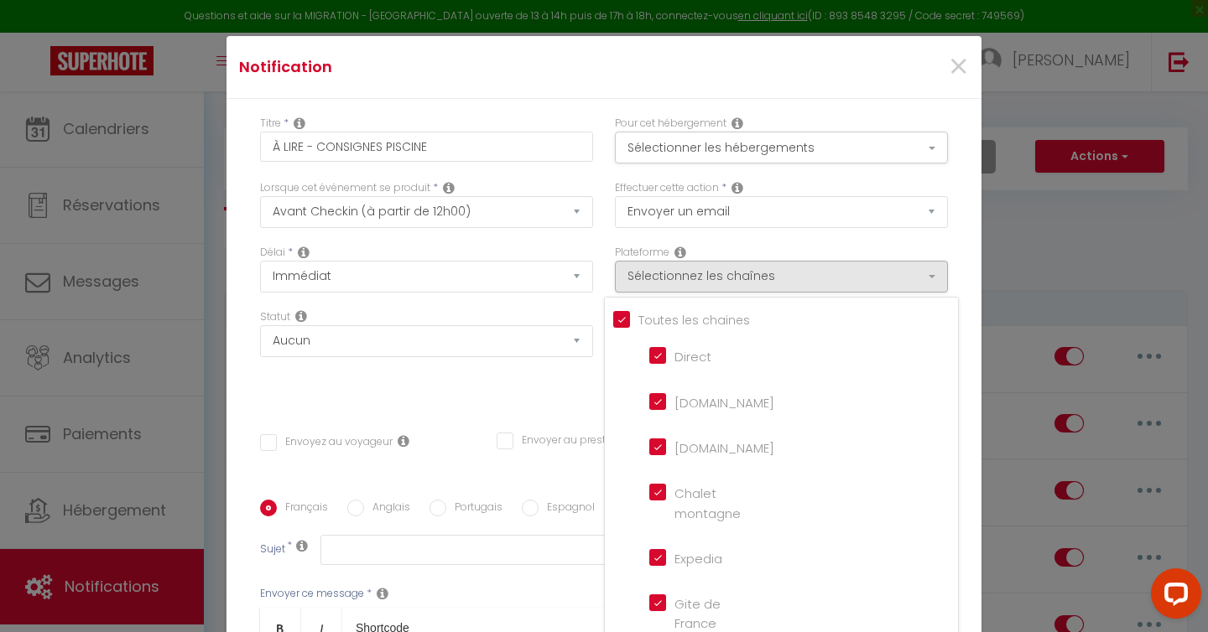
click at [961, 260] on div "Titre * À LIRE - CONSIGNES PISCINE Pour cet hébergement Sélectionner les héberg…" at bounding box center [603, 500] width 755 height 802
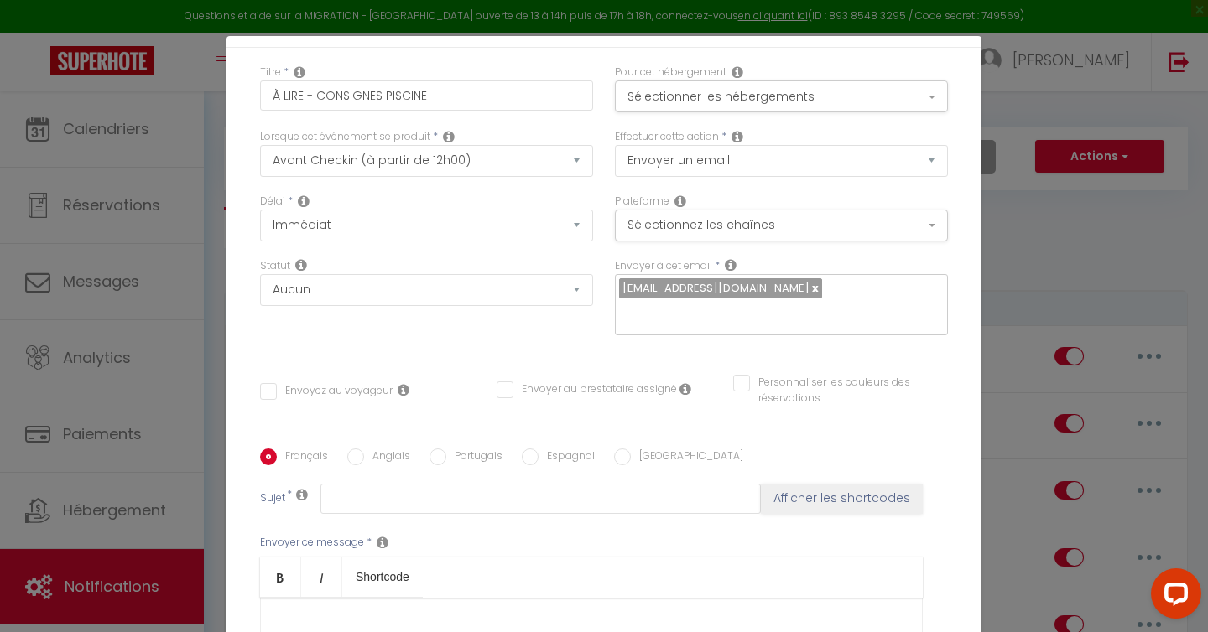
scroll to position [54, 0]
click at [345, 391] on input "Envoyez au voyageur" at bounding box center [326, 389] width 132 height 17
click at [545, 393] on input "Envoyer au prestataire assigné" at bounding box center [586, 387] width 180 height 17
click at [631, 384] on input "Envoyer au prestataire assigné" at bounding box center [586, 387] width 180 height 17
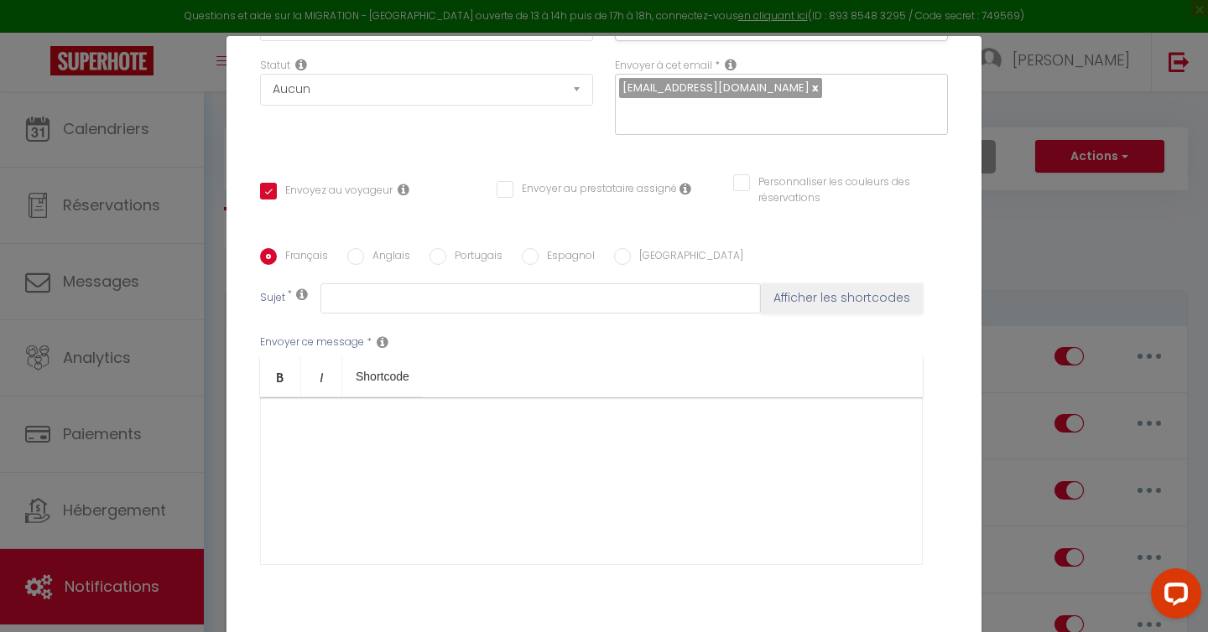
scroll to position [327, 0]
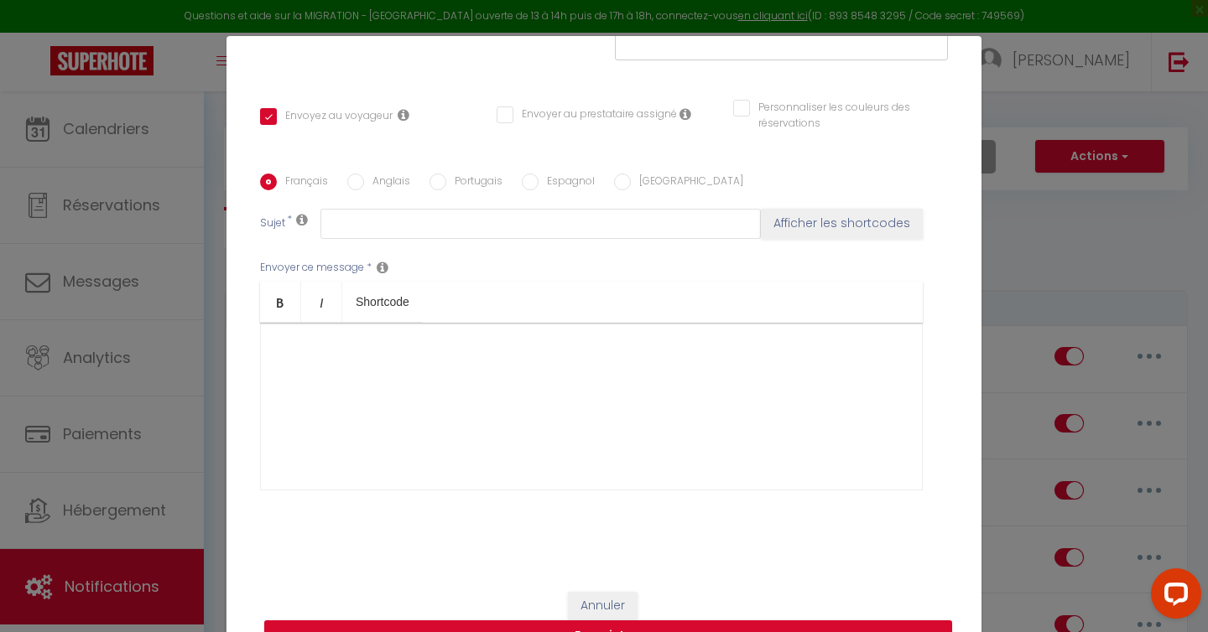
click at [665, 322] on ul "Bold Italic Shortcode" at bounding box center [591, 302] width 662 height 41
click at [605, 371] on div at bounding box center [591, 407] width 662 height 168
drag, startPoint x: 617, startPoint y: 350, endPoint x: 235, endPoint y: 345, distance: 382.4
click at [235, 345] on div "Titre * À LIRE - CONSIGNES PISCINE Pour cet hébergement Sélectionner les héberg…" at bounding box center [603, 174] width 755 height 802
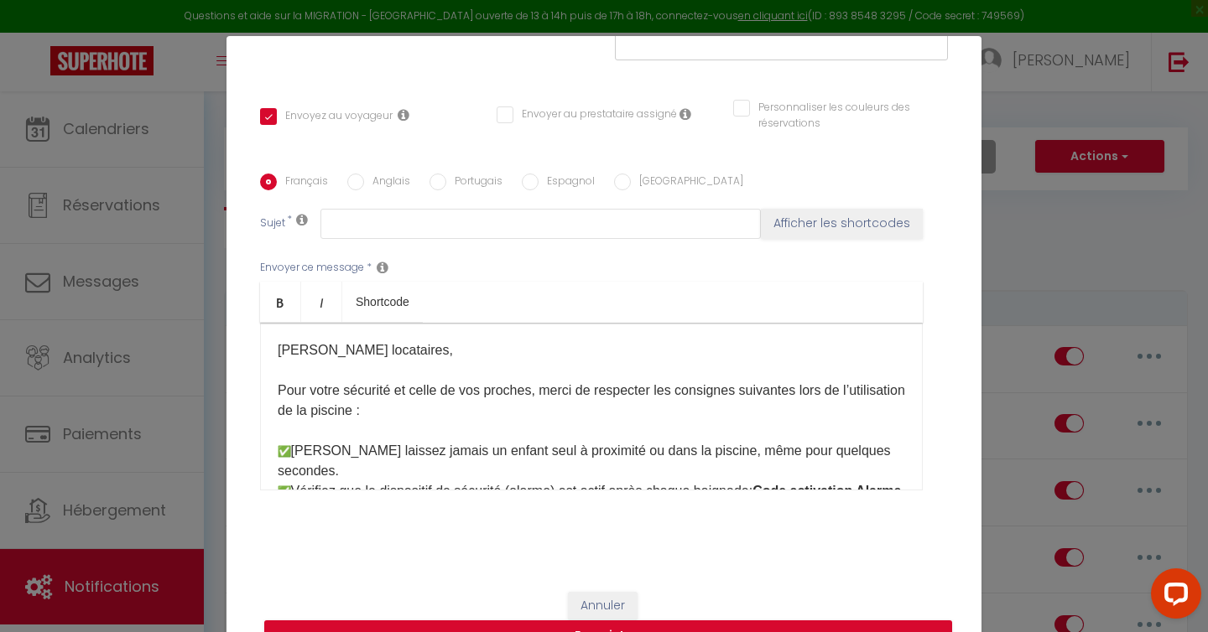
click at [382, 351] on p "[PERSON_NAME] locataires, Pour votre sécurité et celle de vos proches, merci de…" at bounding box center [591, 521] width 627 height 362
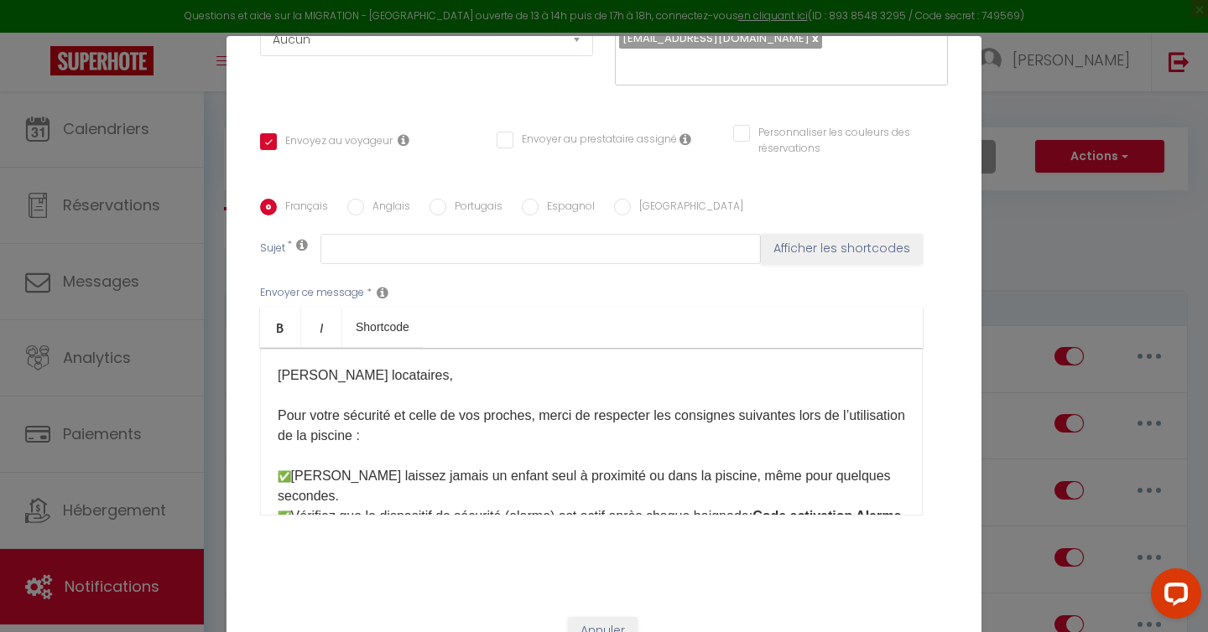
scroll to position [305, 0]
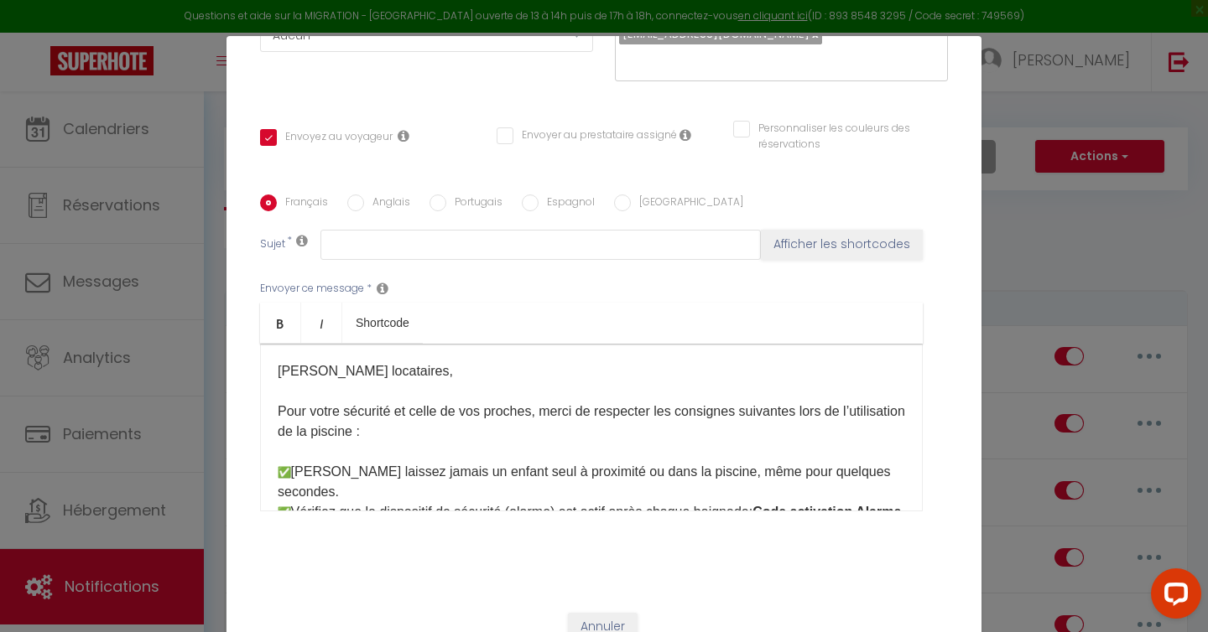
click at [338, 371] on p "[PERSON_NAME] locataires, Pour votre sécurité et celle de vos proches, merci de…" at bounding box center [591, 542] width 627 height 362
click at [430, 373] on p "Chers clients, Pour votre sécurité et celle de vos proches, merci de respecter …" at bounding box center [591, 542] width 627 height 362
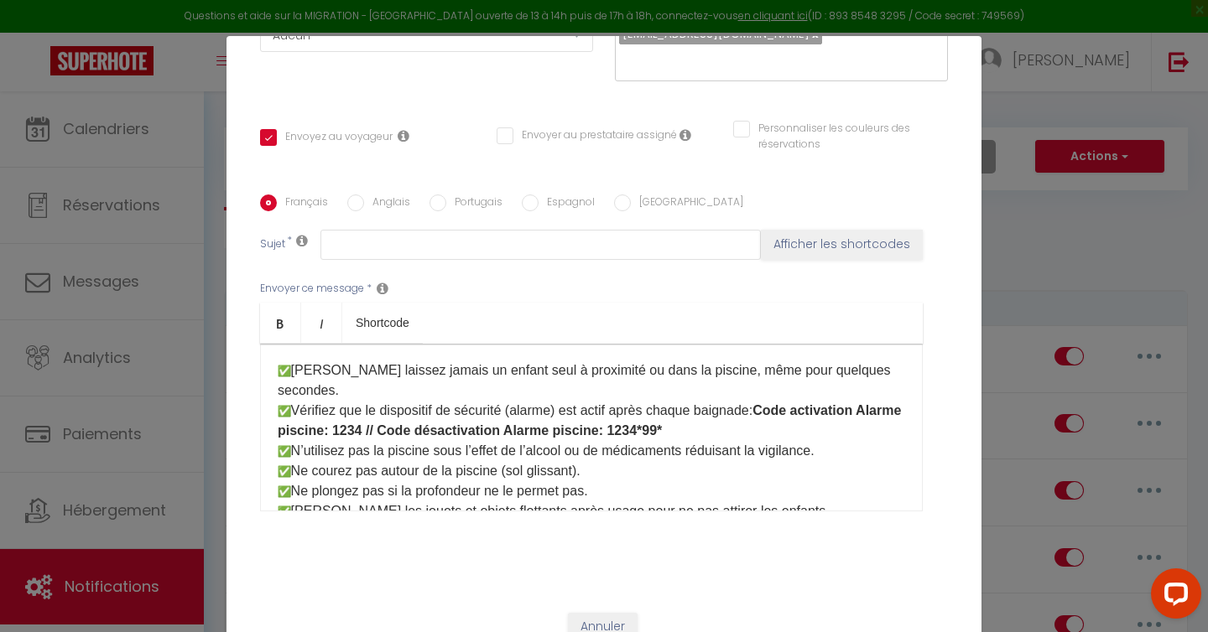
scroll to position [102, 0]
click at [771, 392] on p "Chers clients, Pour votre sécurité et celle de vos proches, merci de respecter …" at bounding box center [591, 440] width 627 height 362
click at [761, 391] on p "Chers clients, Pour votre sécurité et celle de vos proches, merci de respecter …" at bounding box center [591, 440] width 627 height 362
click at [778, 403] on b "Code activation Alarme piscine: 1234 // Code désactivation Alarme piscine: 1234…" at bounding box center [591, 420] width 627 height 34
click at [369, 411] on b "Code activation Alarme piscine: 1234 // Code désactivation Alarme piscine: 1234…" at bounding box center [569, 420] width 583 height 34
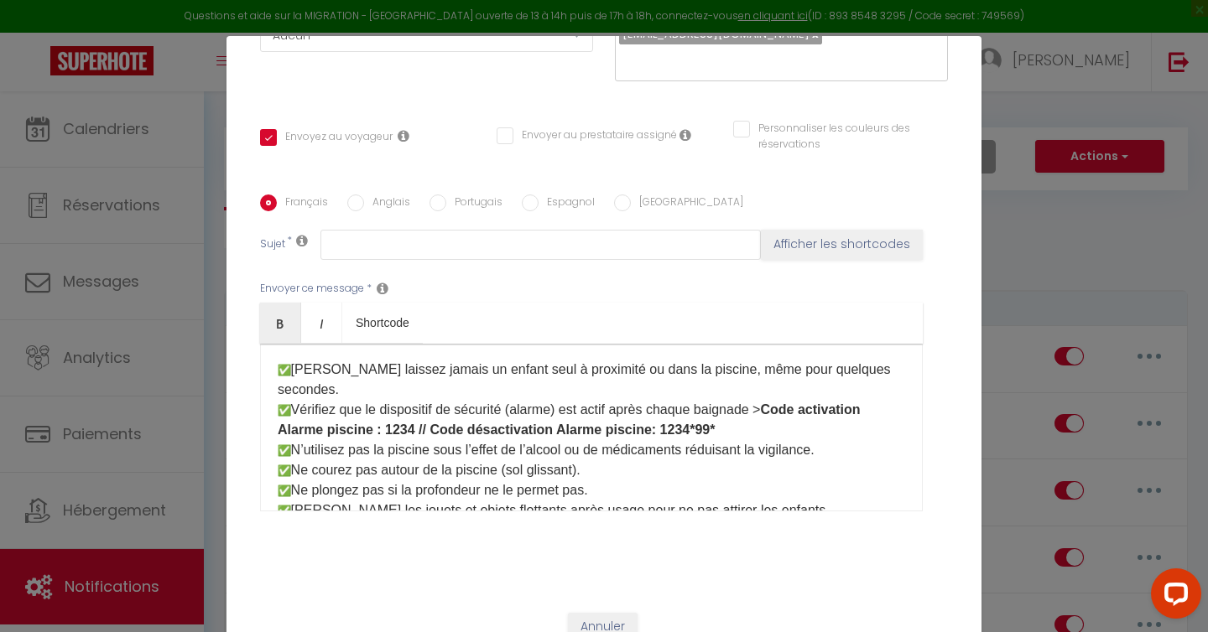
click at [563, 412] on b "Code activation Alarme piscine : 1234 // Code désactivation Alarme piscine: 123…" at bounding box center [569, 420] width 583 height 34
click at [647, 413] on b "Code activation Alarme piscine : 1234 // Code désactivation Alarme piscine: 123…" at bounding box center [569, 420] width 583 height 34
click at [755, 409] on p "Chers clients, Pour votre sécurité et celle de vos proches, merci de respecter …" at bounding box center [591, 440] width 627 height 362
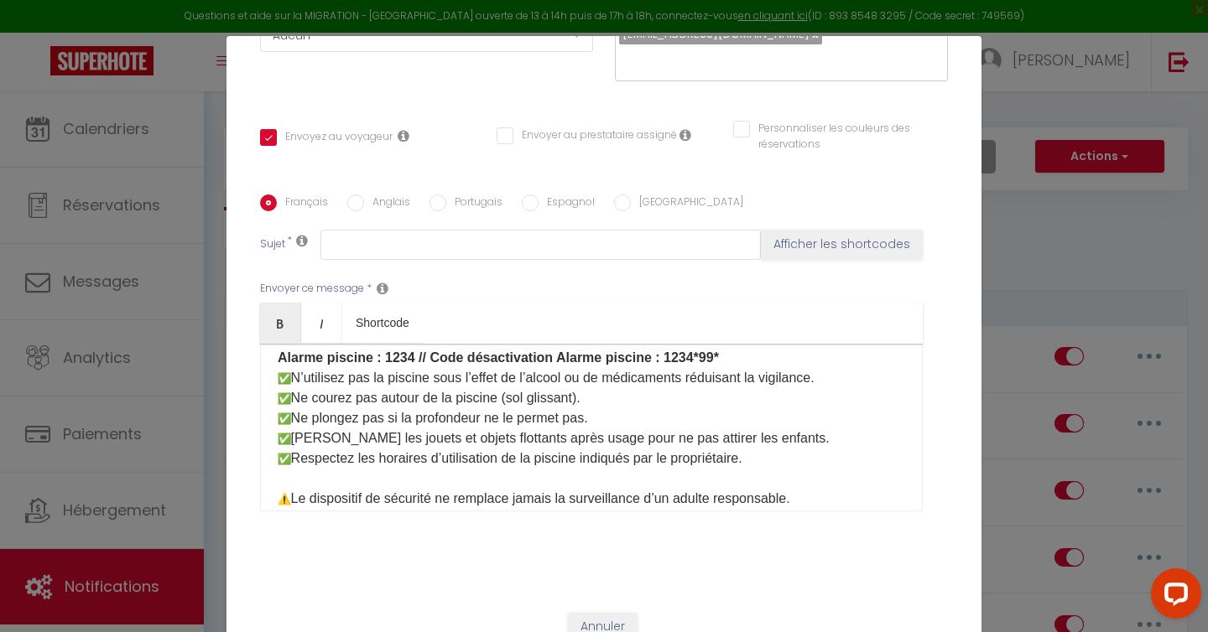
scroll to position [183, 0]
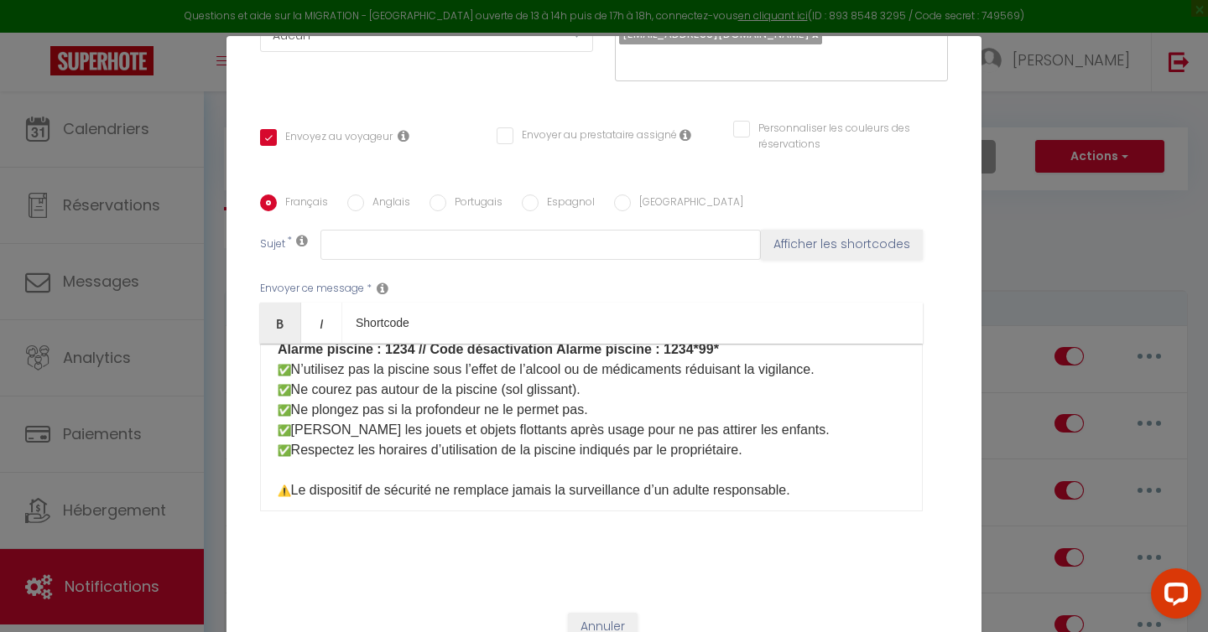
click at [783, 434] on p "Chers clients, Pour votre sécurité et celle de vos proches, merci de respecter …" at bounding box center [591, 360] width 627 height 362
drag, startPoint x: 642, startPoint y: 431, endPoint x: 786, endPoint y: 429, distance: 143.4
click at [786, 429] on p "Chers clients, Pour votre sécurité et celle de vos proches, merci de respecter …" at bounding box center [591, 360] width 627 height 362
click at [651, 432] on p "Chers clients, Pour votre sécurité et celle de vos proches, merci de respecter …" at bounding box center [591, 360] width 627 height 362
click at [745, 439] on p "Chers clients, Pour votre sécurité et celle de vos proches, merci de respecter …" at bounding box center [591, 360] width 627 height 362
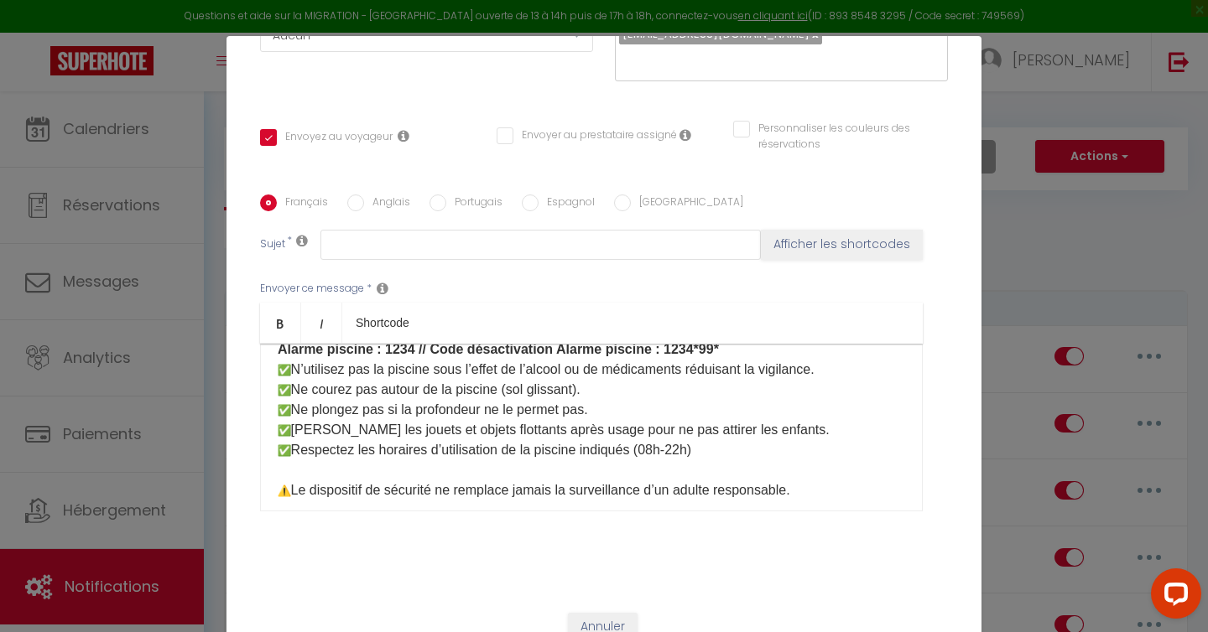
click at [695, 433] on p "Chers clients, Pour votre sécurité et celle de vos proches, merci de respecter …" at bounding box center [591, 360] width 627 height 362
click at [784, 436] on p "Chers clients, Pour votre sécurité et celle de vos proches, merci de respecter …" at bounding box center [591, 360] width 627 height 362
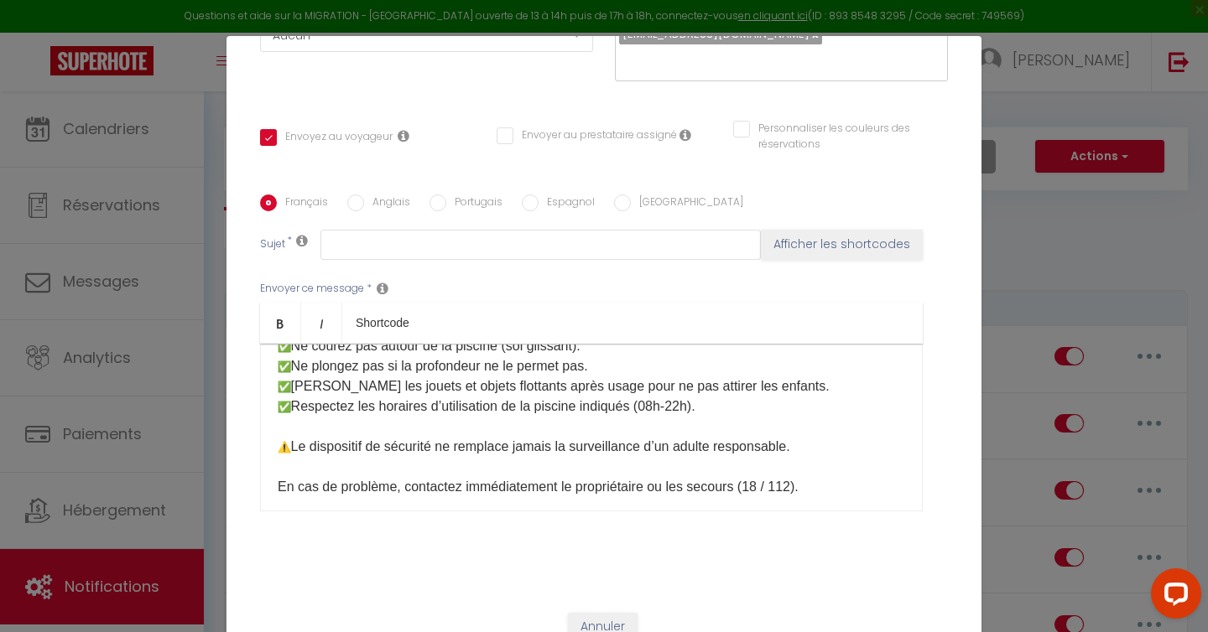
scroll to position [327, 0]
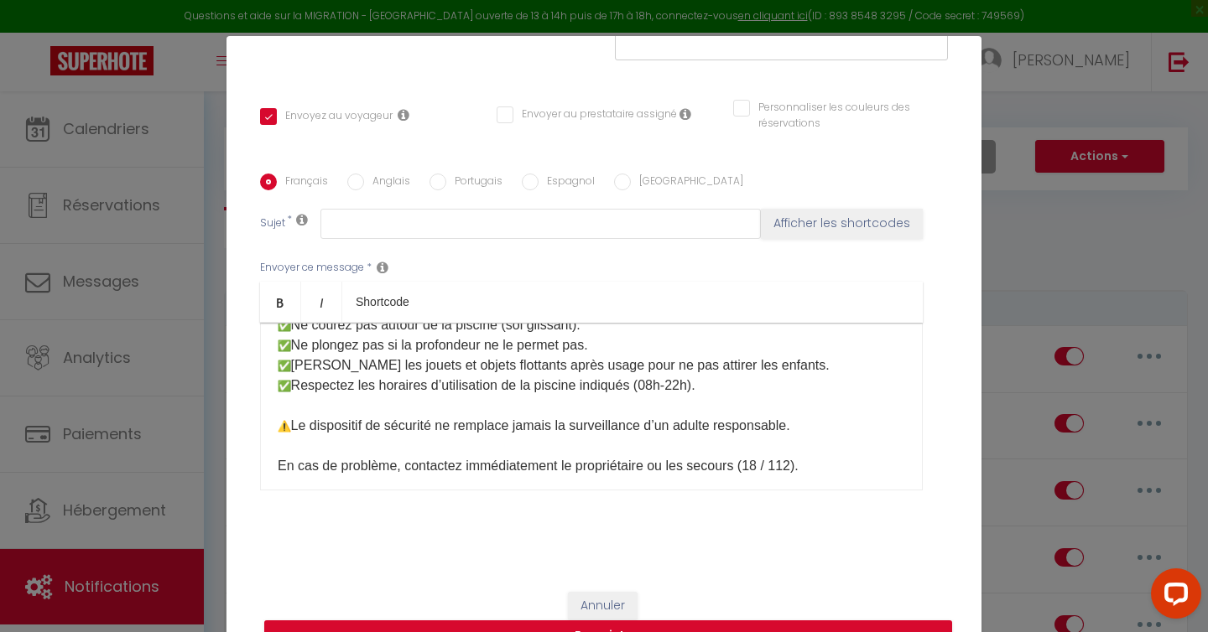
click at [613, 444] on p "Chers clients, Pour votre sécurité et celle de vos proches, merci de respecter …" at bounding box center [591, 295] width 627 height 362
drag, startPoint x: 674, startPoint y: 447, endPoint x: 571, endPoint y: 454, distance: 103.4
click at [571, 454] on p "Chers clients, Pour votre sécurité et celle de vos proches, merci de respecter …" at bounding box center [591, 295] width 627 height 362
click at [722, 447] on p "Chers clients, Pour votre sécurité et celle de vos proches, merci de respecter …" at bounding box center [591, 295] width 627 height 362
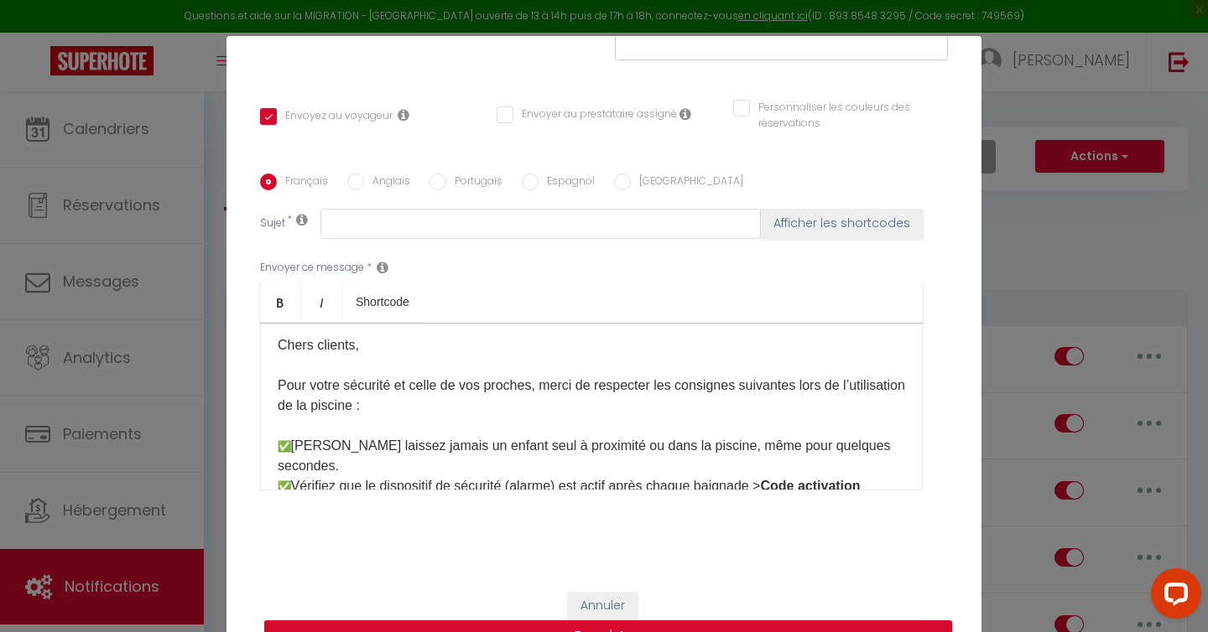
scroll to position [0, 0]
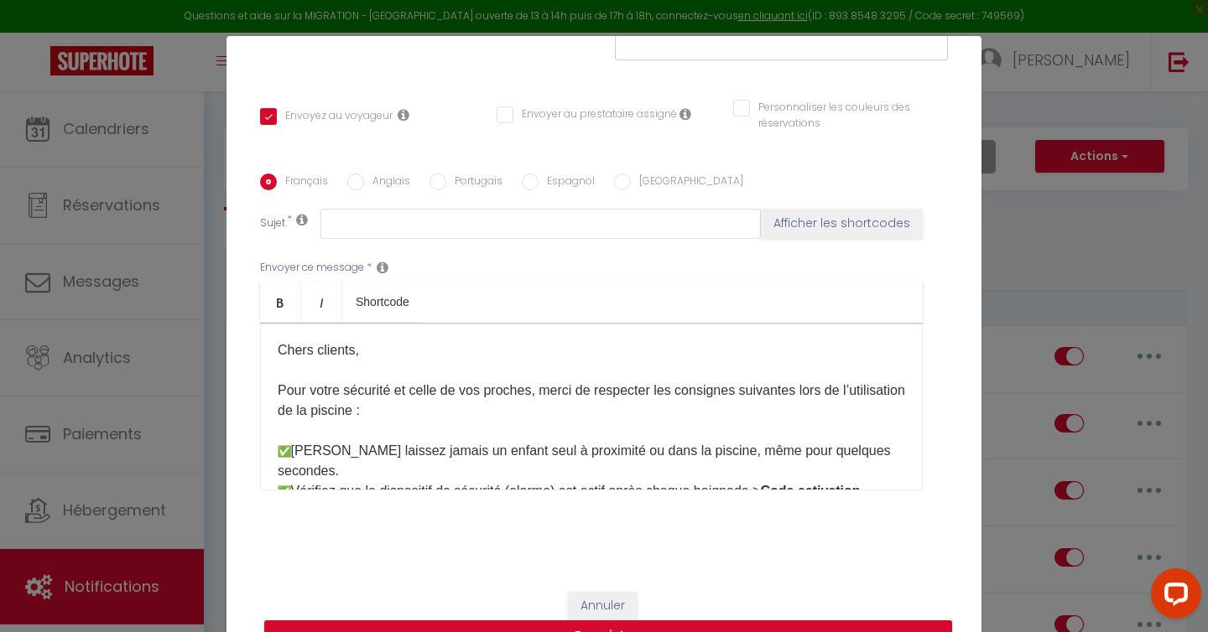
click at [392, 346] on p "Chers clients, Pour votre sécurité et celle de vos proches, merci de respecter …" at bounding box center [591, 521] width 627 height 362
click at [657, 392] on p "Chers clients, Pour votre sécurité et celle de vos proches, merci de respecter …" at bounding box center [591, 521] width 627 height 362
drag, startPoint x: 317, startPoint y: 414, endPoint x: 275, endPoint y: 414, distance: 41.9
click at [275, 414] on div "Chers clients, Pour votre sécurité et celle de vos proches, merci de respecter …" at bounding box center [591, 407] width 662 height 168
click at [631, 412] on p "Chers clients, Pour votre sécurité et celle de vos proches, merci de respecter …" at bounding box center [591, 521] width 627 height 362
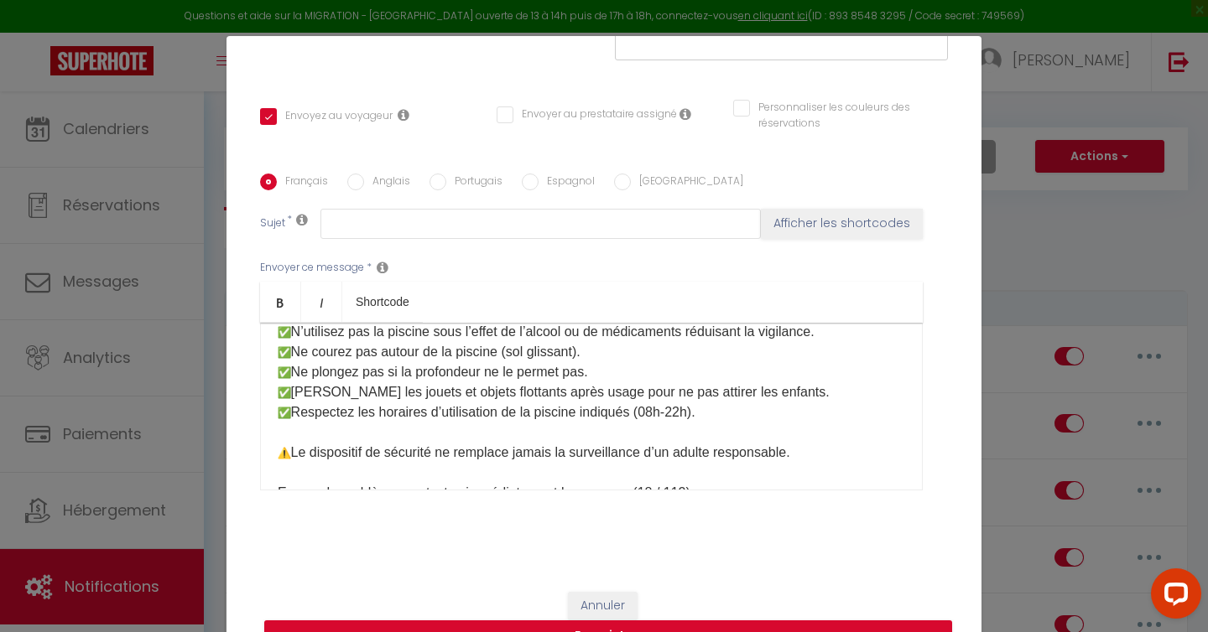
scroll to position [226, 0]
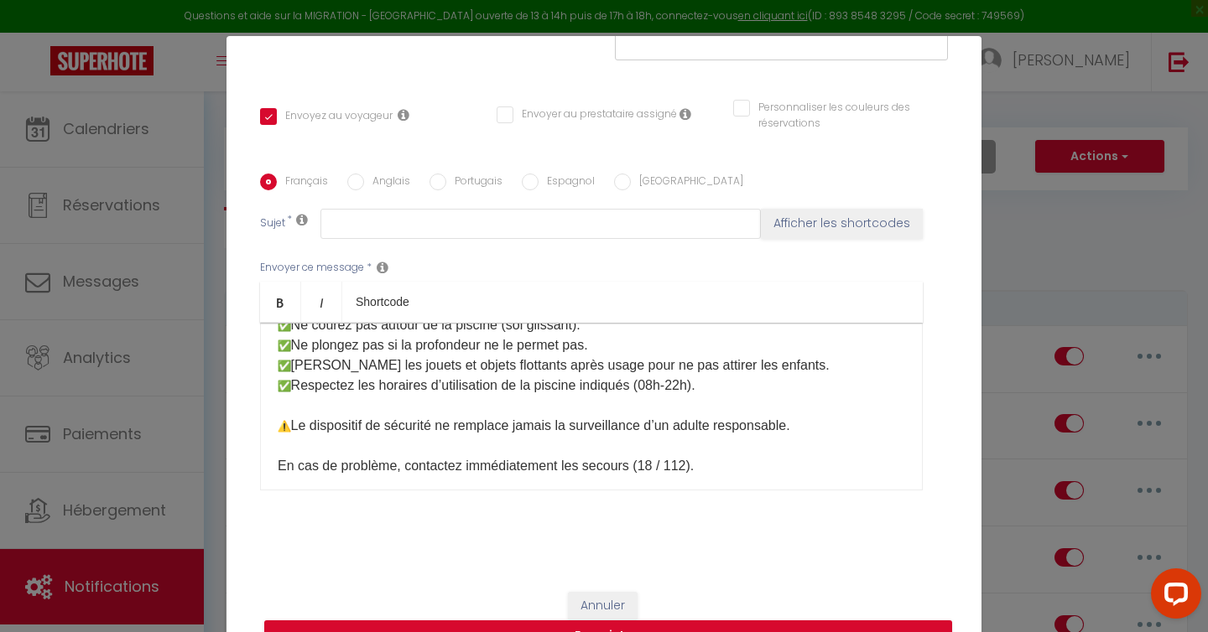
click at [806, 449] on p "Chers clients, Pour votre sécurité et celle de vos proches, merci de respecter …" at bounding box center [591, 295] width 627 height 362
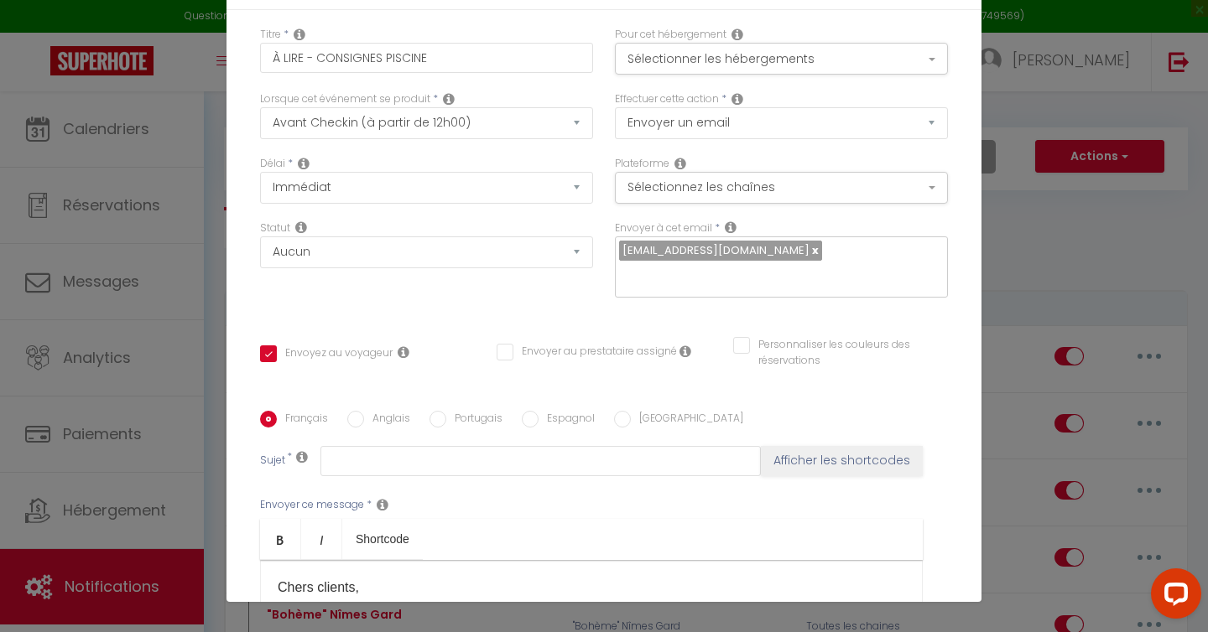
scroll to position [21, 0]
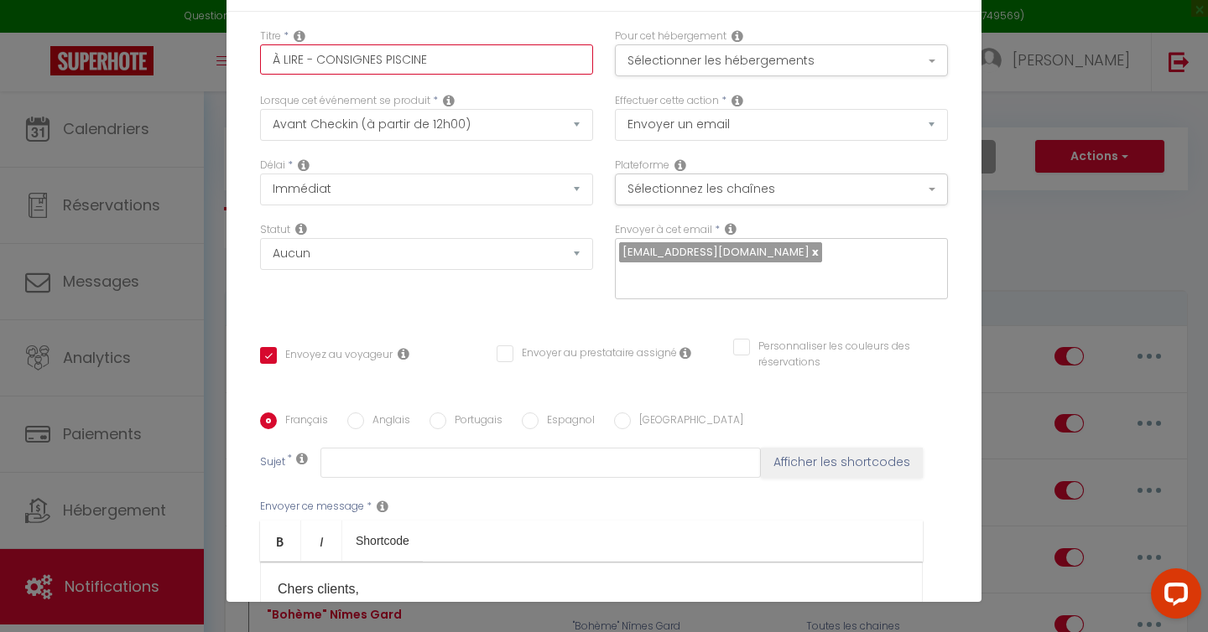
drag, startPoint x: 437, startPoint y: 55, endPoint x: 241, endPoint y: 55, distance: 196.2
click at [241, 55] on div "Titre * À LIRE - CONSIGNES PISCINE Pour cet hébergement Sélectionner les héberg…" at bounding box center [603, 413] width 755 height 802
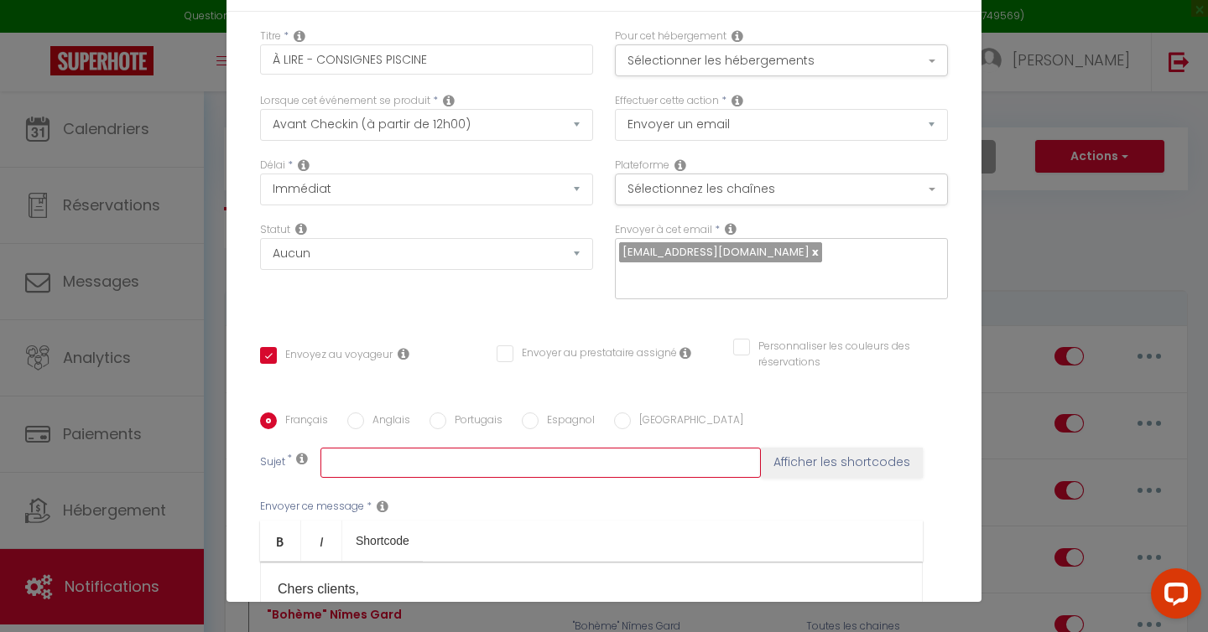
click at [381, 470] on input "text" at bounding box center [540, 463] width 440 height 30
paste input "À LIRE - CONSIGNES PISCINE"
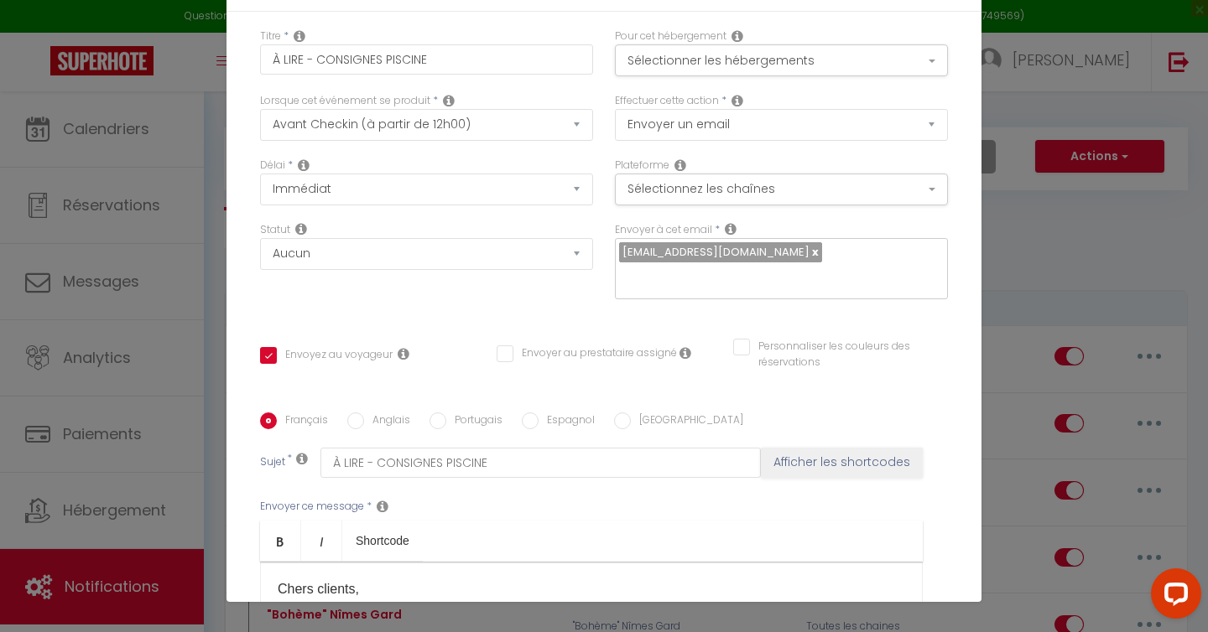
click at [732, 390] on div "Français [DEMOGRAPHIC_DATA] Portugais Espagnol Italien Sujet * À LIRE - CONSIGN…" at bounding box center [604, 581] width 688 height 388
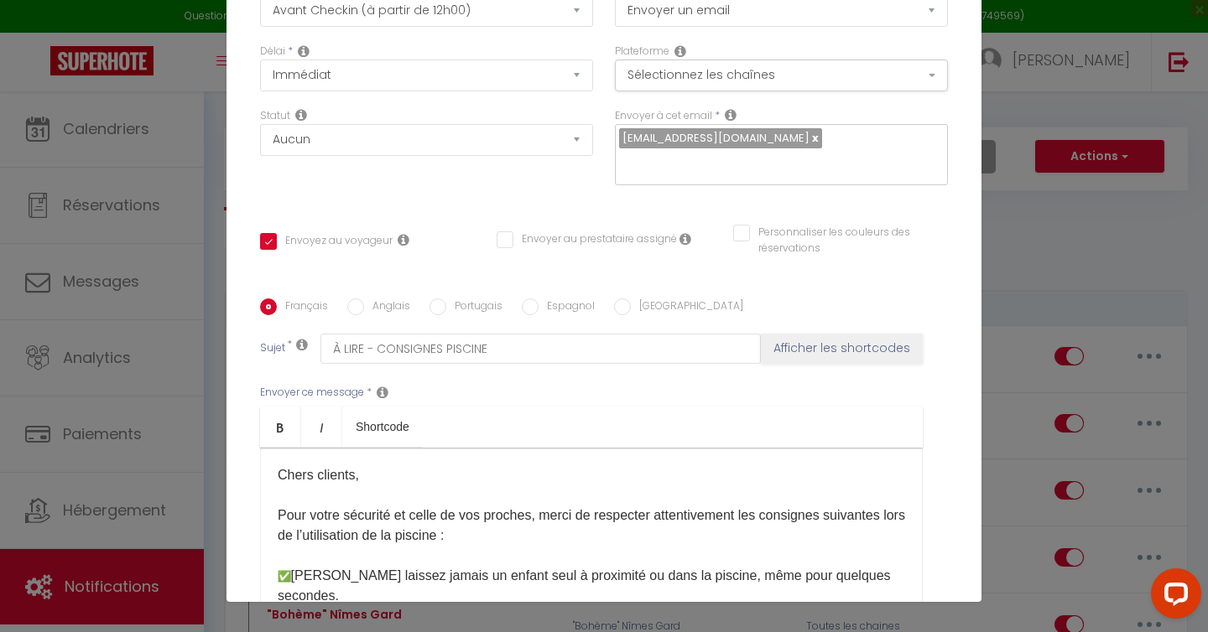
scroll to position [153, 0]
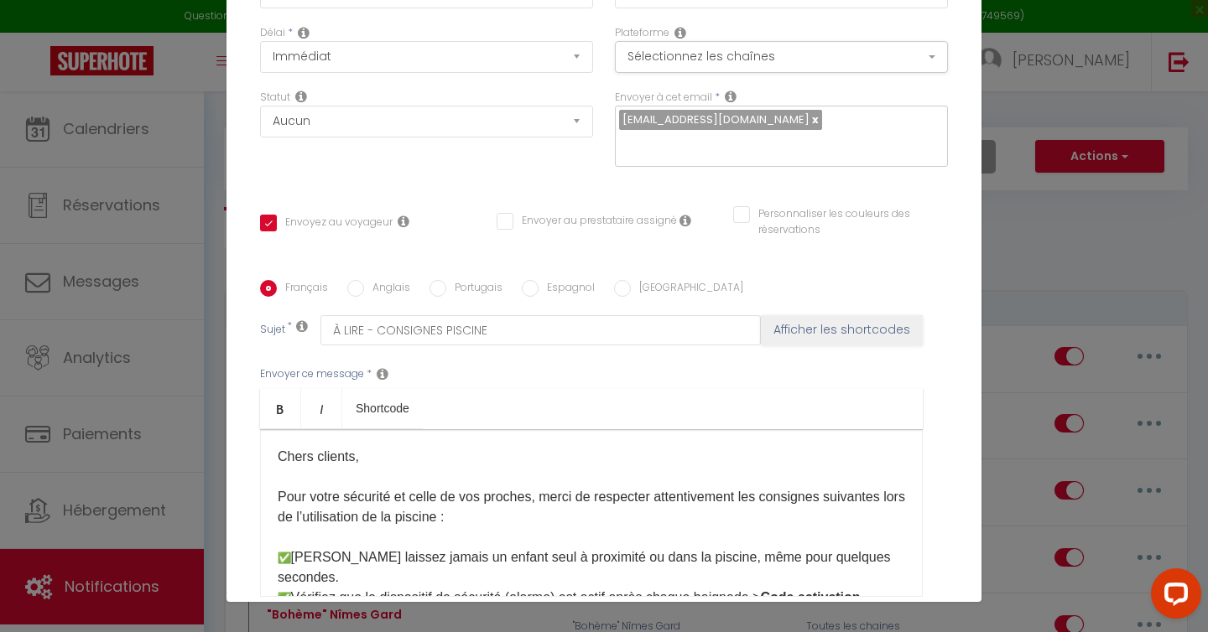
click at [362, 292] on input "Anglais" at bounding box center [355, 288] width 17 height 17
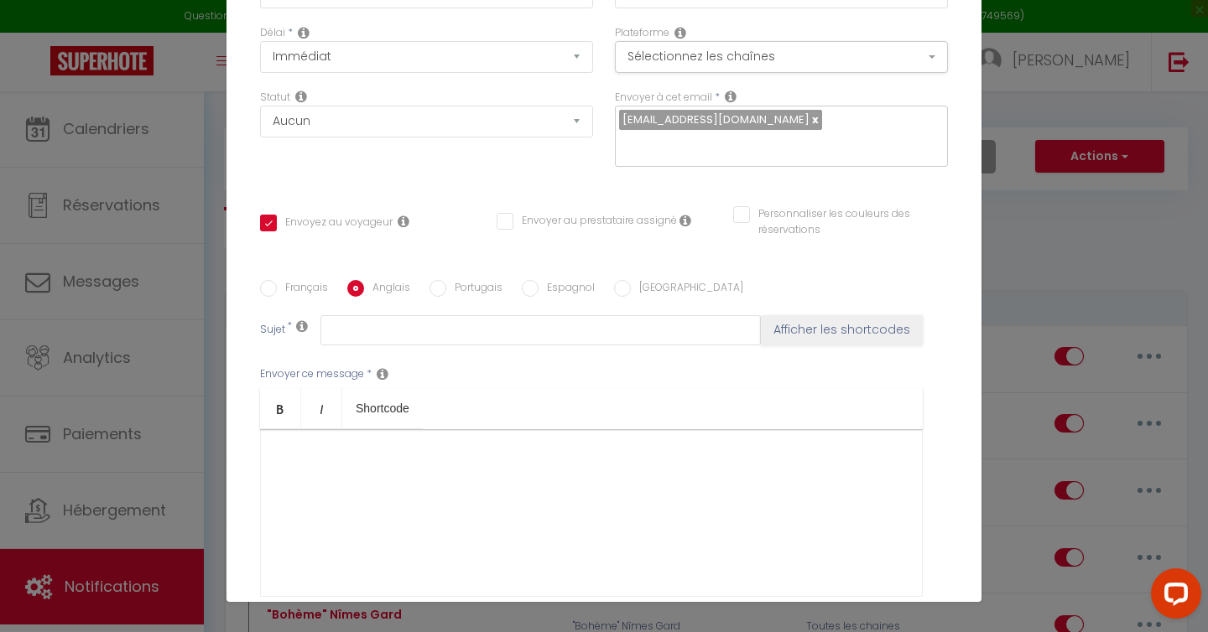
click at [273, 290] on input "Français" at bounding box center [268, 288] width 17 height 17
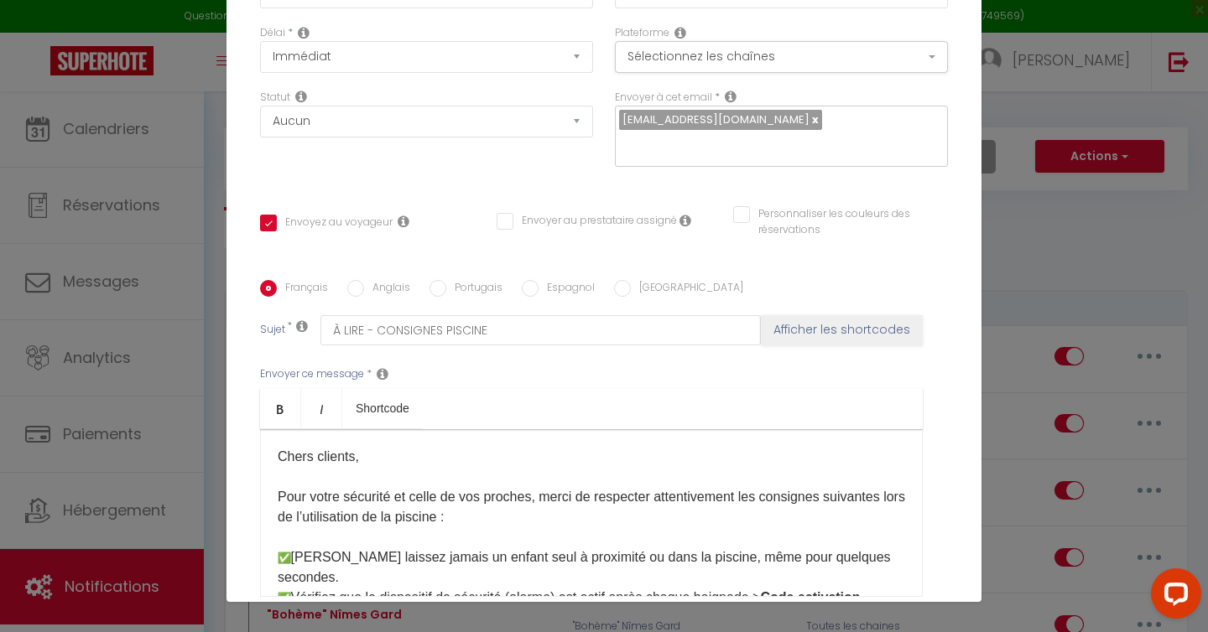
click at [358, 291] on input "Anglais" at bounding box center [355, 288] width 17 height 17
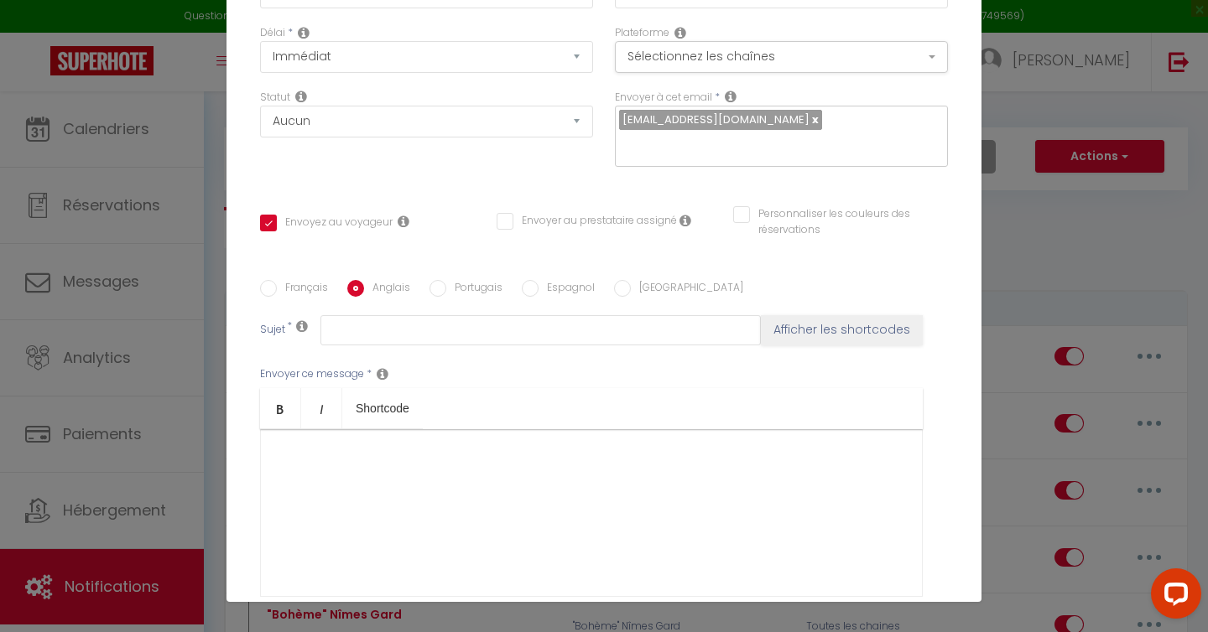
click at [405, 496] on div at bounding box center [591, 513] width 662 height 168
click at [405, 492] on div at bounding box center [591, 513] width 662 height 168
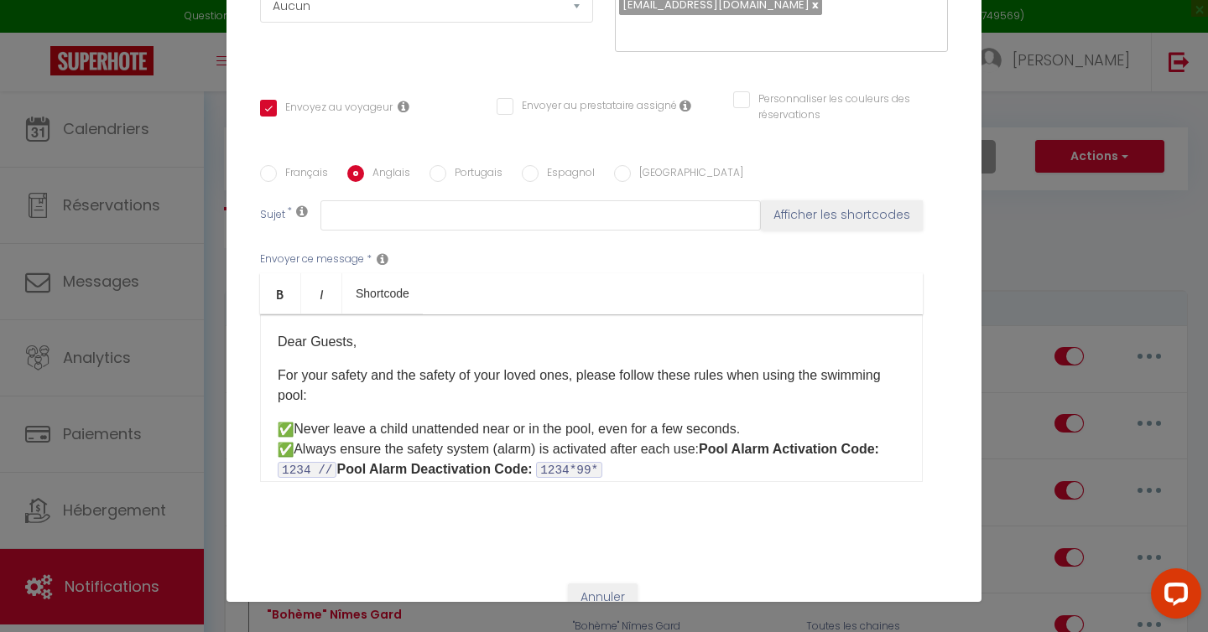
scroll to position [274, 0]
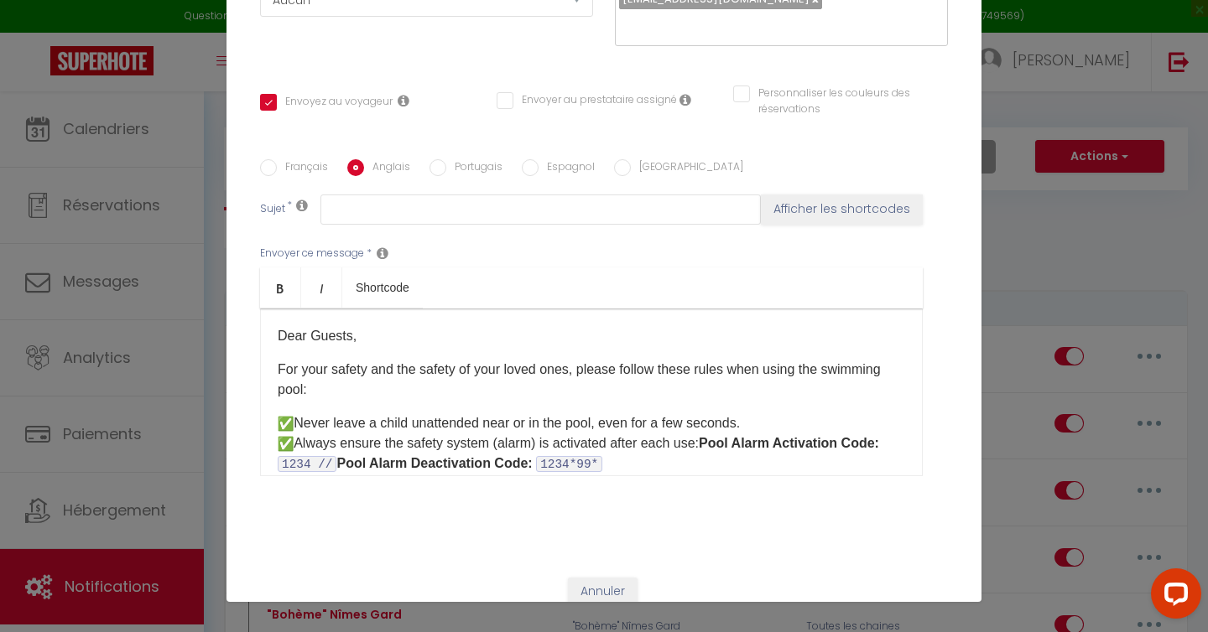
click at [304, 392] on p "For your safety and the safety of your loved ones, please follow these rules wh…" at bounding box center [591, 380] width 627 height 40
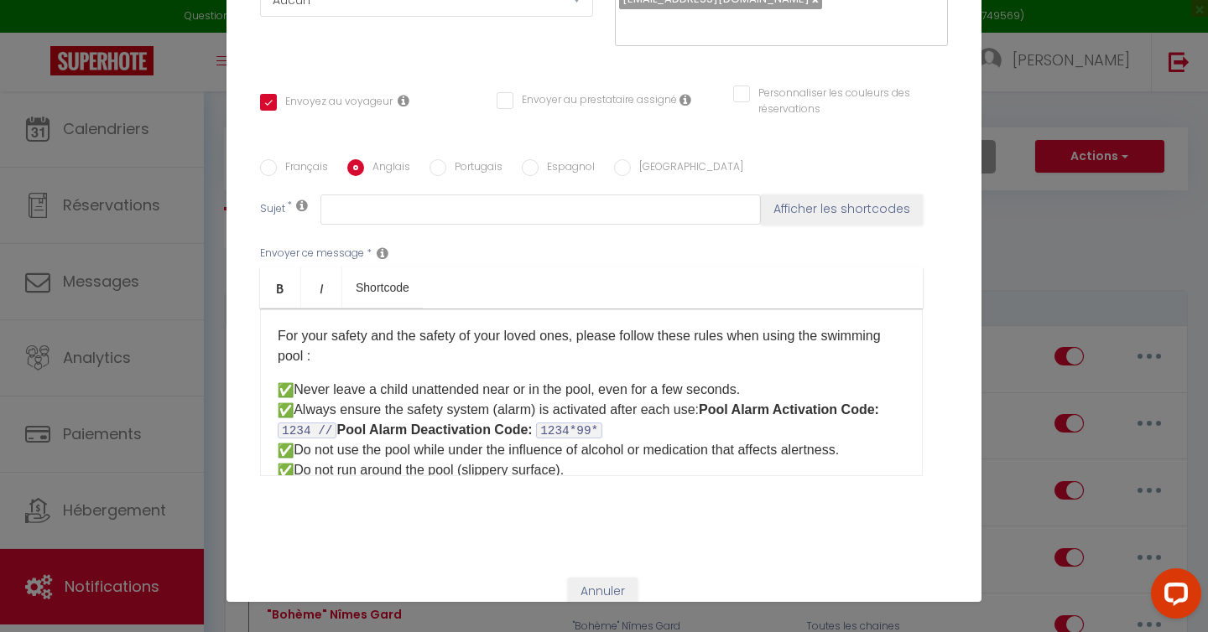
scroll to position [49, 0]
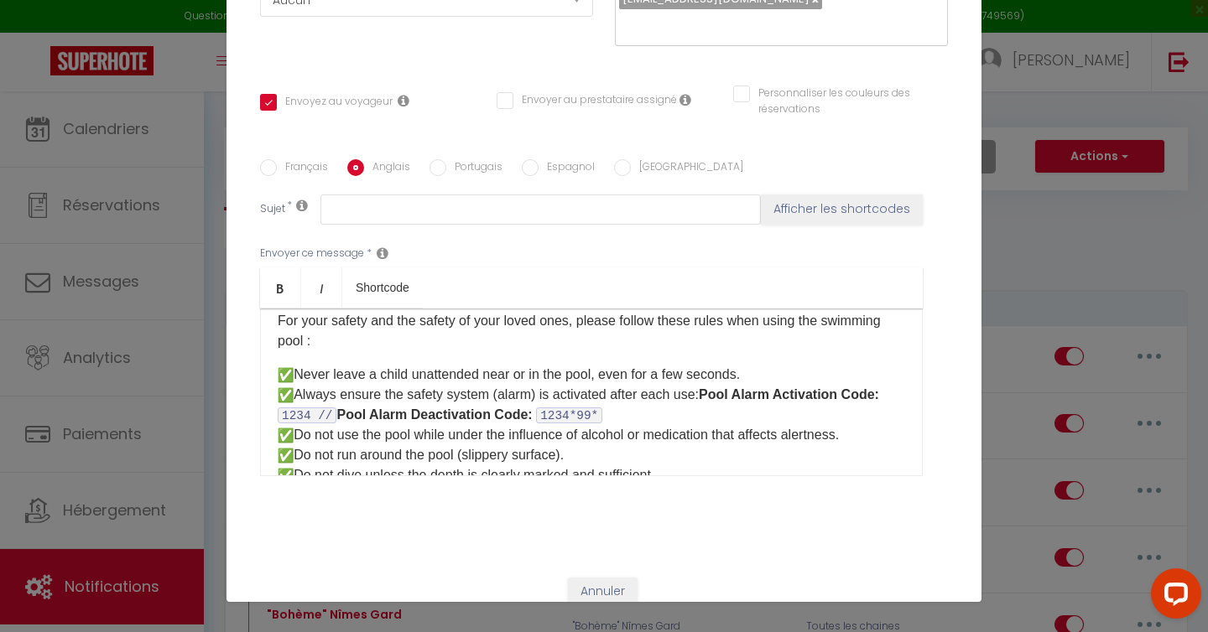
click at [704, 397] on p "Never leave a child unattended near or in the pool, even for a few seconds. Alw…" at bounding box center [591, 445] width 627 height 161
click at [718, 397] on strong "Pool Alarm Activation Code:" at bounding box center [793, 394] width 180 height 14
click at [886, 400] on strong "Pool Alarm Activation Code:" at bounding box center [796, 394] width 180 height 14
click at [526, 418] on strong "Pool Alarm Deactivation Code:" at bounding box center [433, 415] width 195 height 14
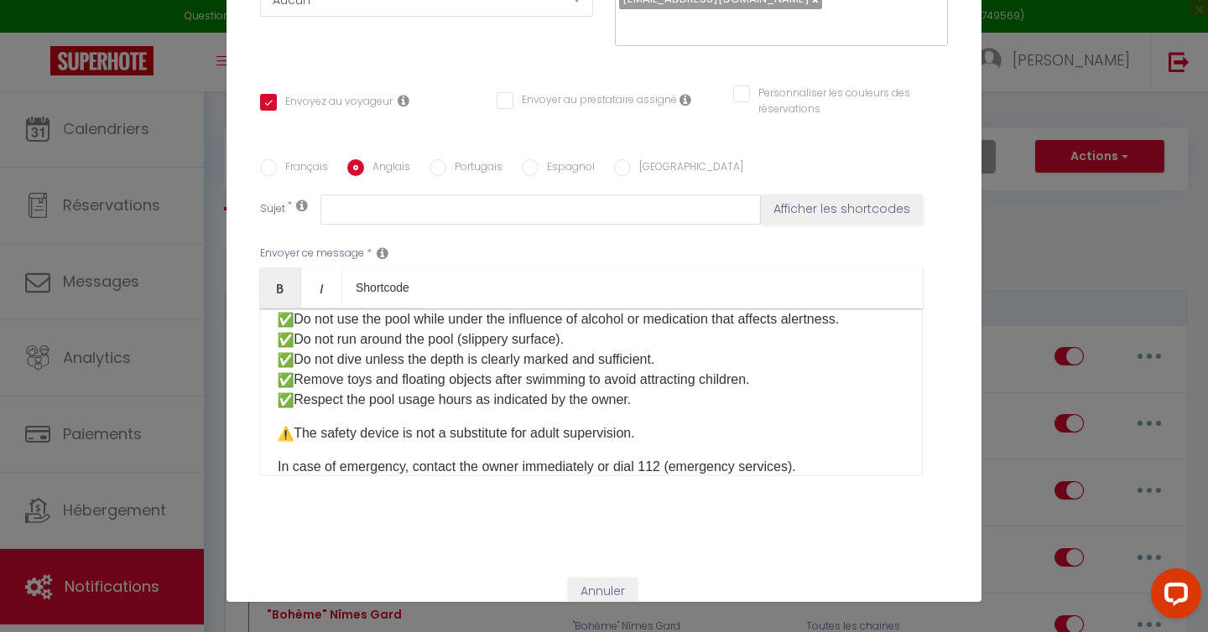
scroll to position [168, 0]
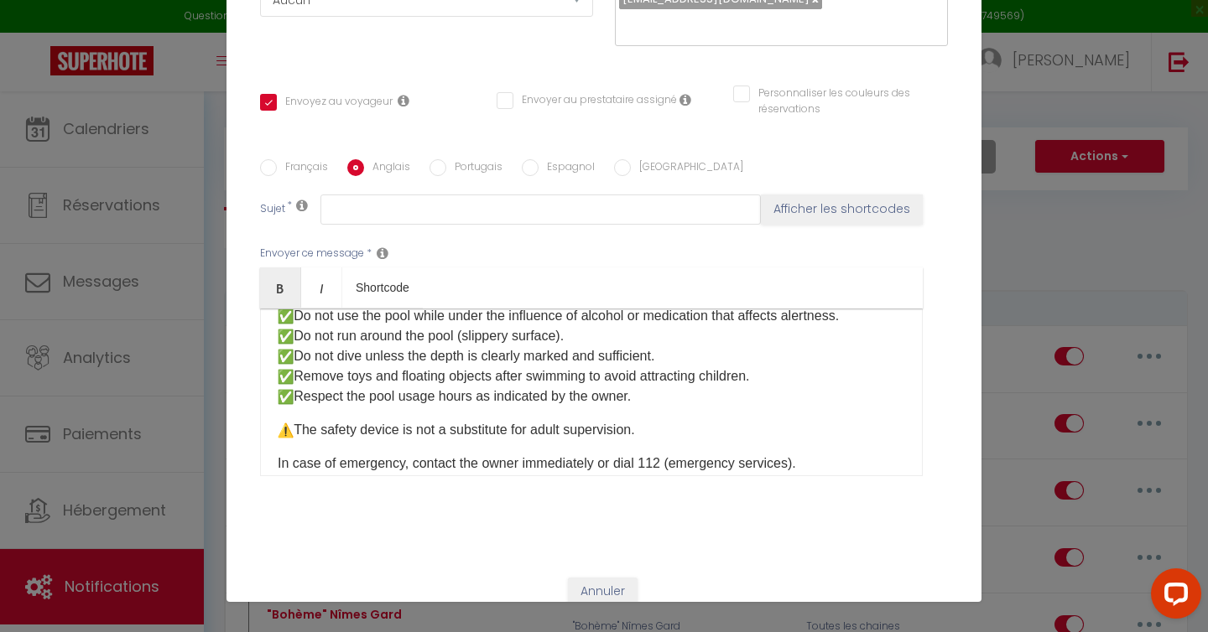
click at [659, 399] on p "Never leave a child unattended near or in the pool, even for a few seconds. Alw…" at bounding box center [591, 326] width 627 height 161
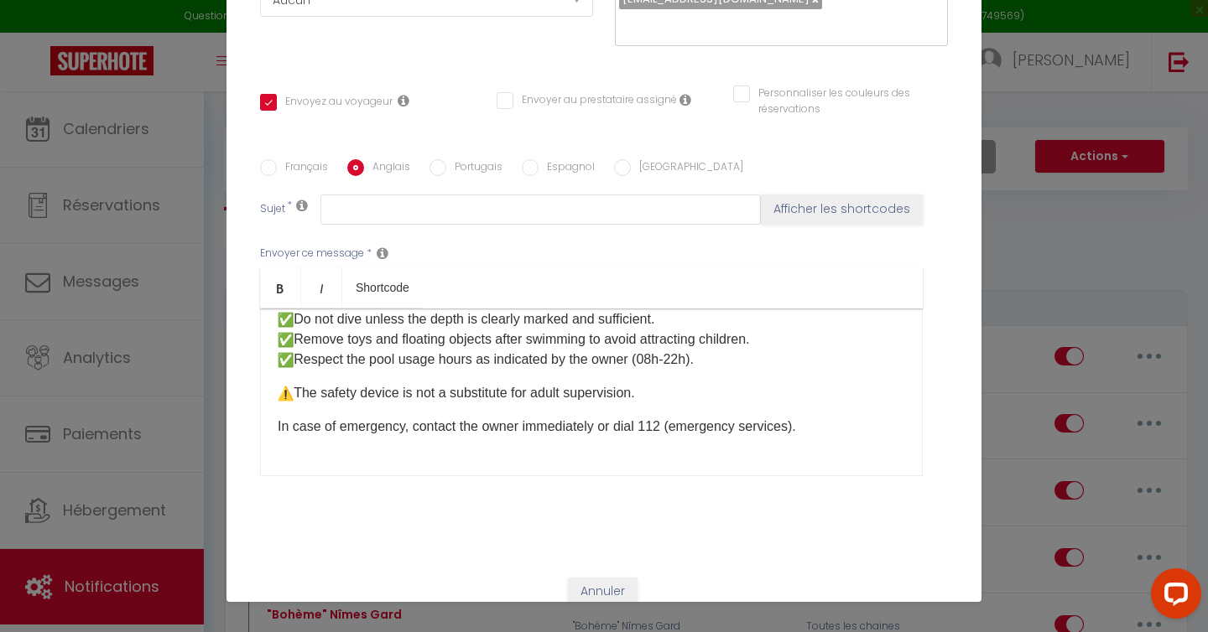
scroll to position [220, 0]
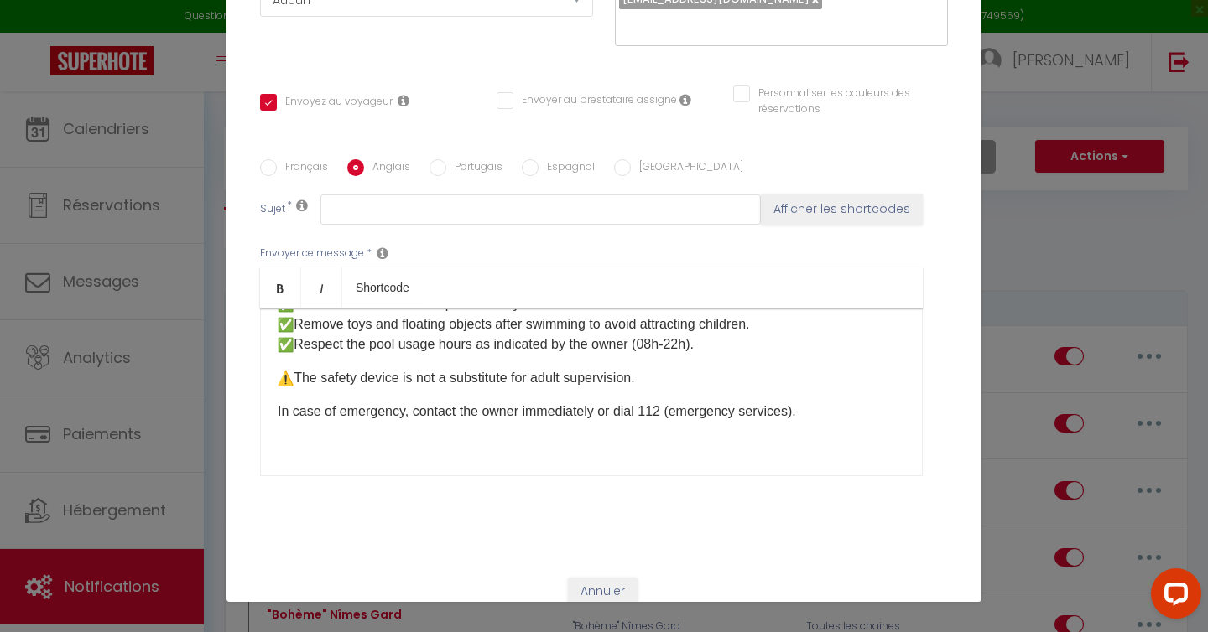
click at [512, 412] on p "In case of emergency, contact the owner immediately or dial 112 (emergency serv…" at bounding box center [591, 412] width 627 height 20
click at [569, 413] on p "In case of emergency, contact immediately or dial 112 (emergency services)." at bounding box center [591, 412] width 627 height 20
click at [547, 415] on p "In case of emergency, contact immediately or dial 112 (emergency services)." at bounding box center [591, 412] width 627 height 20
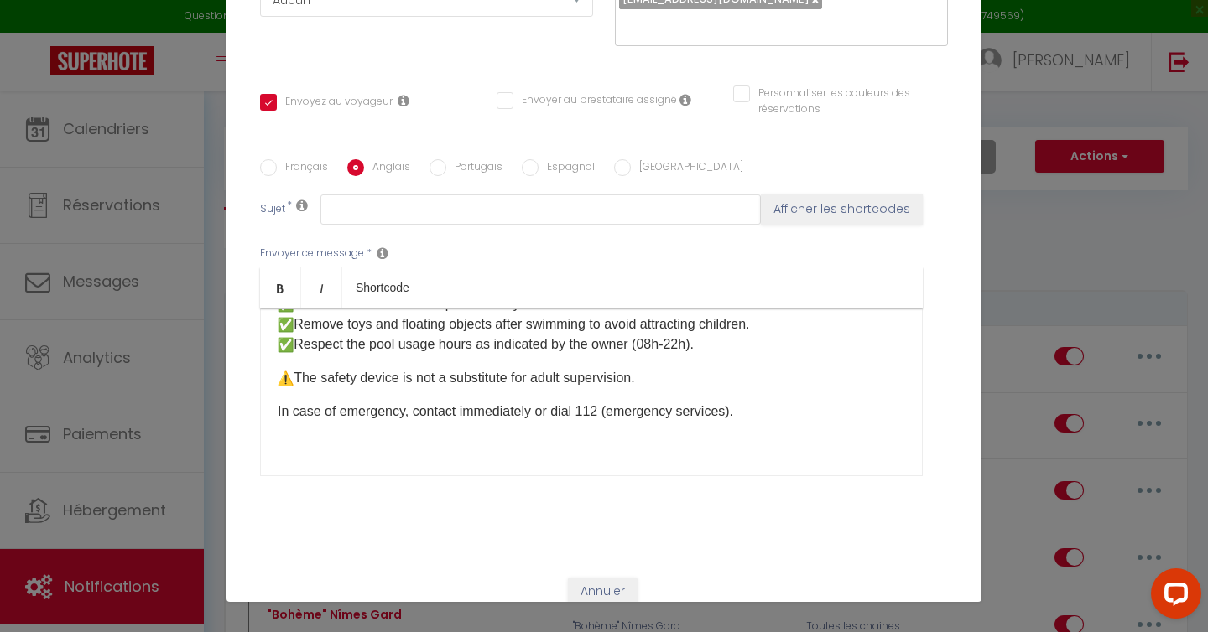
click at [547, 415] on p "In case of emergency, contact immediately or dial 112 (emergency services)." at bounding box center [591, 412] width 627 height 20
click at [776, 413] on p "In case of emergency, contact immediately dial 112 (emergency services)." at bounding box center [591, 412] width 627 height 20
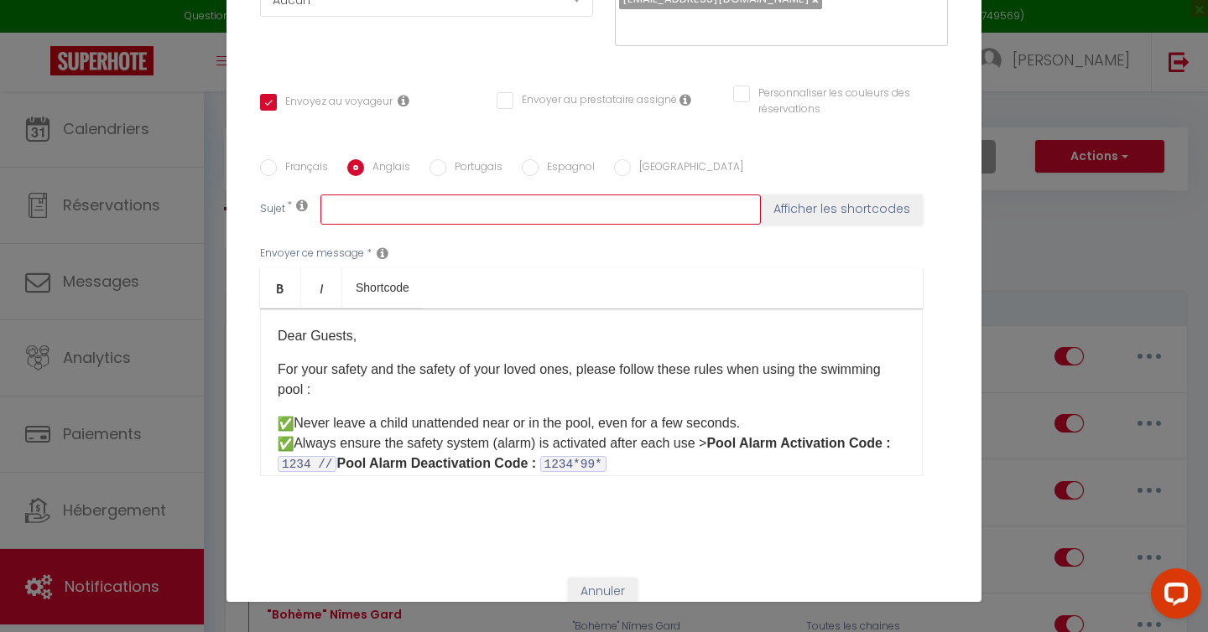
click at [354, 219] on input "text" at bounding box center [540, 210] width 440 height 30
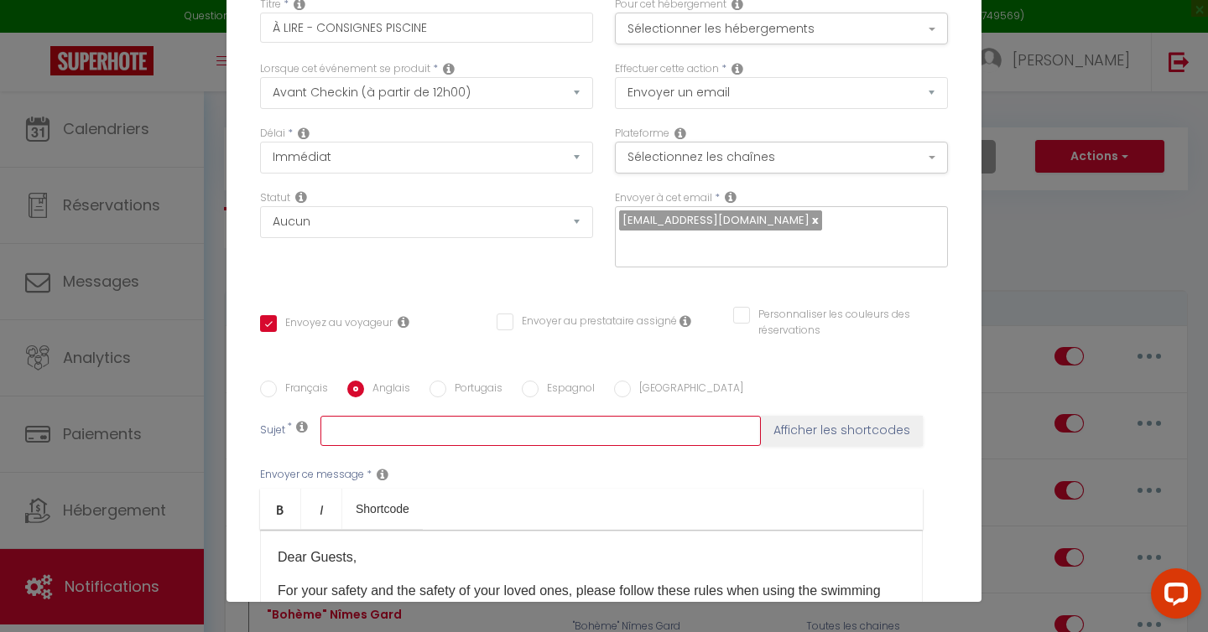
scroll to position [41, 0]
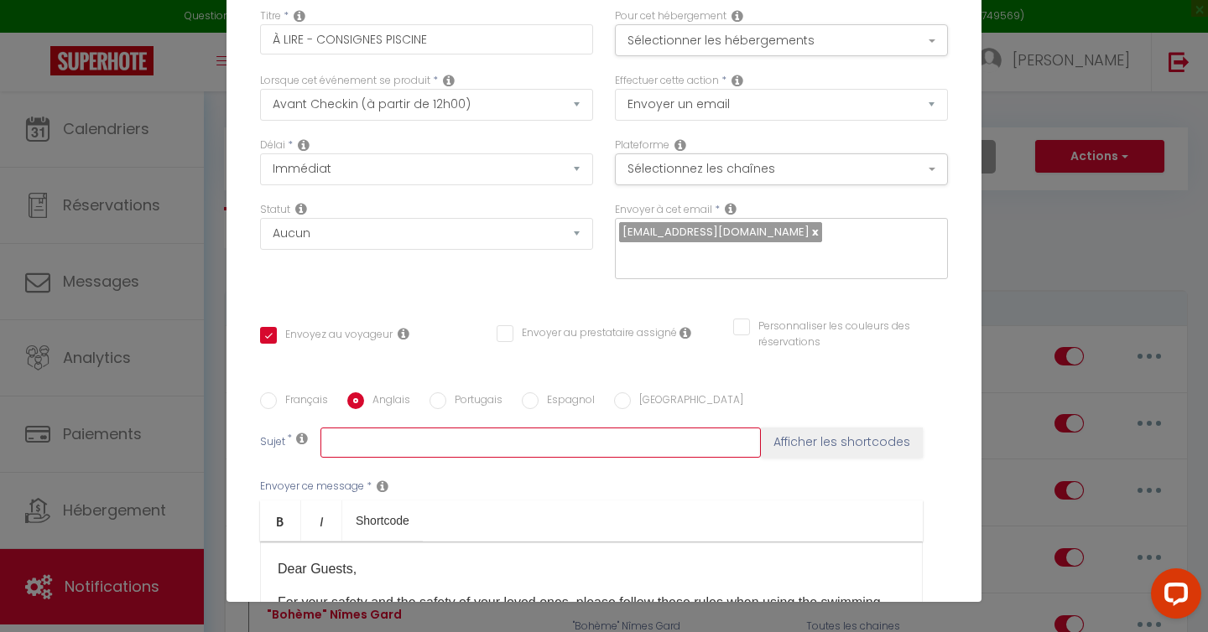
paste input "TO READ - POOL INSTRUCTIONS"
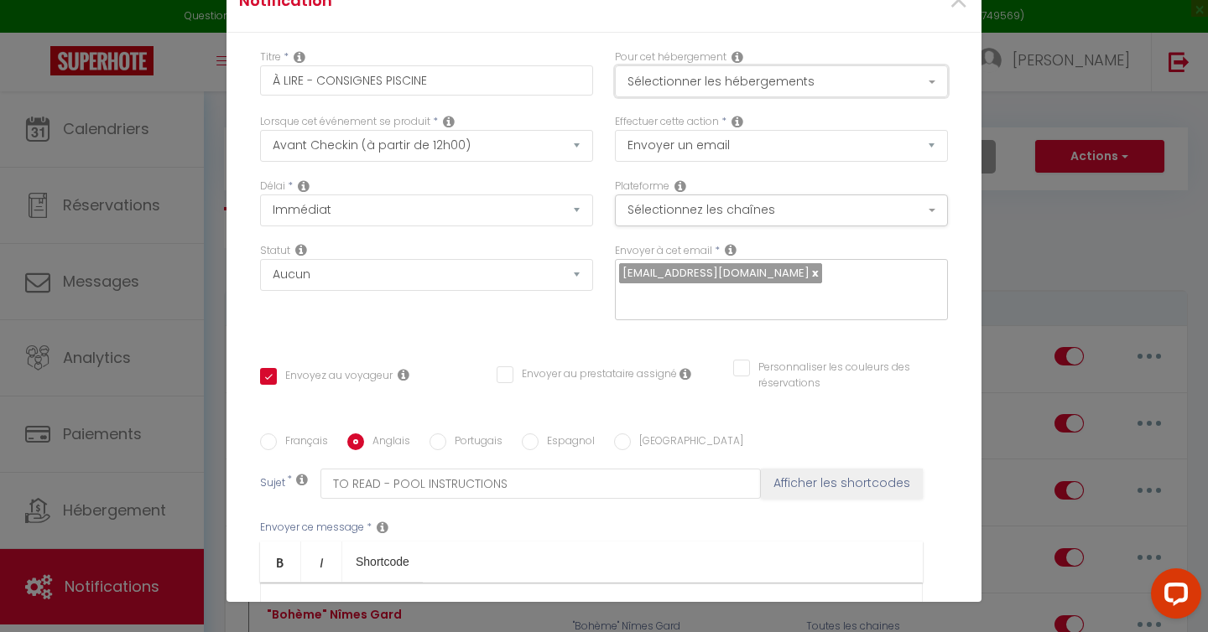
click at [734, 80] on button "Sélectionner les hébergements" at bounding box center [781, 81] width 333 height 32
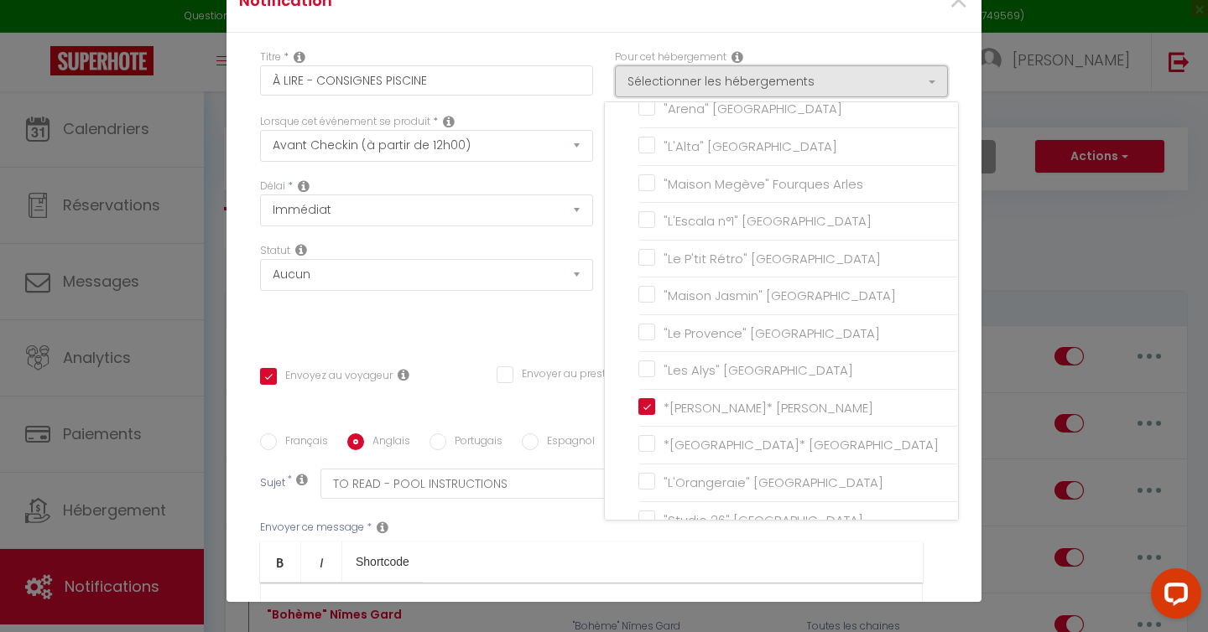
scroll to position [2494, 0]
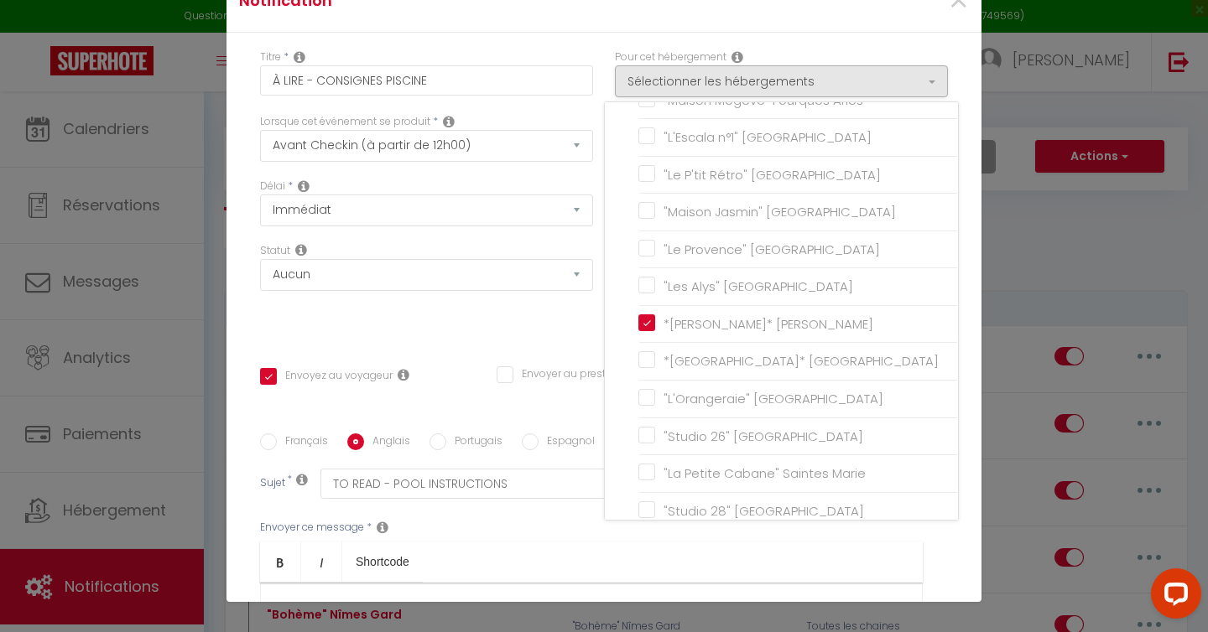
click at [475, 45] on div "Titre * À LIRE - CONSIGNES PISCINE Pour cet hébergement Sélectionner les héberg…" at bounding box center [603, 434] width 755 height 802
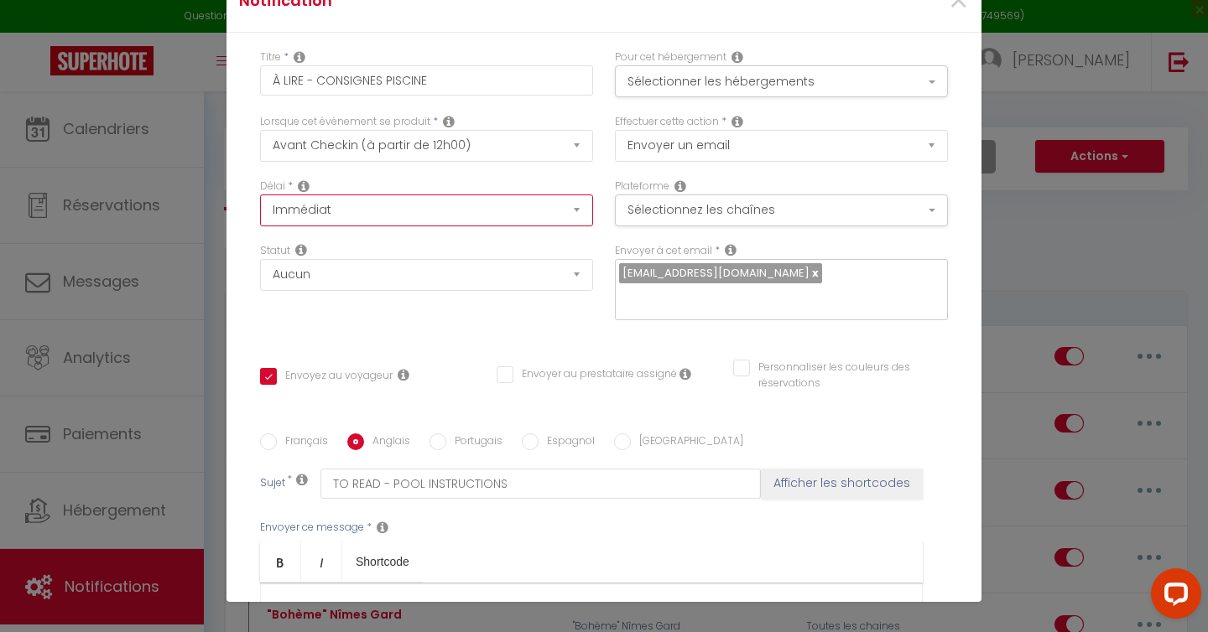
click at [453, 212] on select "Immédiat - 10 Minutes - 1 Heure - 2 Heures - 3 Heures - 4 Heures - 5 Heures - 6…" at bounding box center [426, 211] width 333 height 32
click at [570, 214] on select "Immédiat - 10 Minutes - 1 Heure - 2 Heures - 3 Heures - 4 Heures - 5 Heures - 6…" at bounding box center [426, 211] width 333 height 32
click at [522, 242] on div "Délai * Immédiat - 10 Minutes - 1 Heure - 2 Heures - 3 Heures - 4 Heures - 5 He…" at bounding box center [426, 211] width 355 height 65
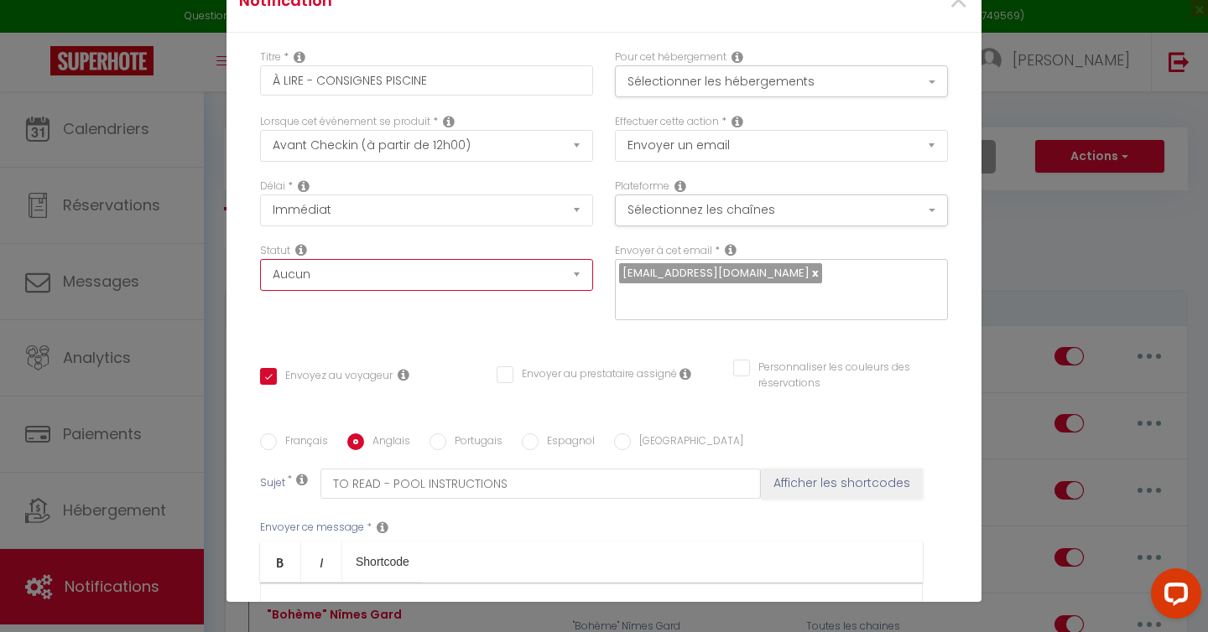
click at [581, 278] on select "Aucun Si la réservation est payée Si réservation non payée Si la caution a été …" at bounding box center [426, 275] width 333 height 32
click at [943, 348] on div "Titre * À LIRE - CONSIGNES PISCINE Pour cet hébergement Sélectionner les héberg…" at bounding box center [603, 434] width 755 height 802
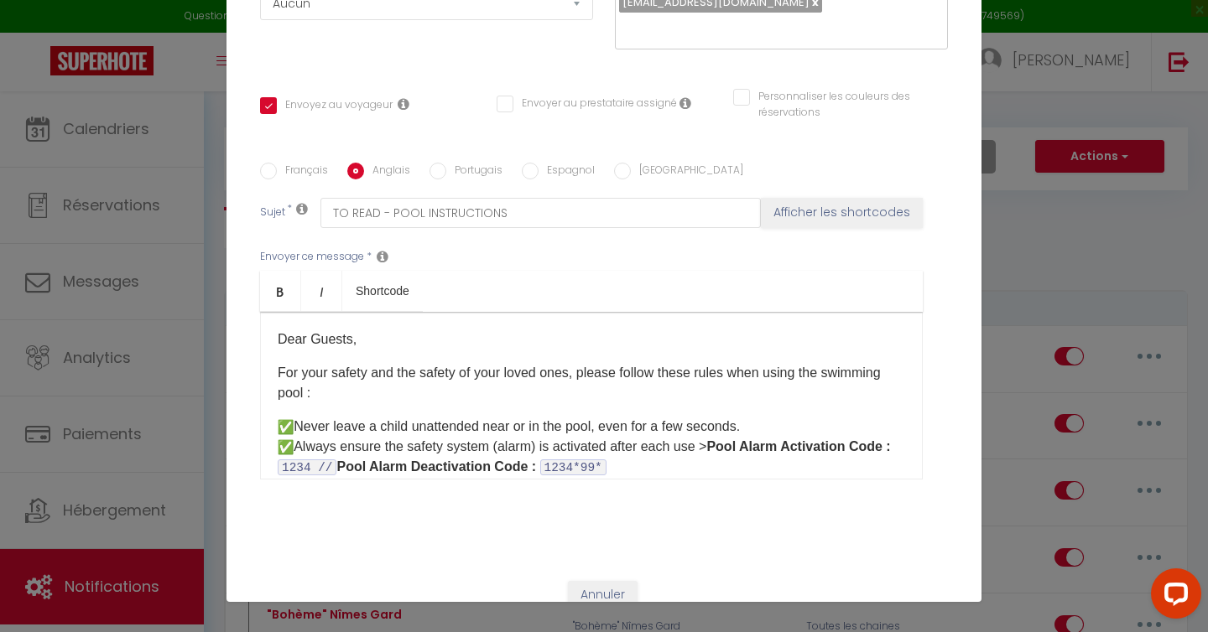
scroll to position [273, 0]
click at [744, 98] on input "Personnaliser les couleurs des réservations" at bounding box center [830, 95] width 194 height 17
click at [744, 98] on input "Personnaliser les couleurs des réservations" at bounding box center [823, 95] width 180 height 17
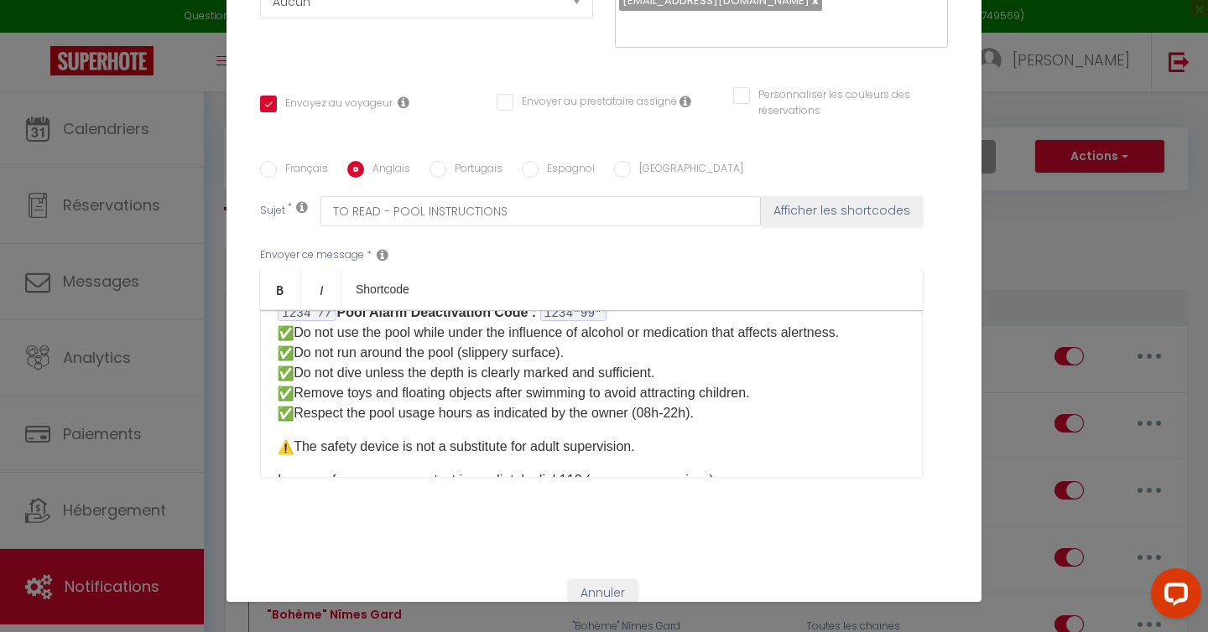
scroll to position [0, 0]
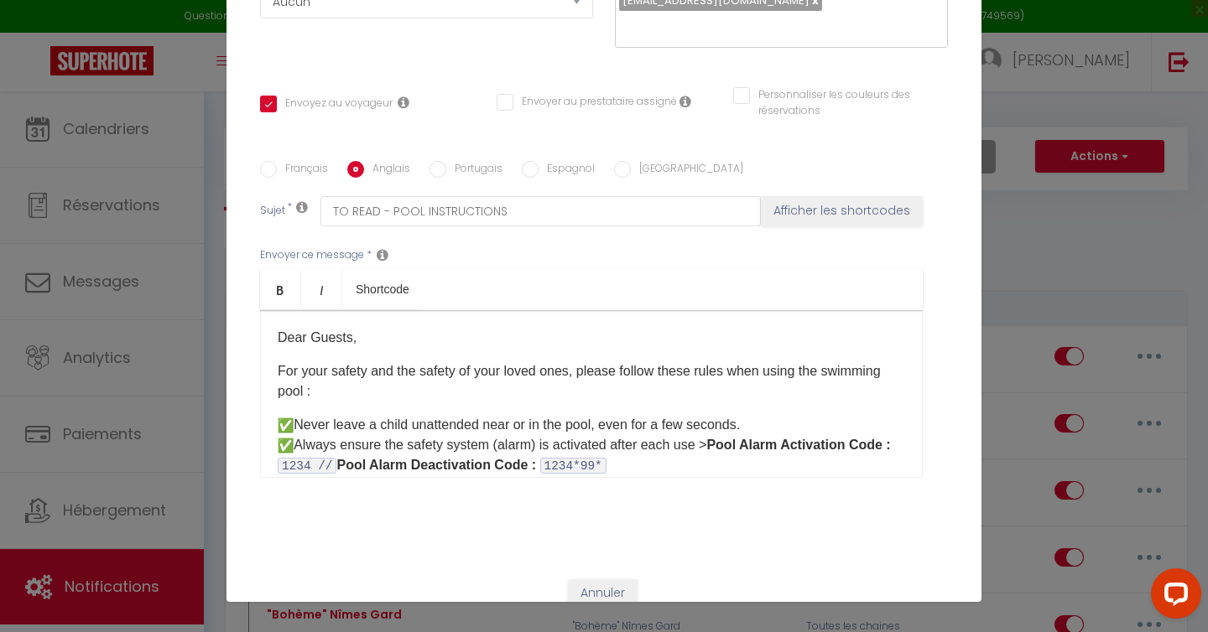
click at [270, 169] on input "Français" at bounding box center [268, 169] width 17 height 17
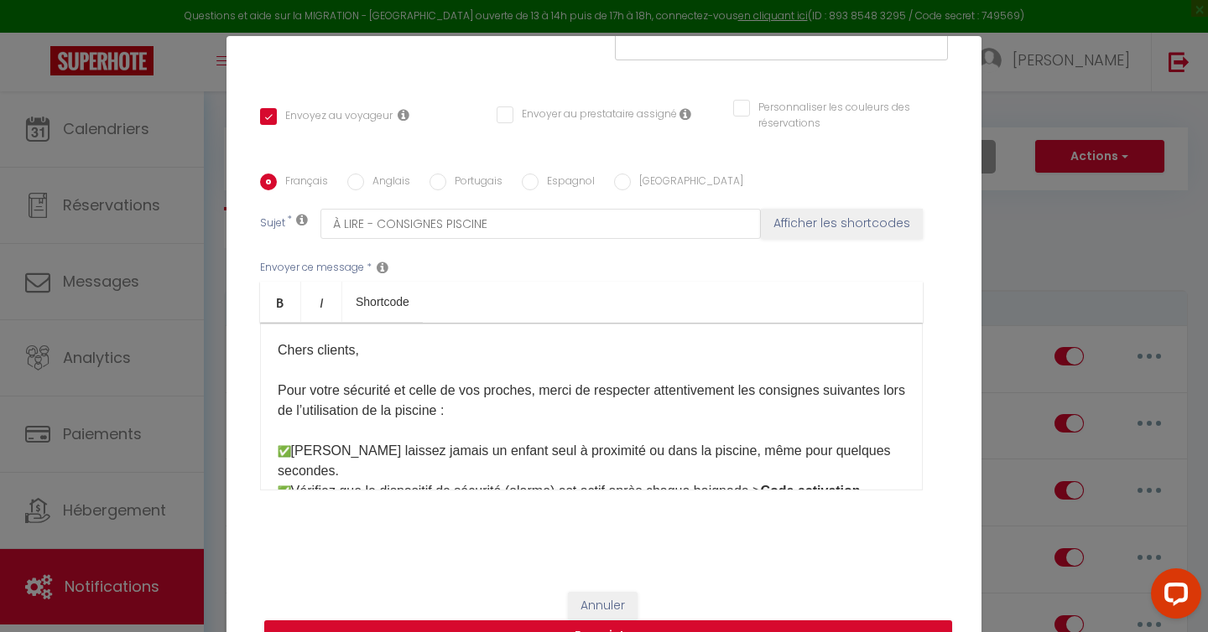
scroll to position [72, 0]
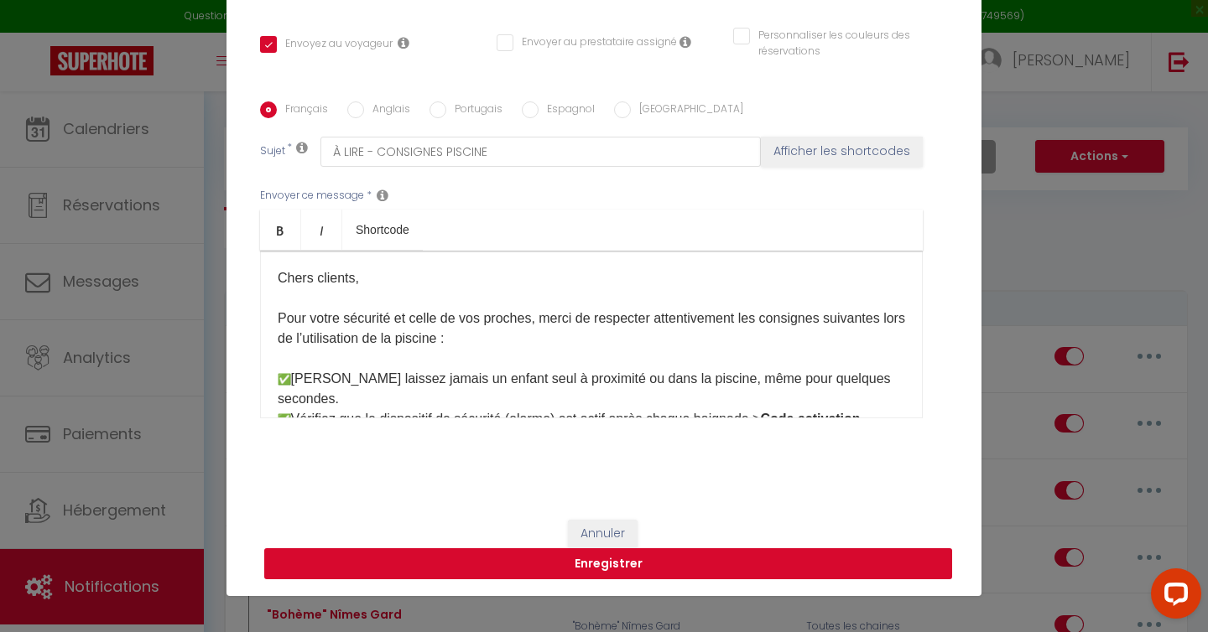
click at [708, 569] on button "Enregistrer" at bounding box center [608, 564] width 688 height 32
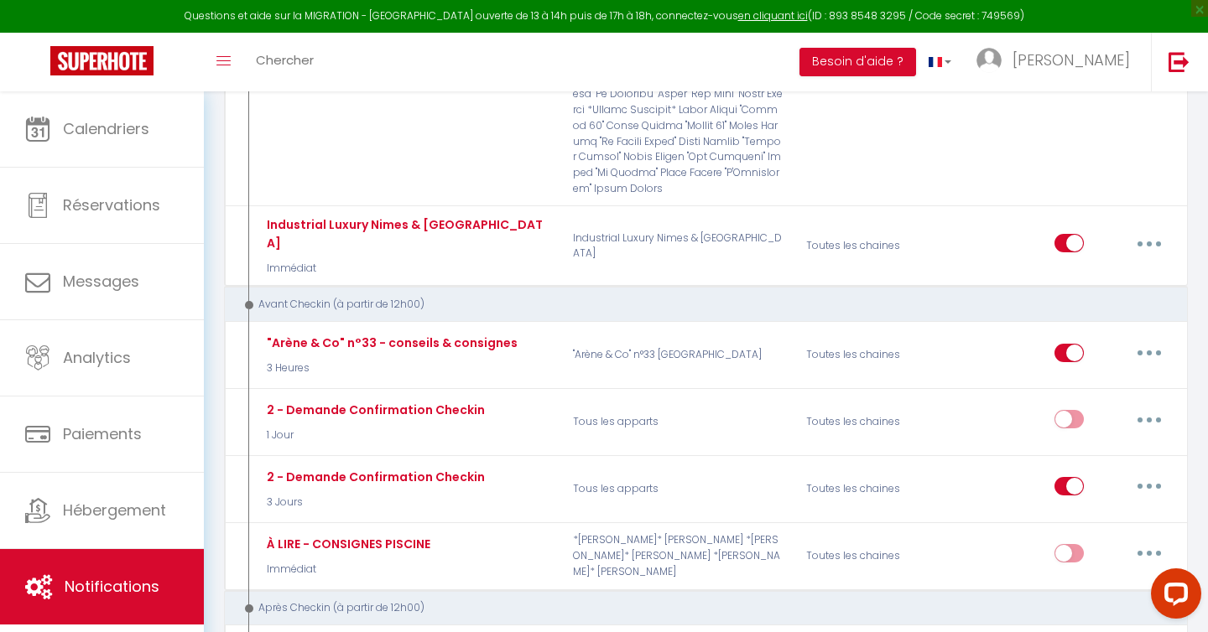
scroll to position [5809, 0]
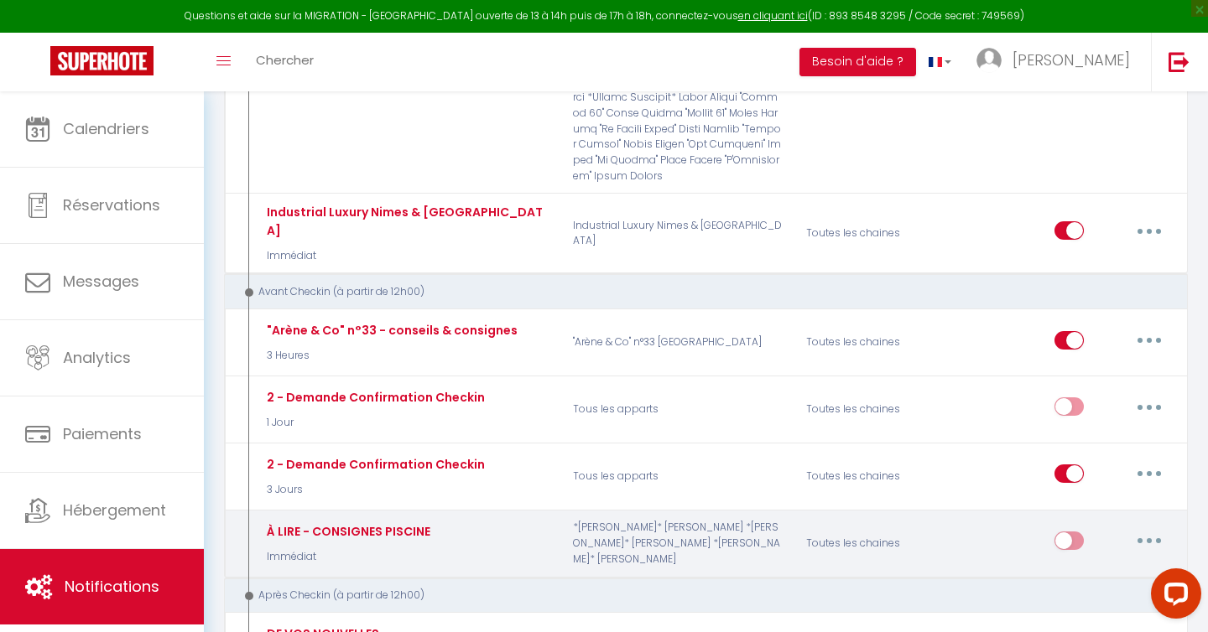
click at [1066, 532] on input "checkbox" at bounding box center [1068, 544] width 29 height 25
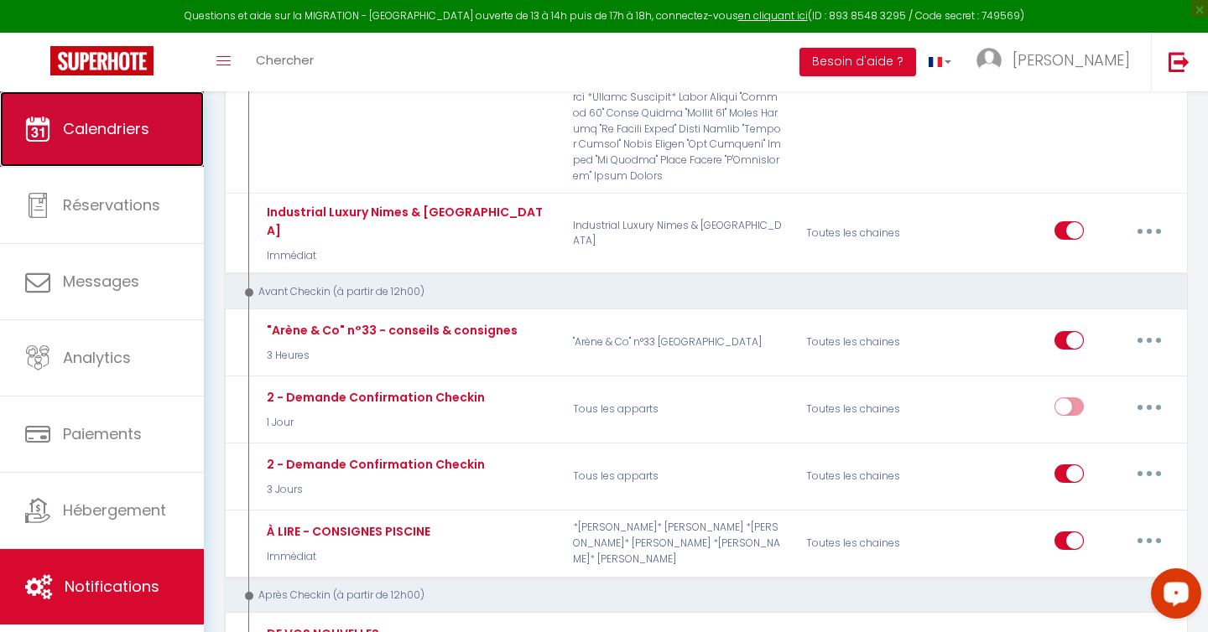
click at [117, 122] on span "Calendriers" at bounding box center [106, 128] width 86 height 21
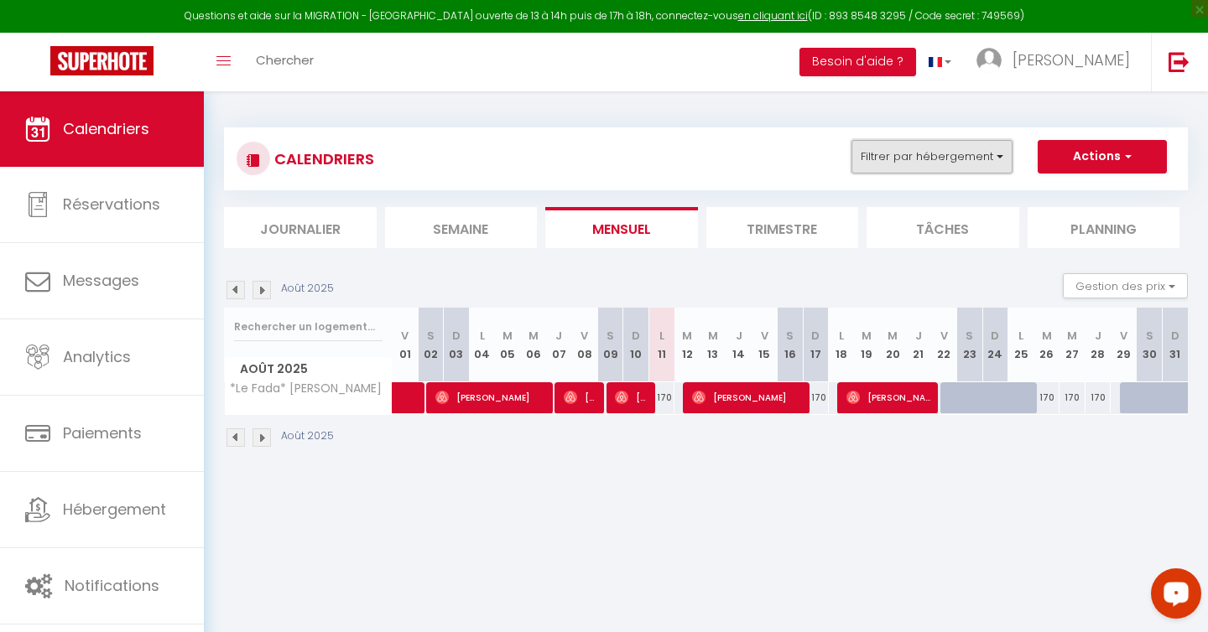
click at [965, 157] on button "Filtrer par hébergement" at bounding box center [931, 157] width 161 height 34
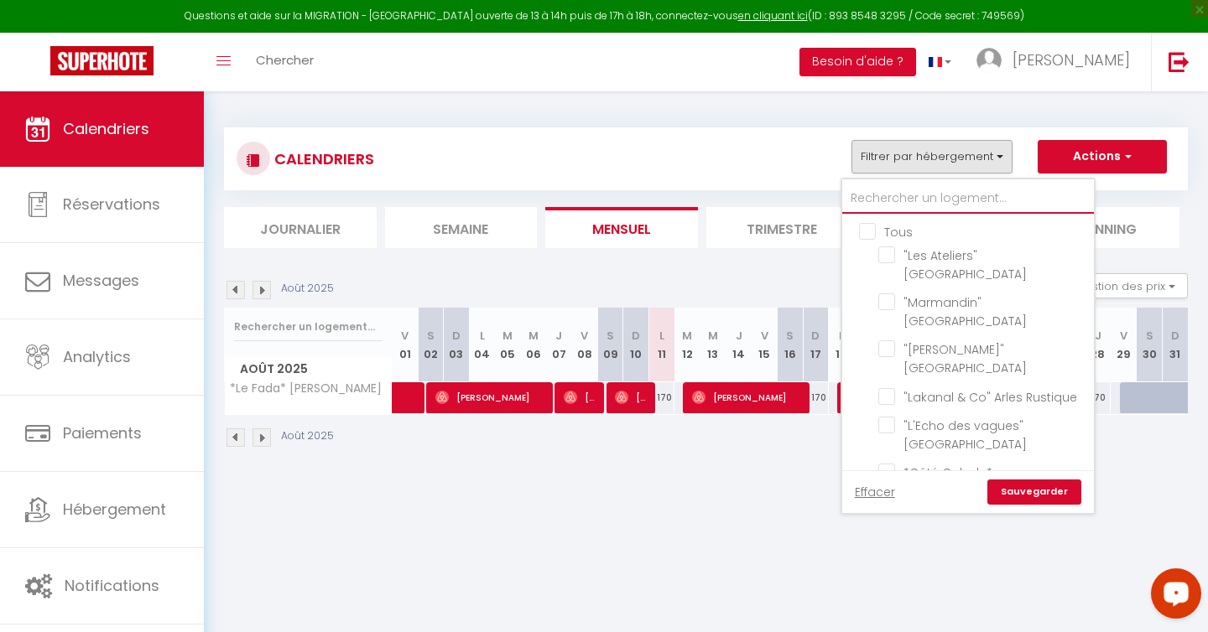
click at [903, 199] on input "text" at bounding box center [968, 199] width 252 height 30
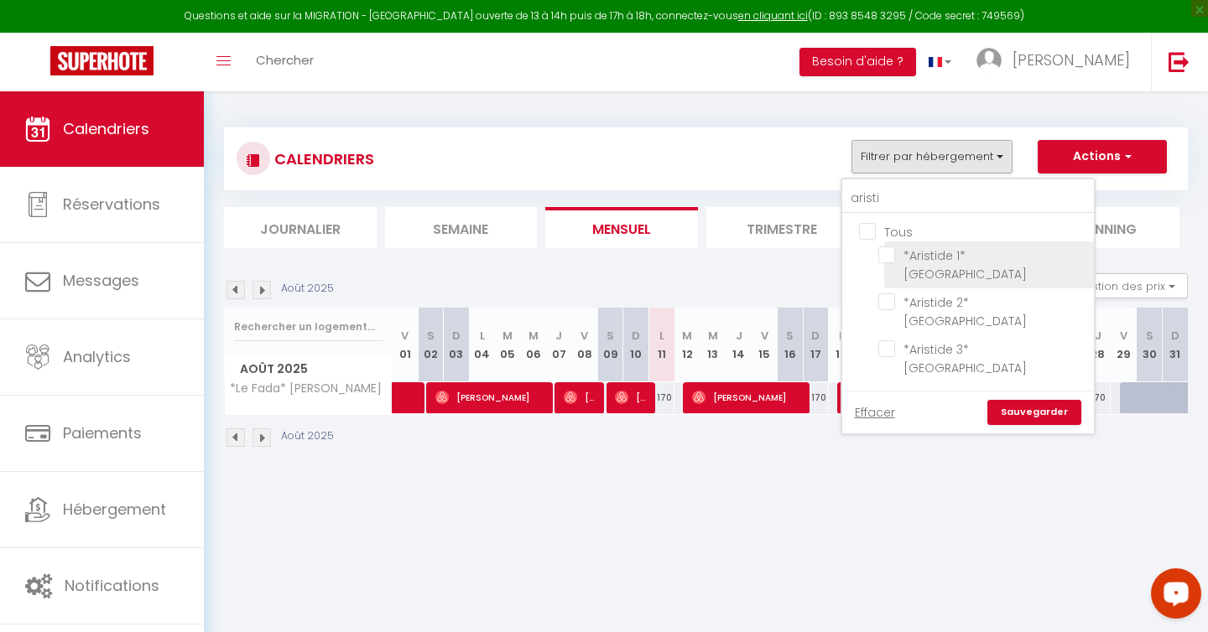
click at [886, 256] on input "*Aristide 1* [GEOGRAPHIC_DATA]" at bounding box center [983, 255] width 210 height 17
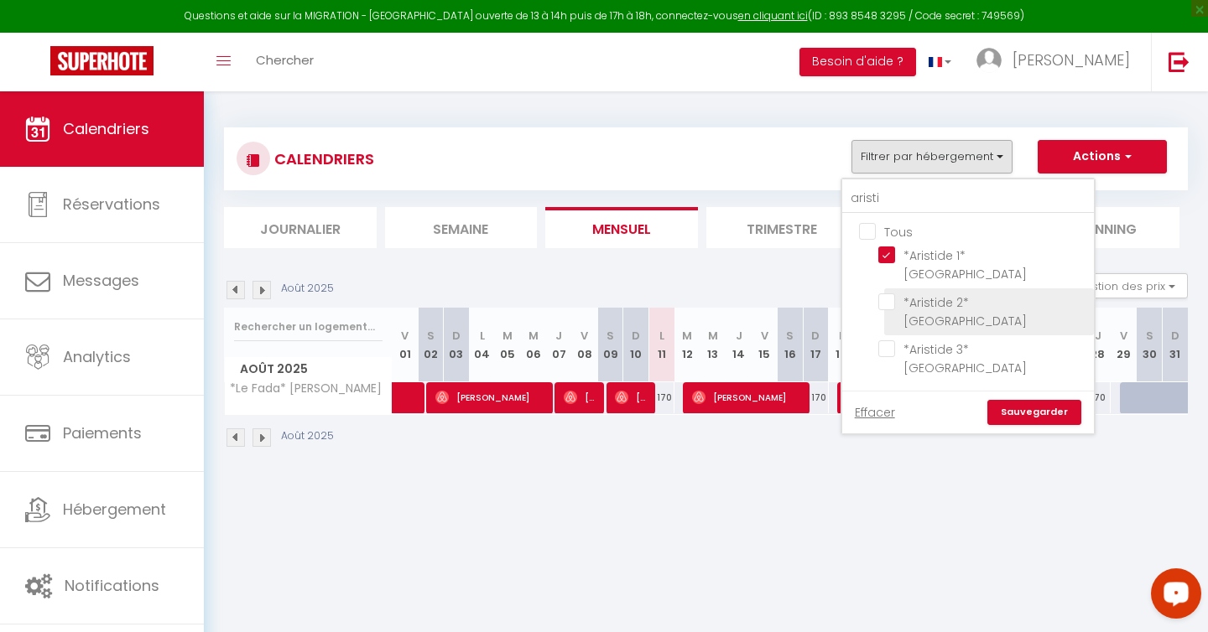
click at [886, 293] on input "*Aristide 2* [GEOGRAPHIC_DATA]" at bounding box center [983, 301] width 210 height 17
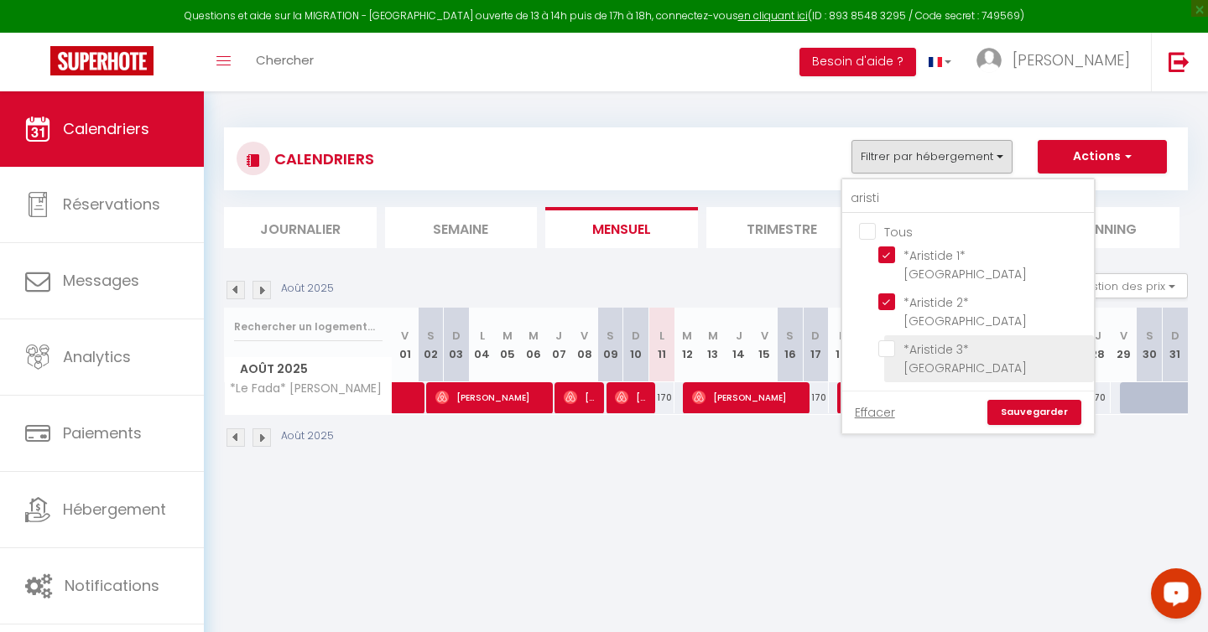
click at [886, 340] on input "*Aristide 3* [GEOGRAPHIC_DATA]" at bounding box center [983, 348] width 210 height 17
click at [1026, 391] on div "Effacer Sauvegarder" at bounding box center [968, 412] width 252 height 43
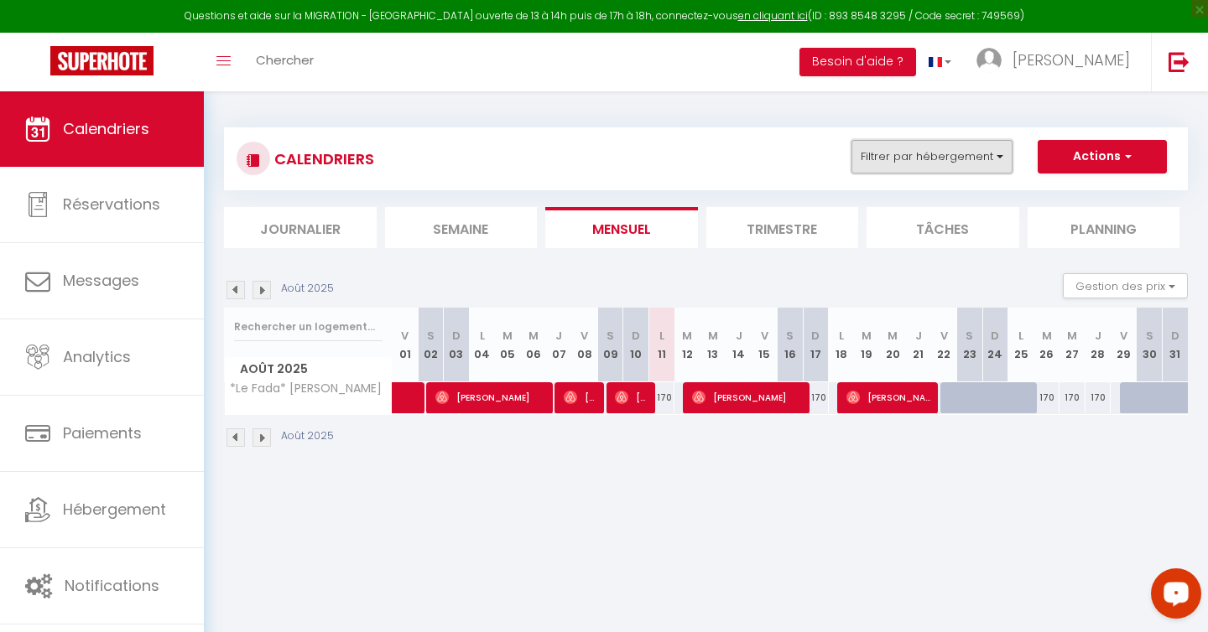
click at [985, 169] on button "Filtrer par hébergement" at bounding box center [931, 157] width 161 height 34
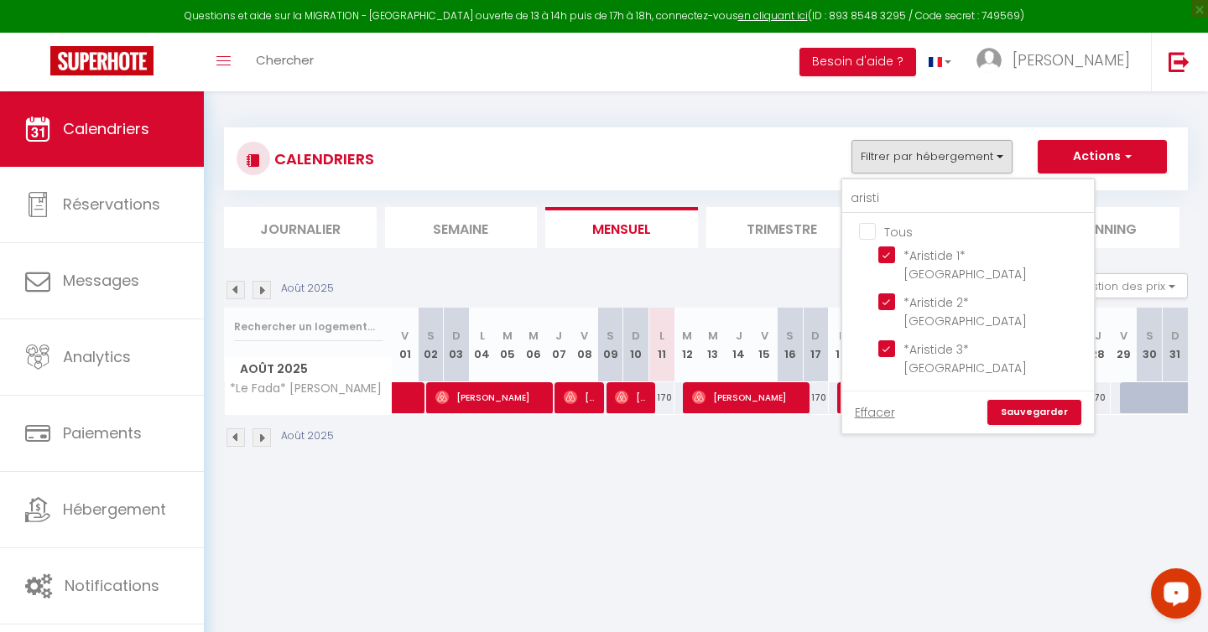
click at [1016, 400] on link "Sauvegarder" at bounding box center [1034, 412] width 94 height 25
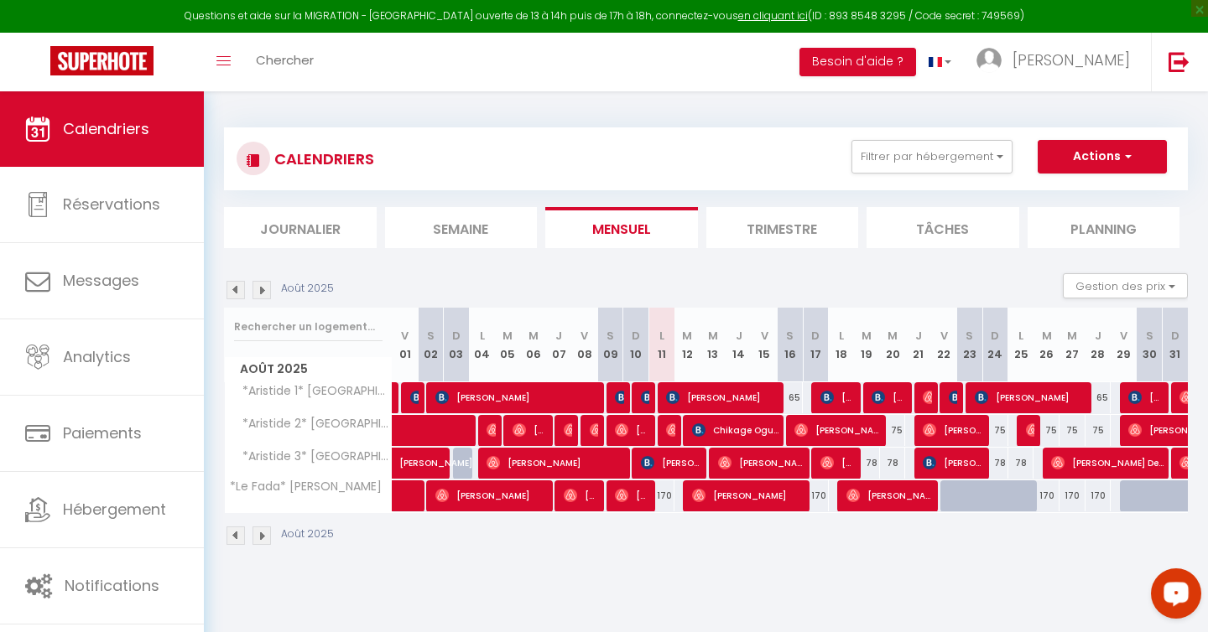
click at [268, 542] on img at bounding box center [261, 536] width 18 height 18
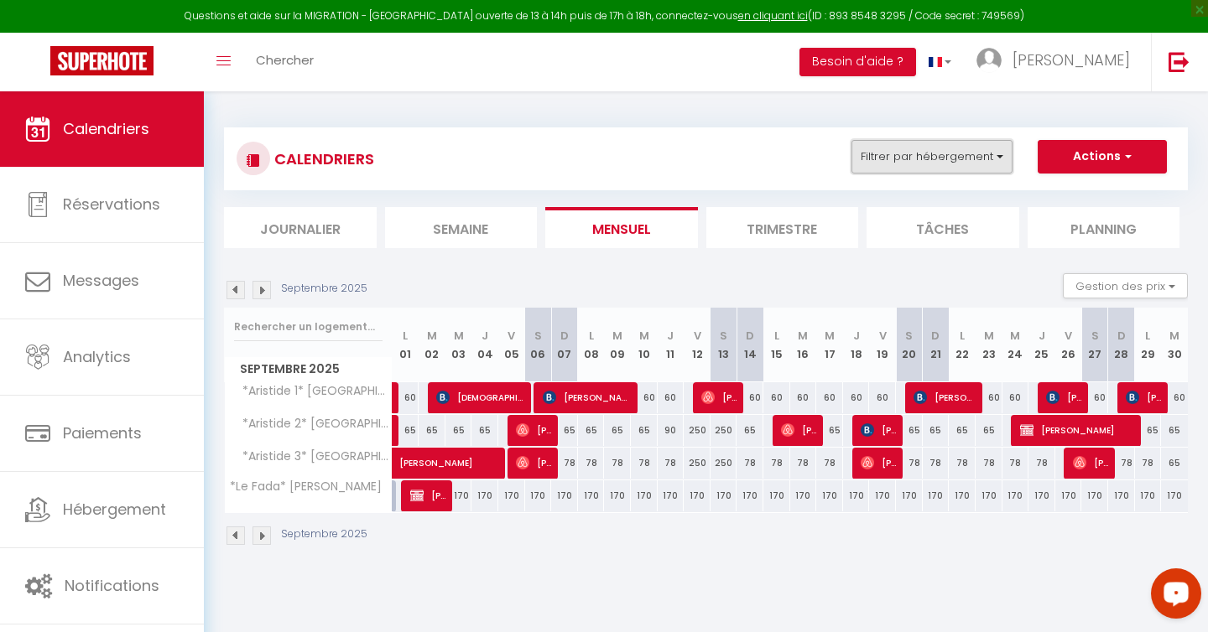
click at [987, 162] on button "Filtrer par hébergement" at bounding box center [931, 157] width 161 height 34
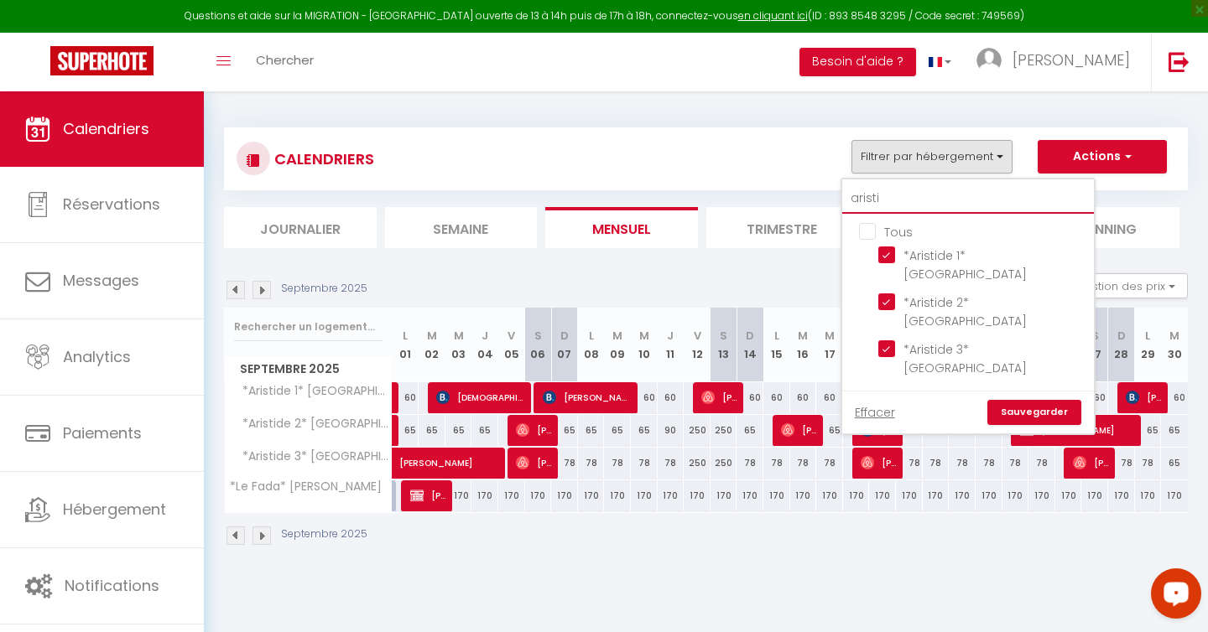
click at [886, 205] on input "aristi" at bounding box center [968, 199] width 252 height 30
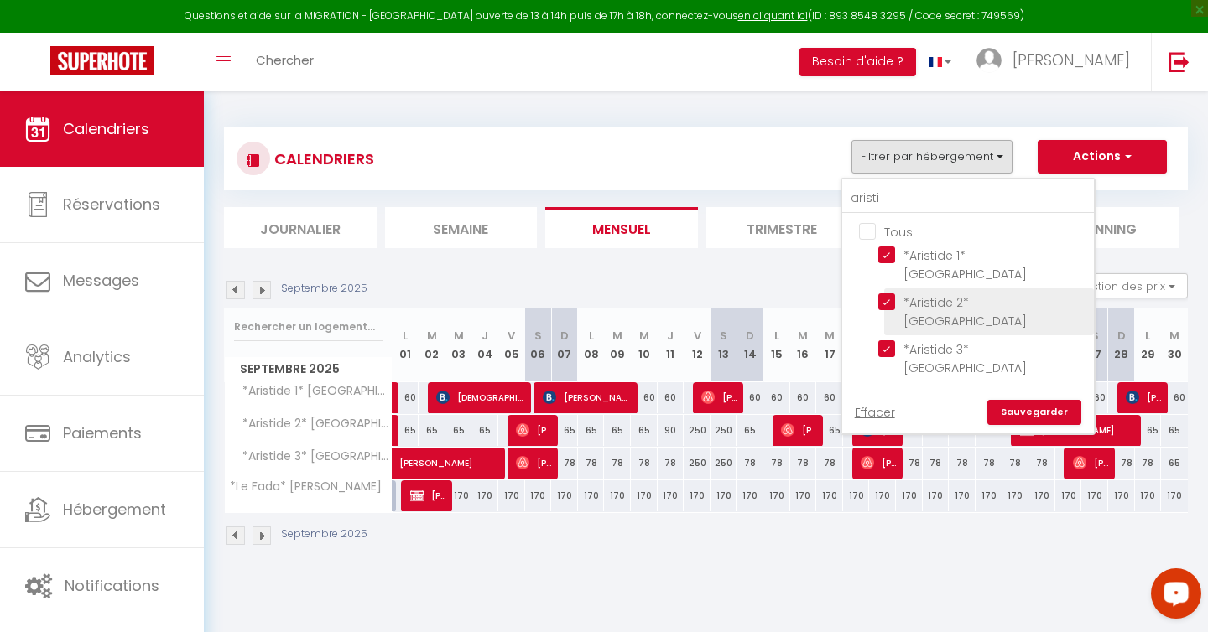
click at [884, 256] on input "*Aristide 1* [GEOGRAPHIC_DATA]" at bounding box center [983, 255] width 210 height 17
click at [884, 293] on input "*Aristide 2* [GEOGRAPHIC_DATA]" at bounding box center [983, 301] width 210 height 17
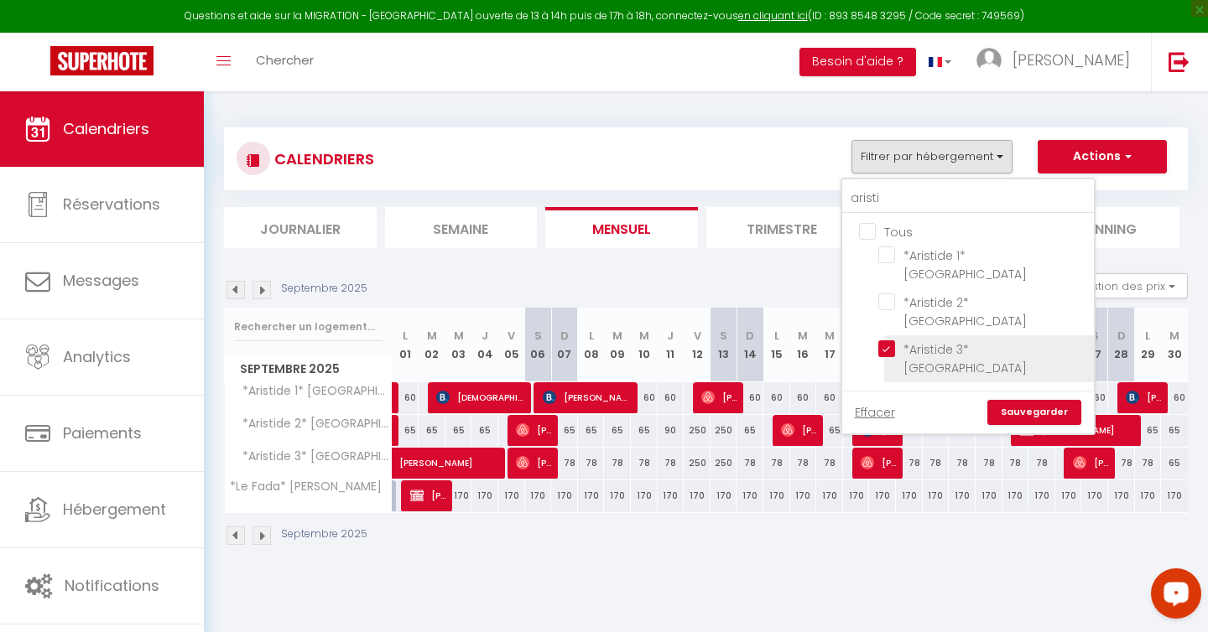
click at [892, 340] on input "*Aristide 3* [GEOGRAPHIC_DATA]" at bounding box center [983, 348] width 210 height 17
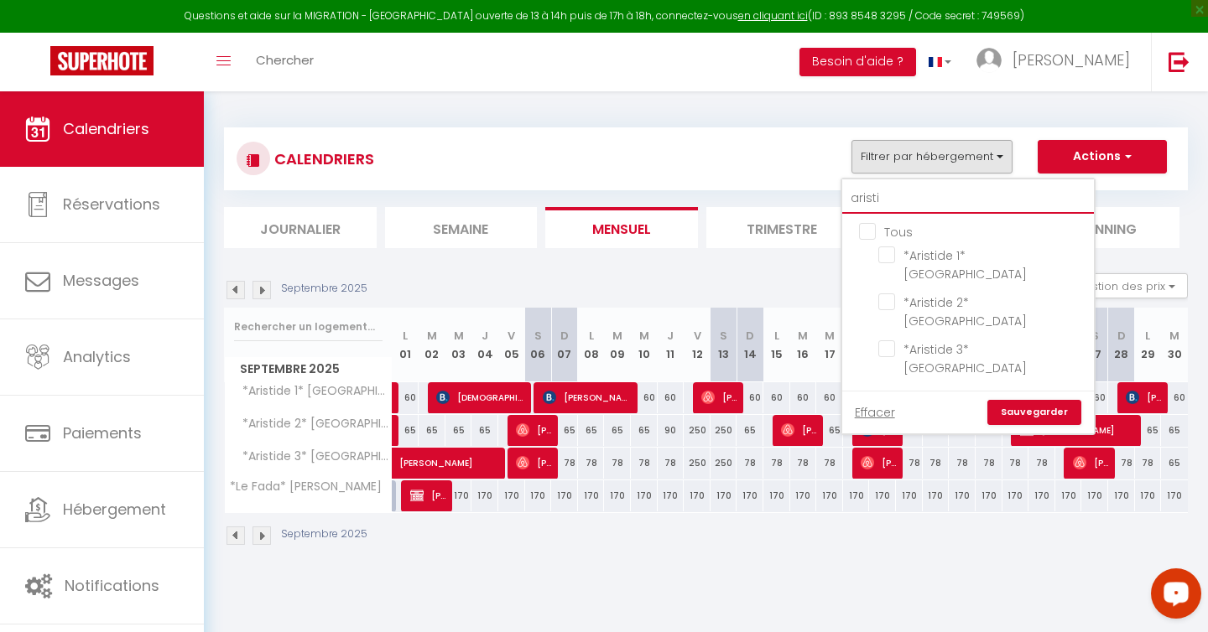
click at [952, 192] on input "aristi" at bounding box center [968, 199] width 252 height 30
click at [1025, 400] on link "Sauvegarder" at bounding box center [1034, 412] width 94 height 25
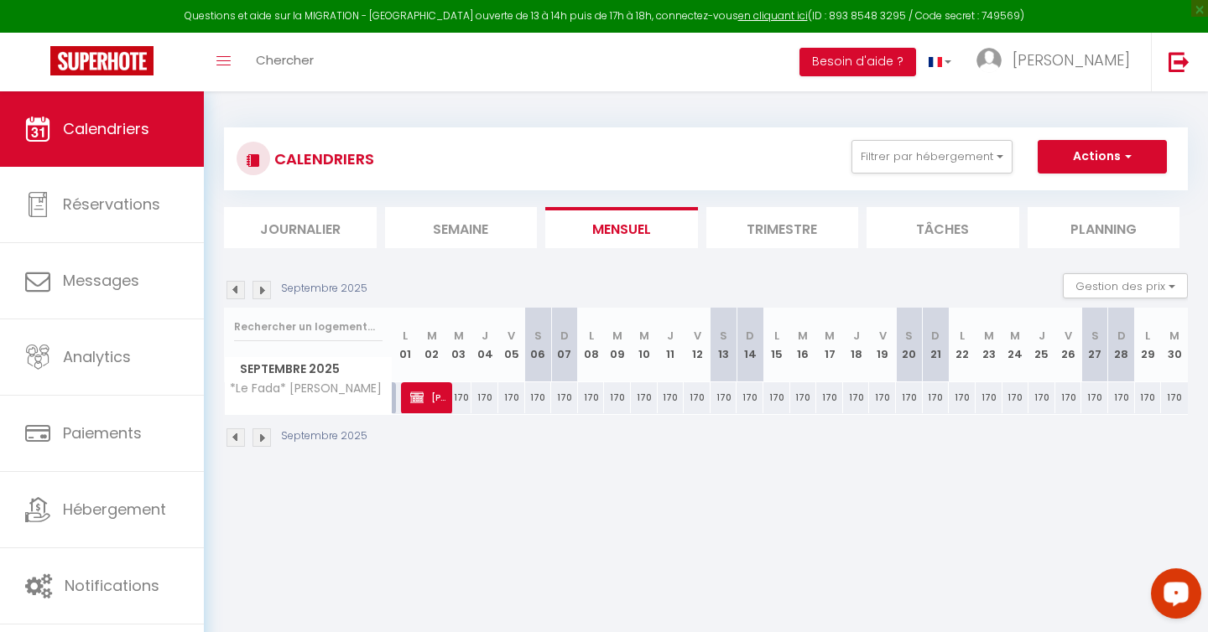
click at [242, 442] on img at bounding box center [235, 437] width 18 height 18
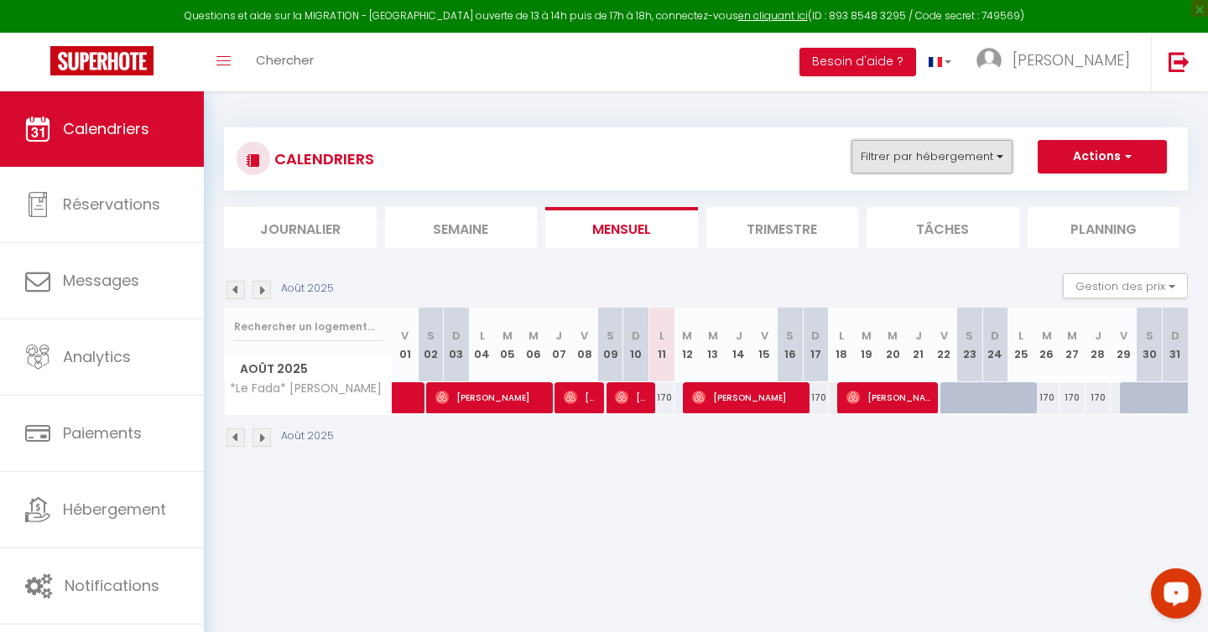
click at [995, 156] on button "Filtrer par hébergement" at bounding box center [931, 157] width 161 height 34
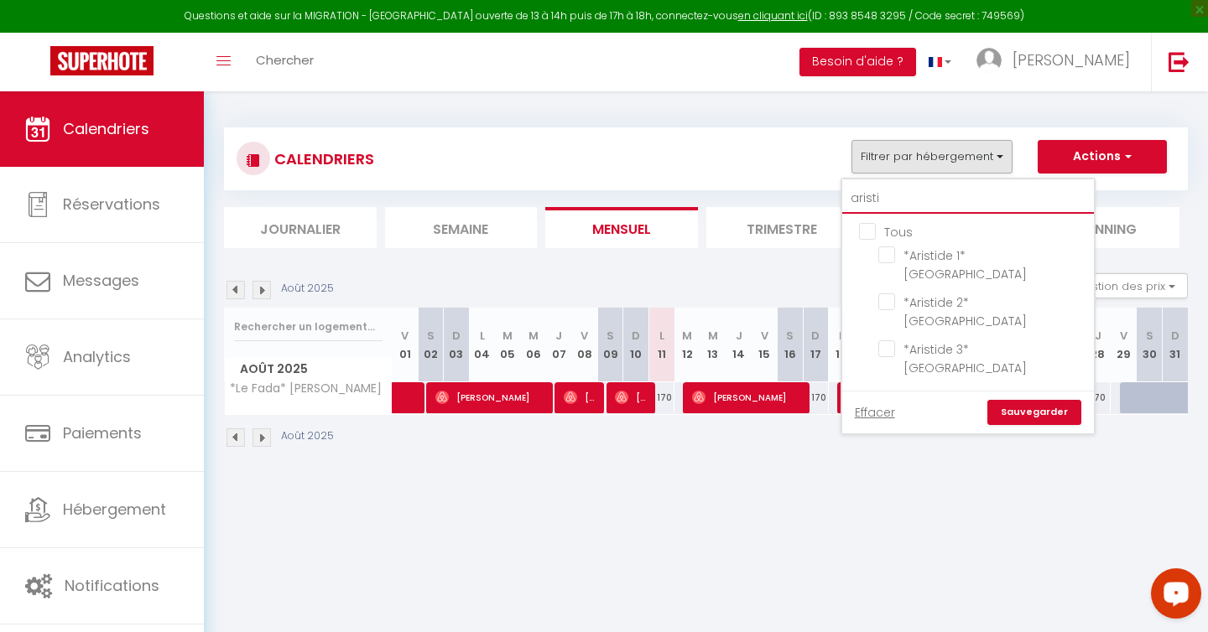
click at [950, 193] on input "aristi" at bounding box center [968, 199] width 252 height 30
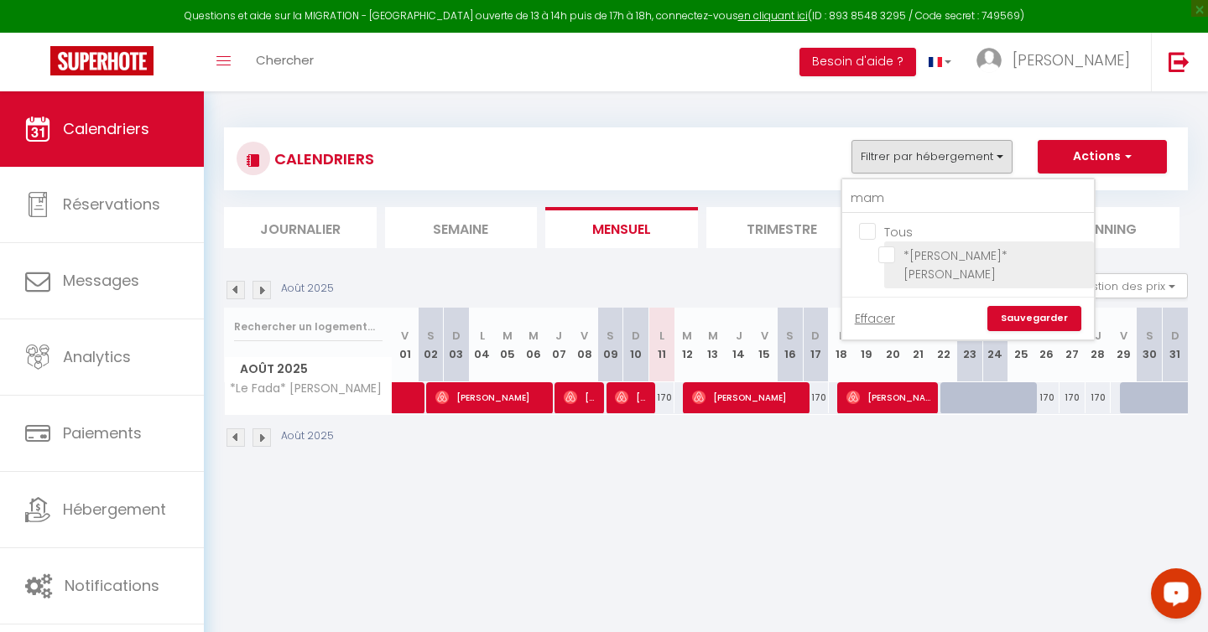
click at [891, 251] on input "*[PERSON_NAME]* [PERSON_NAME]" at bounding box center [983, 255] width 210 height 17
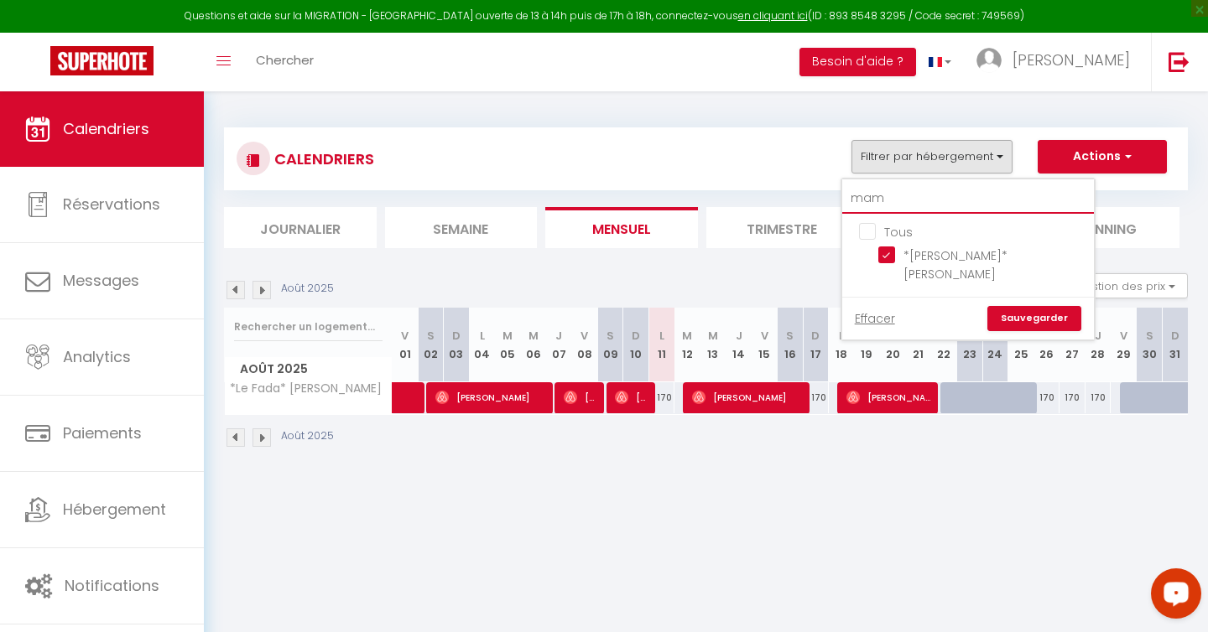
click at [909, 197] on input "mam" at bounding box center [968, 199] width 252 height 30
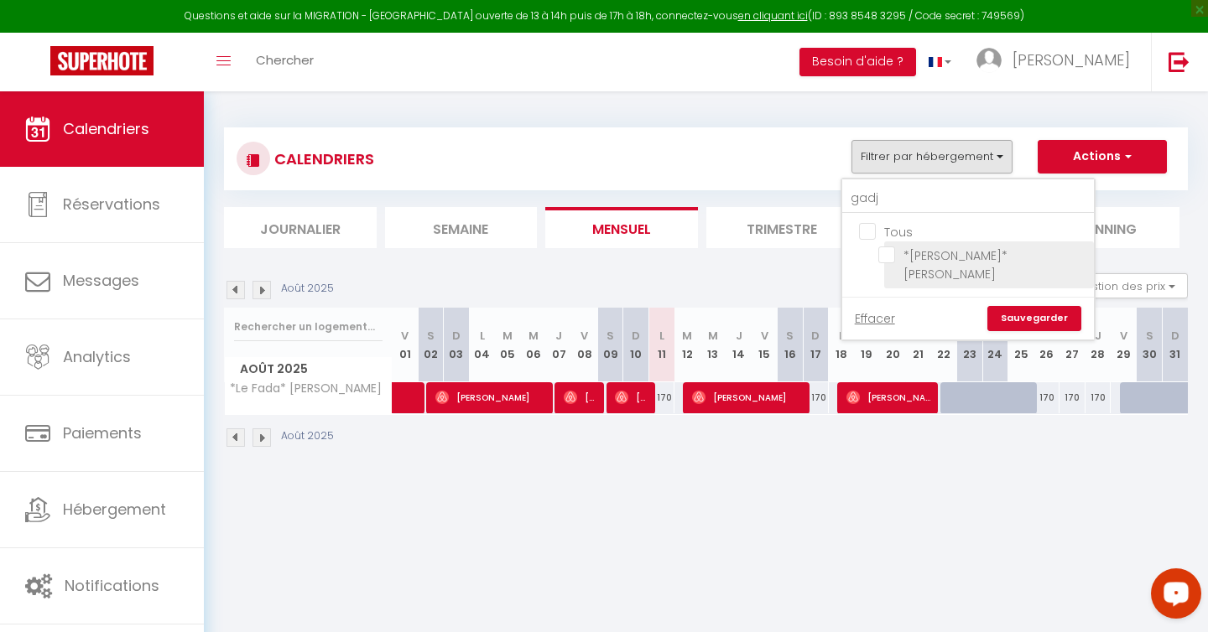
click at [885, 252] on input "*[PERSON_NAME]* [PERSON_NAME]" at bounding box center [983, 255] width 210 height 17
click at [1041, 306] on link "Sauvegarder" at bounding box center [1034, 318] width 94 height 25
